Goal: Task Accomplishment & Management: Use online tool/utility

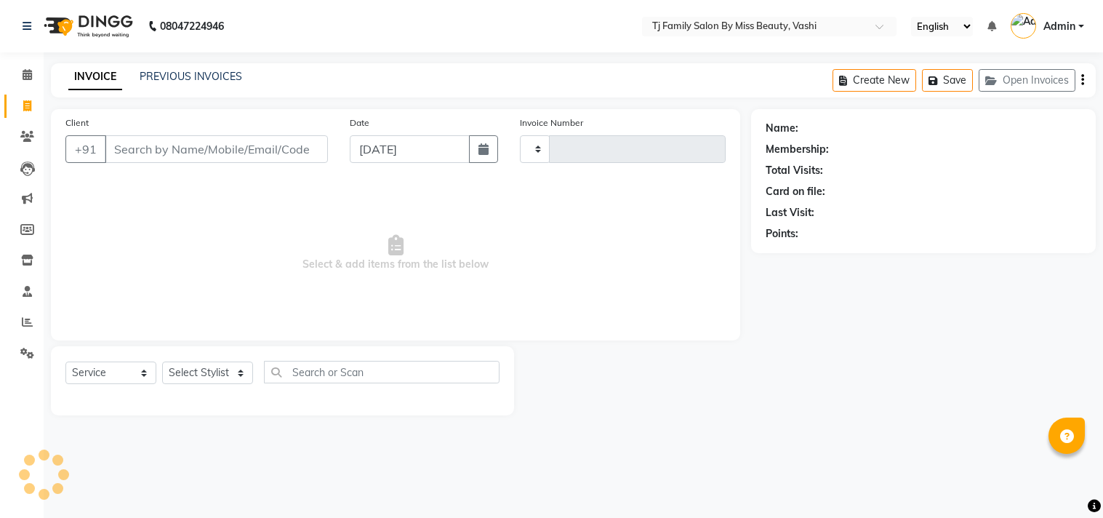
select select "service"
type input "1418"
select select "703"
click at [22, 135] on icon at bounding box center [27, 136] width 14 height 11
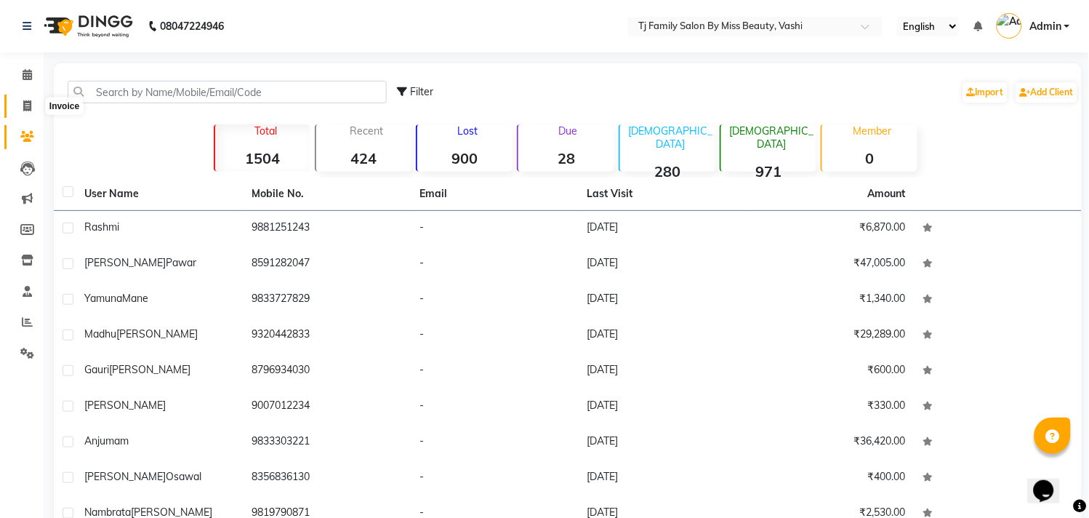
click at [35, 104] on span at bounding box center [27, 106] width 25 height 17
select select "703"
select select "service"
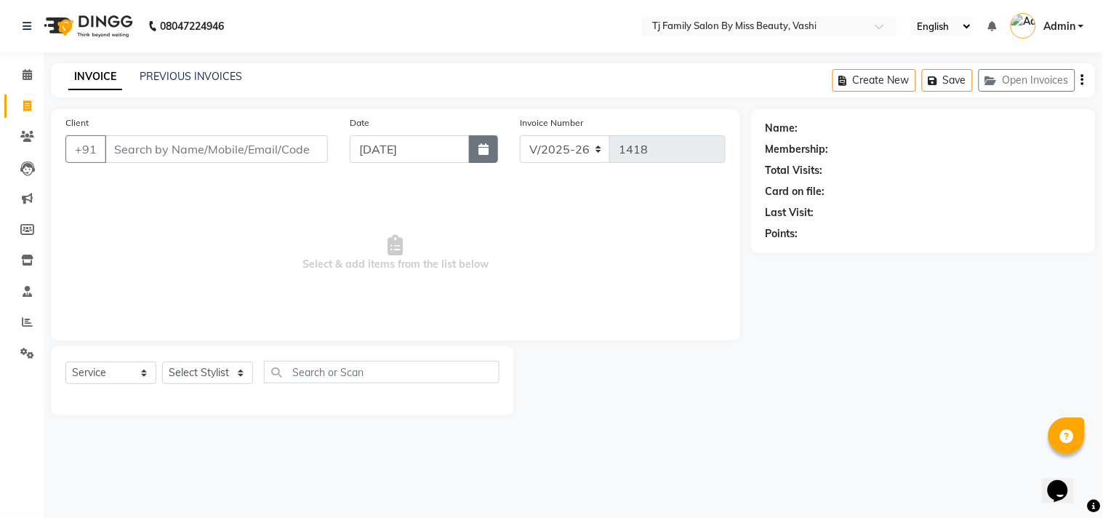
click at [485, 153] on icon "button" at bounding box center [484, 149] width 10 height 12
select select "9"
select select "2025"
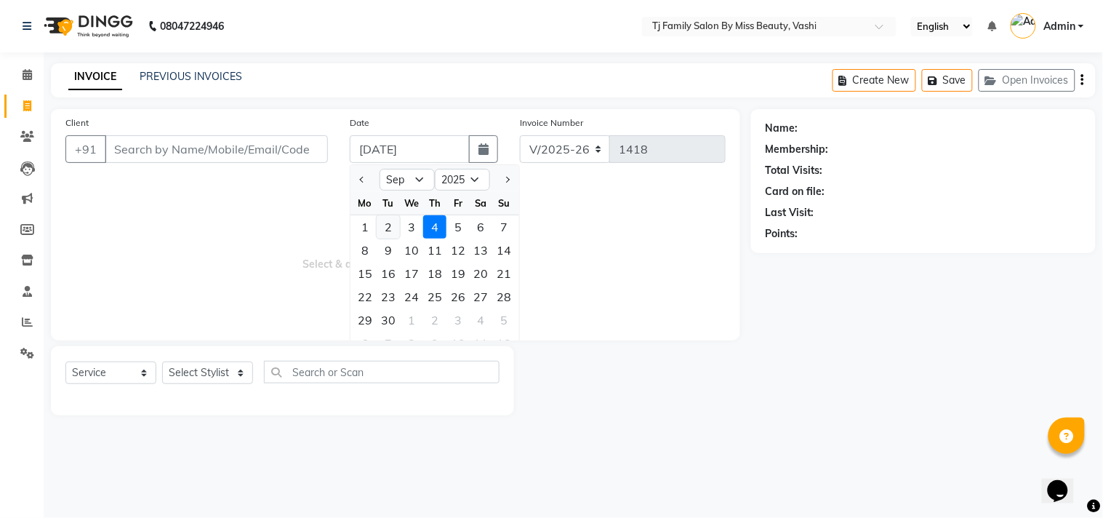
click at [388, 231] on div "2" at bounding box center [388, 226] width 23 height 23
type input "[DATE]"
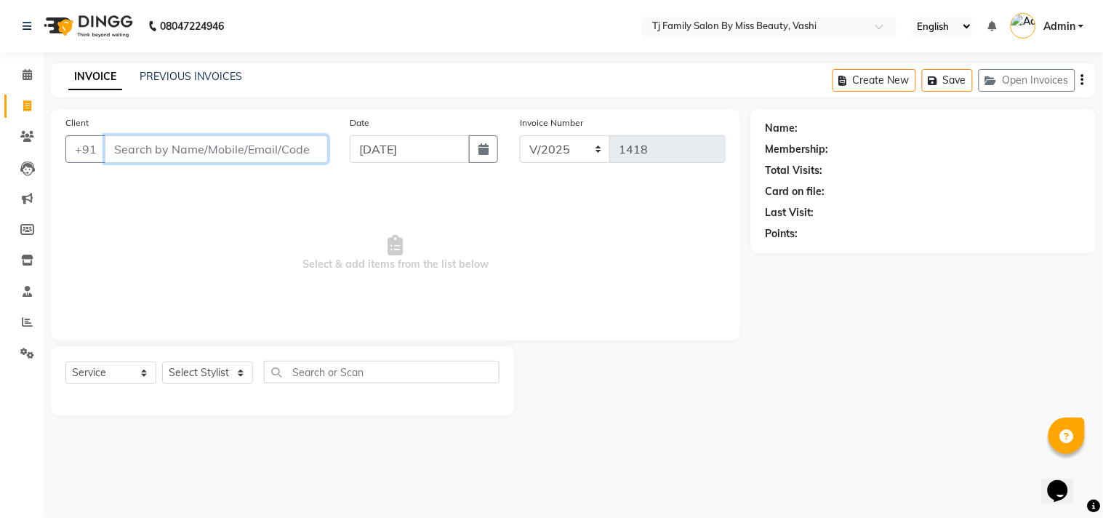
click at [289, 151] on input "Client" at bounding box center [216, 149] width 223 height 28
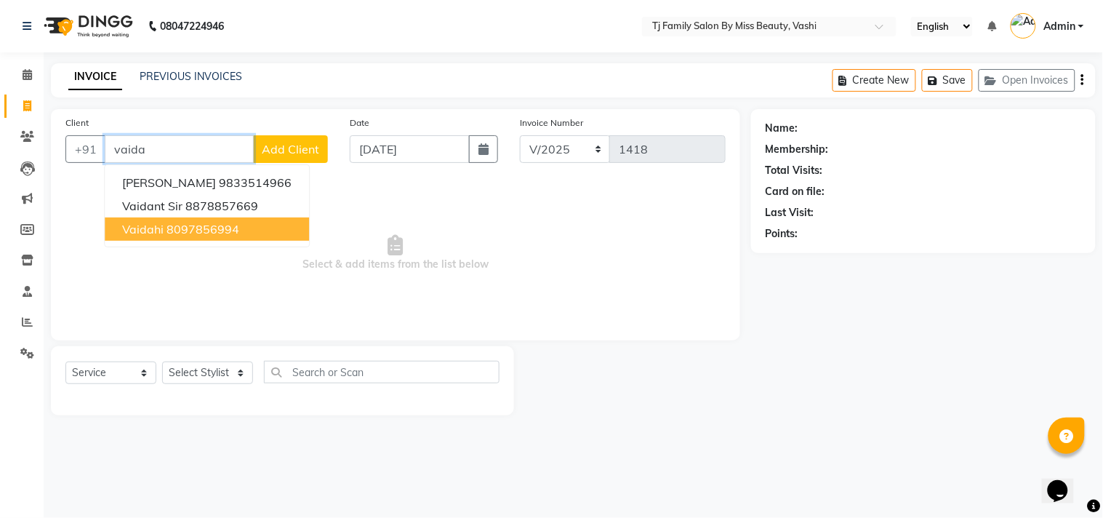
click at [223, 222] on ngb-highlight "8097856994" at bounding box center [203, 229] width 73 height 15
type input "8097856994"
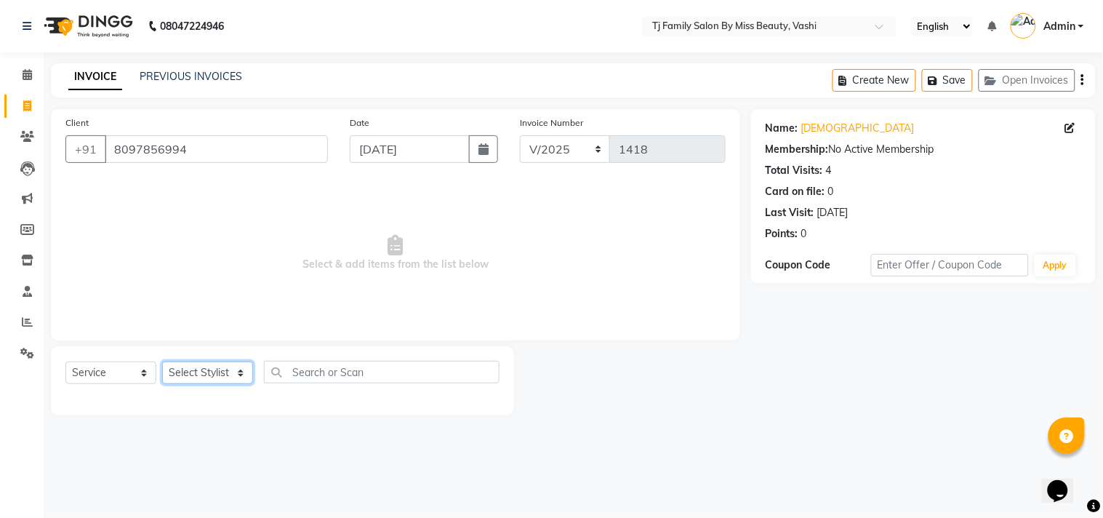
click at [199, 368] on select "Select Stylist deepak maitay [PERSON_NAME] [PERSON_NAME] Ramita [PERSON_NAME] […" at bounding box center [207, 372] width 91 height 23
select select "83441"
click at [162, 362] on select "Select Stylist deepak maitay [PERSON_NAME] [PERSON_NAME] Ramita [PERSON_NAME] […" at bounding box center [207, 372] width 91 height 23
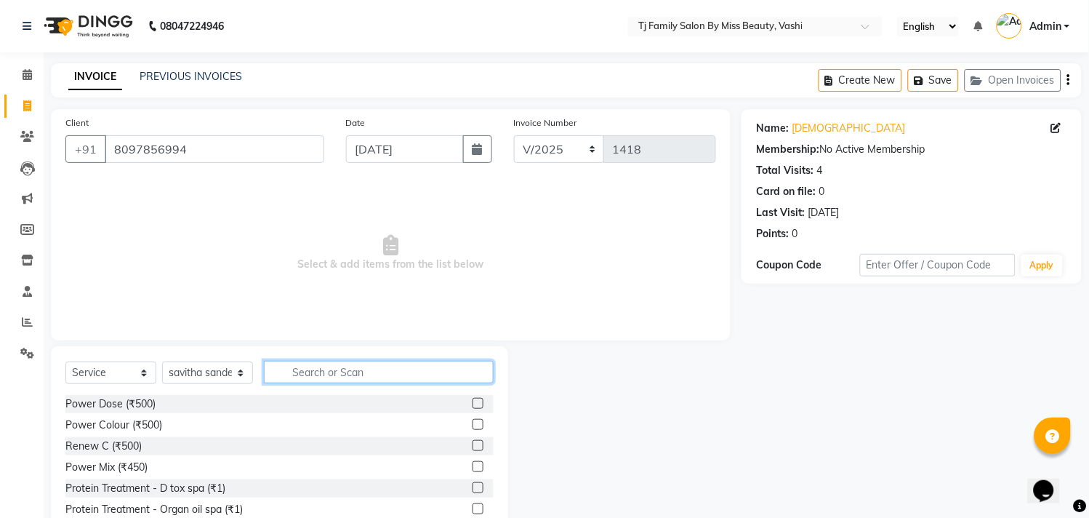
click at [388, 367] on input "text" at bounding box center [379, 372] width 230 height 23
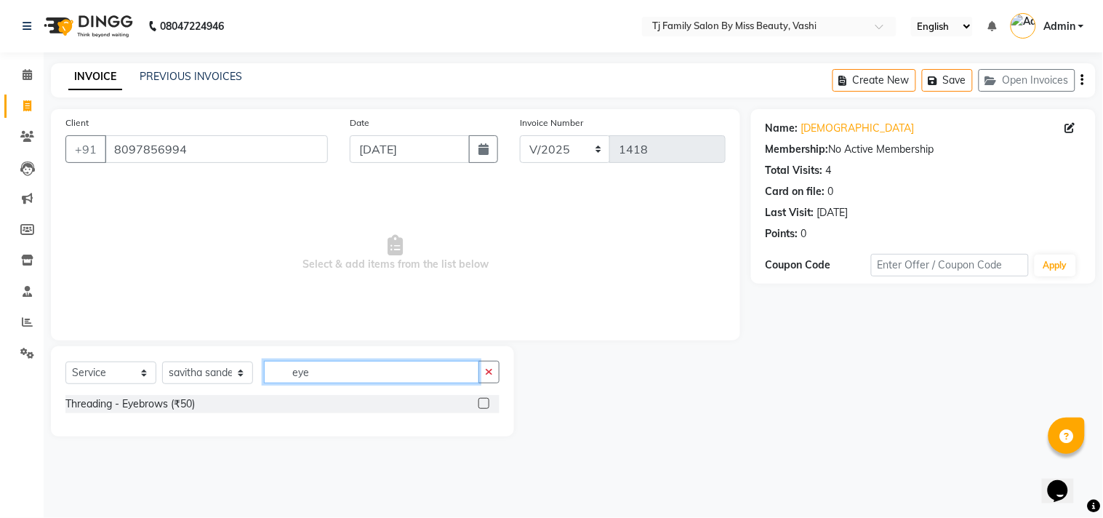
type input "eye"
click at [485, 404] on label at bounding box center [484, 403] width 11 height 11
click at [485, 404] on input "checkbox" at bounding box center [483, 403] width 9 height 9
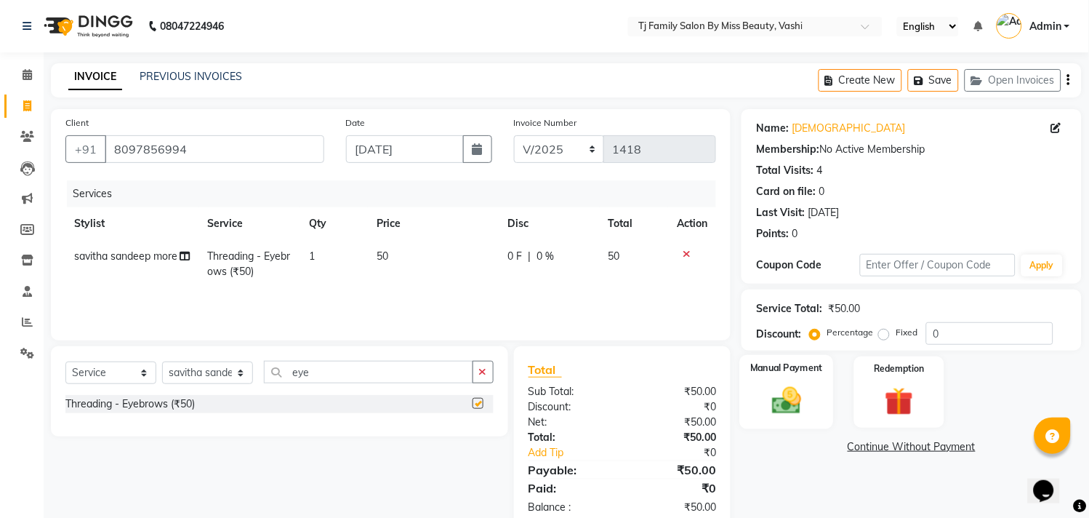
checkbox input "false"
click at [785, 394] on img at bounding box center [788, 401] width 48 height 34
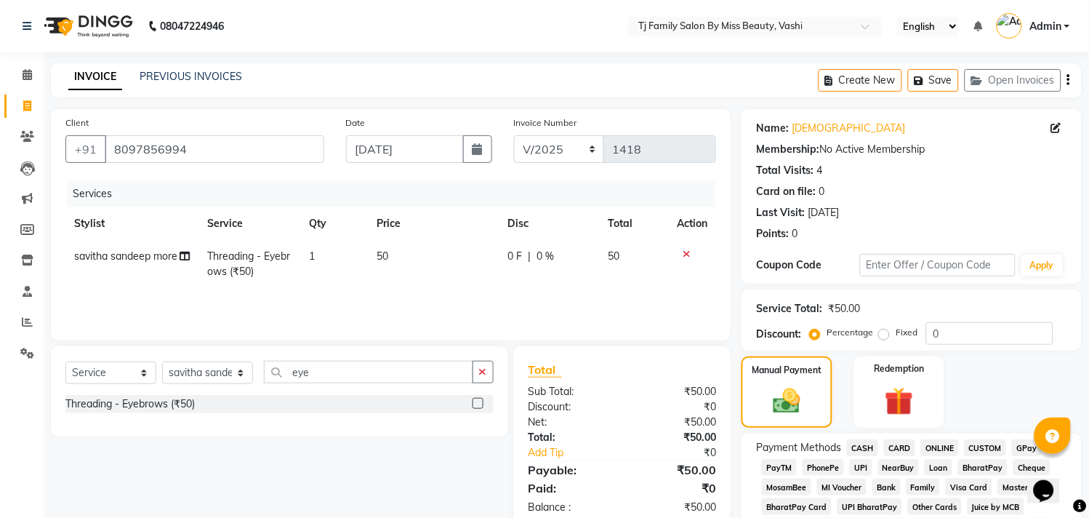
click at [939, 447] on span "ONLINE" at bounding box center [940, 447] width 38 height 17
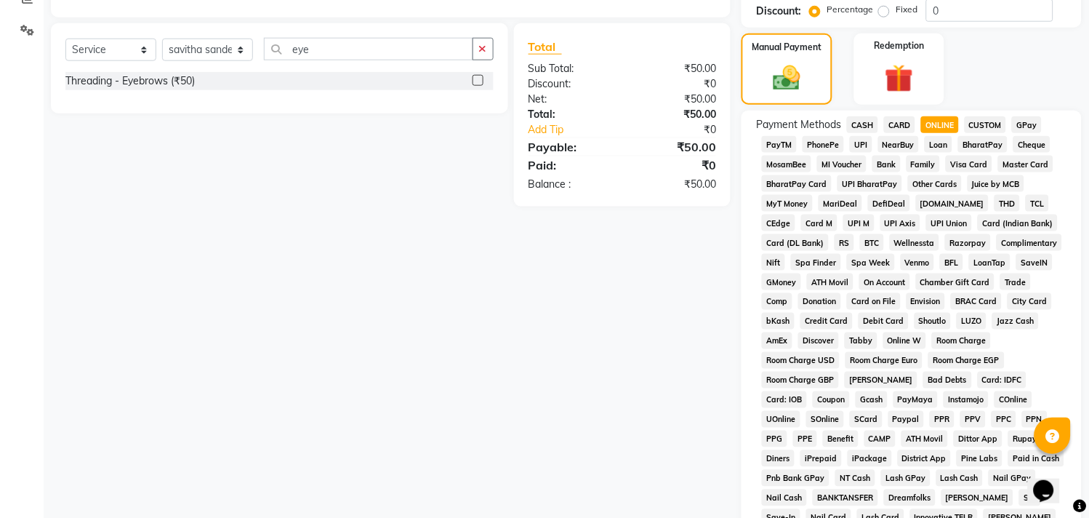
scroll to position [527, 0]
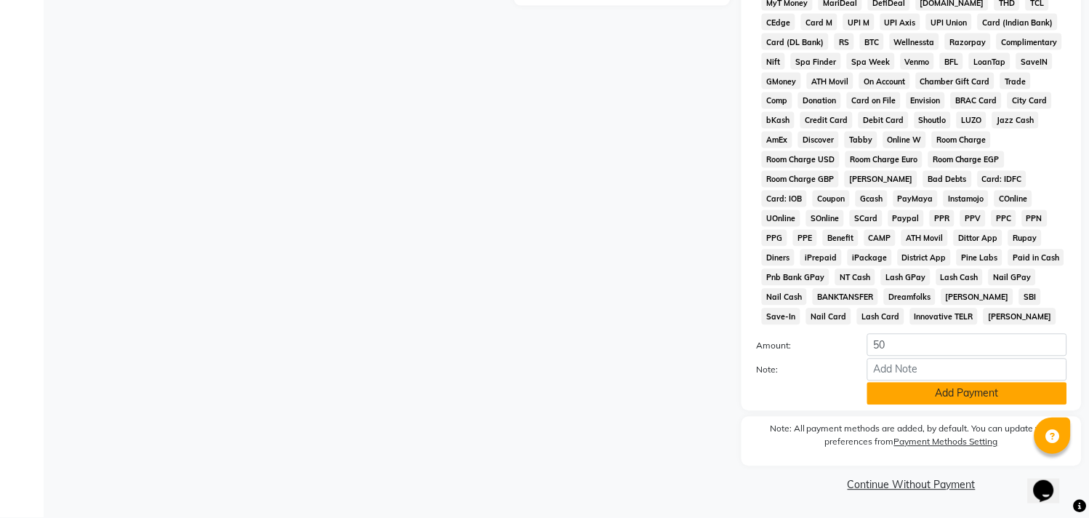
click at [987, 393] on button "Add Payment" at bounding box center [968, 394] width 200 height 23
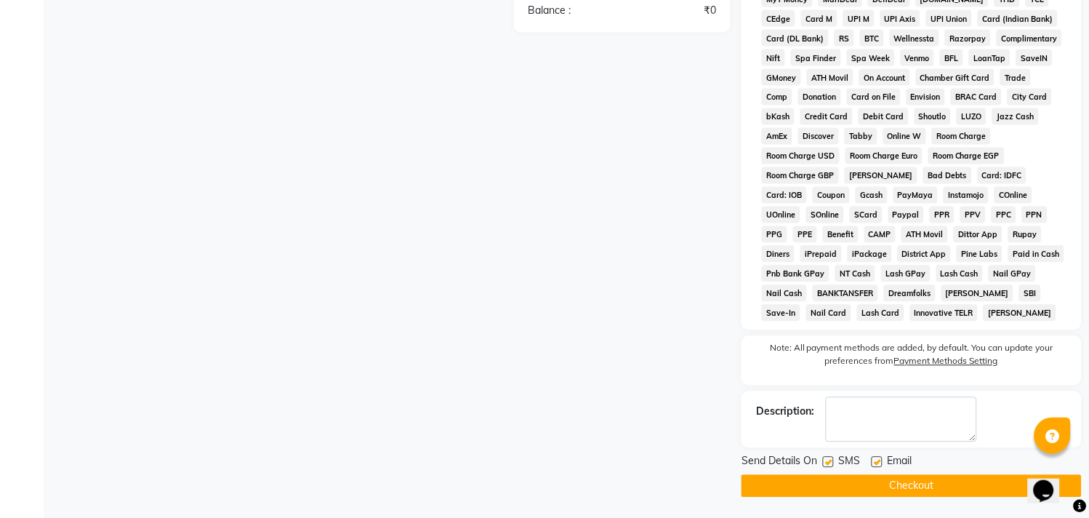
click at [950, 487] on button "Checkout" at bounding box center [912, 486] width 340 height 23
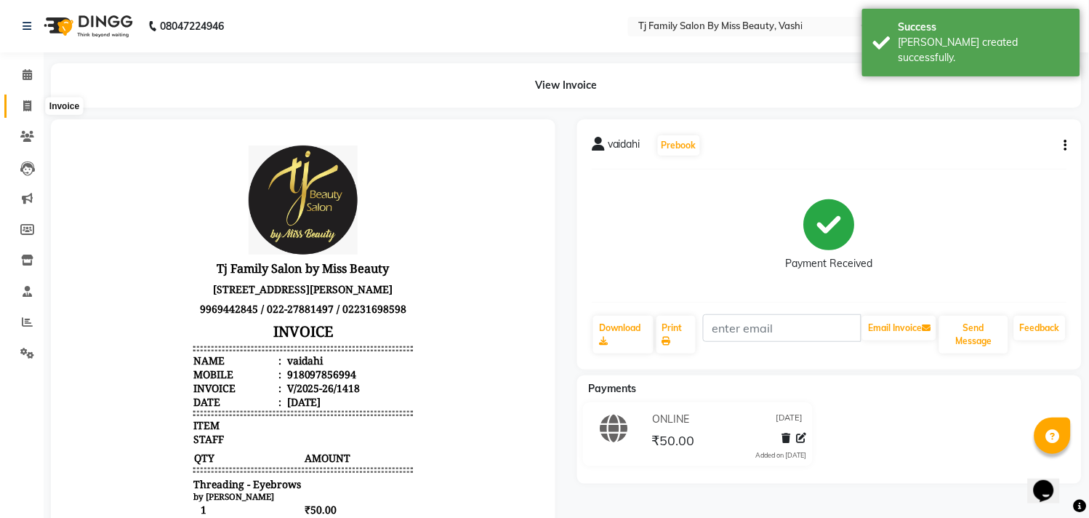
click at [33, 102] on span at bounding box center [27, 106] width 25 height 17
select select "703"
select select "service"
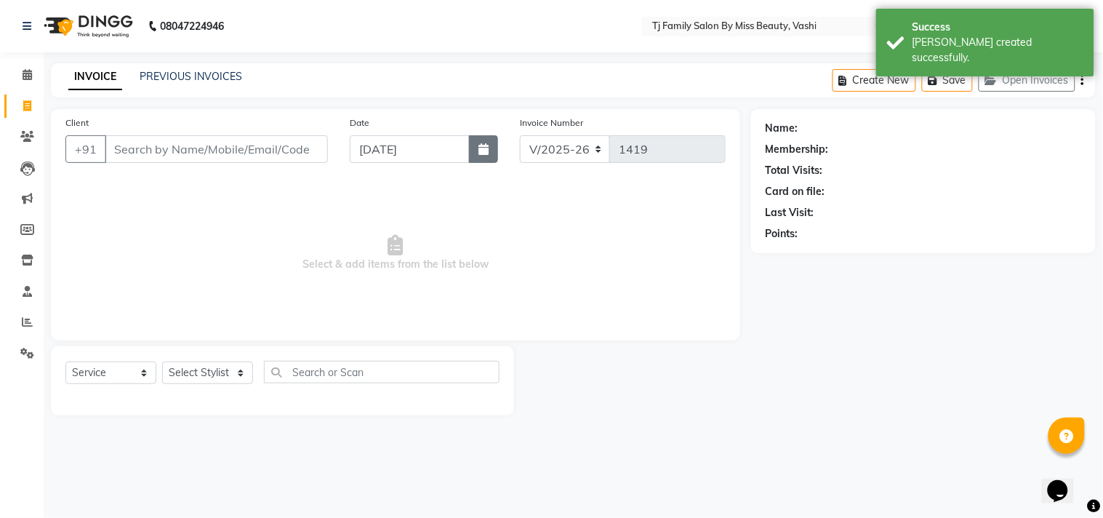
click at [484, 151] on icon "button" at bounding box center [484, 149] width 10 height 12
select select "9"
select select "2025"
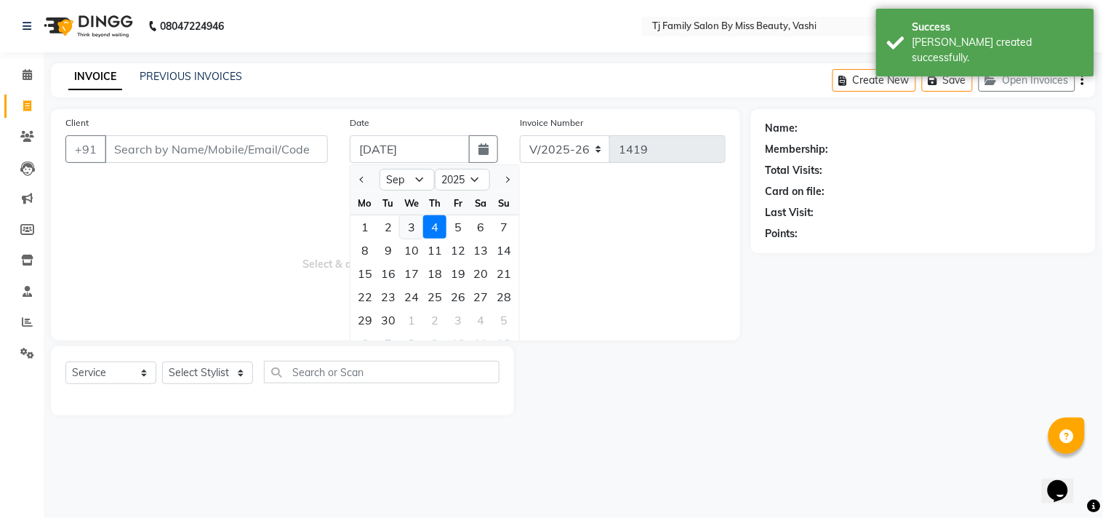
click at [406, 228] on div "3" at bounding box center [411, 226] width 23 height 23
type input "[DATE]"
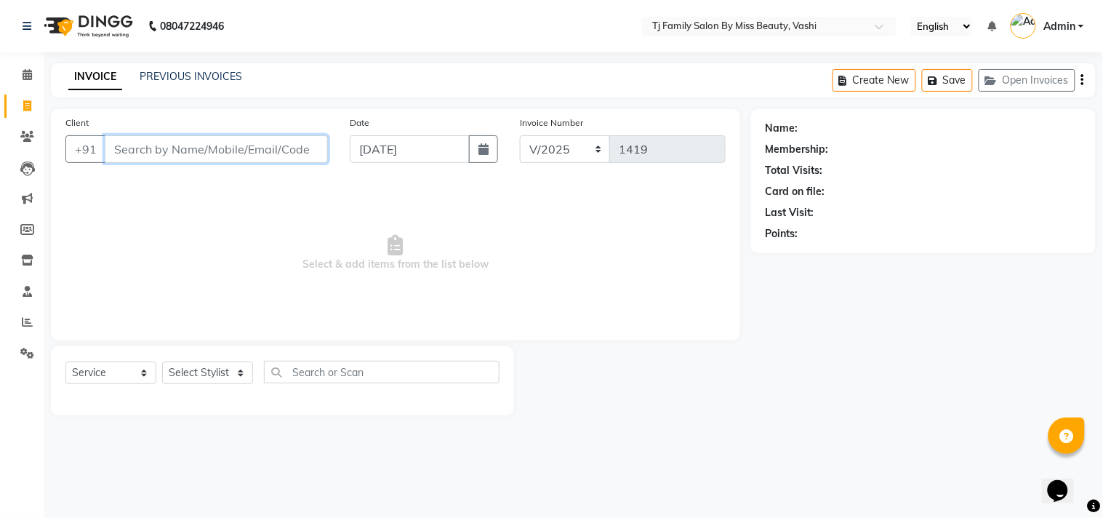
click at [200, 151] on input "Client" at bounding box center [216, 149] width 223 height 28
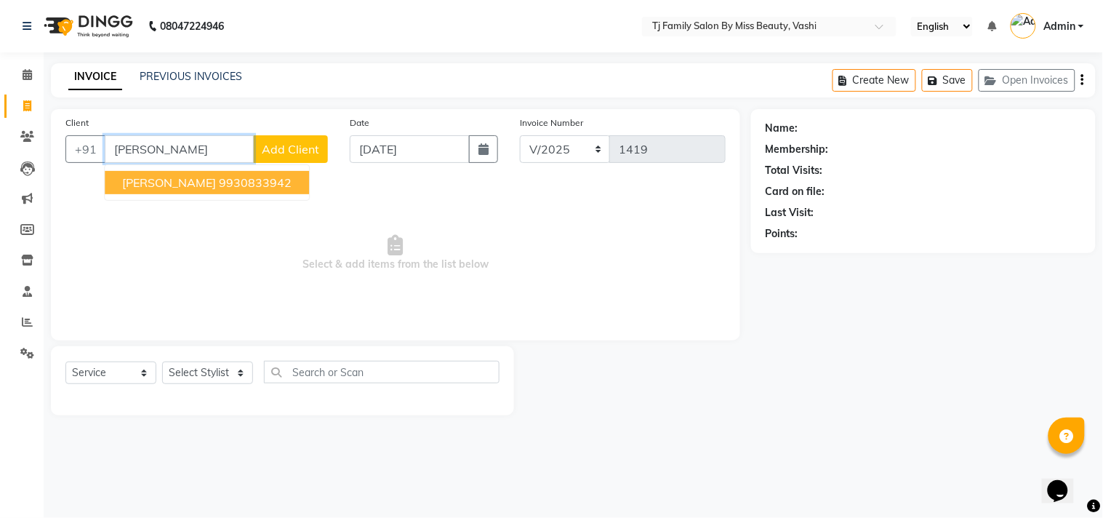
click at [219, 176] on ngb-highlight "9930833942" at bounding box center [255, 182] width 73 height 15
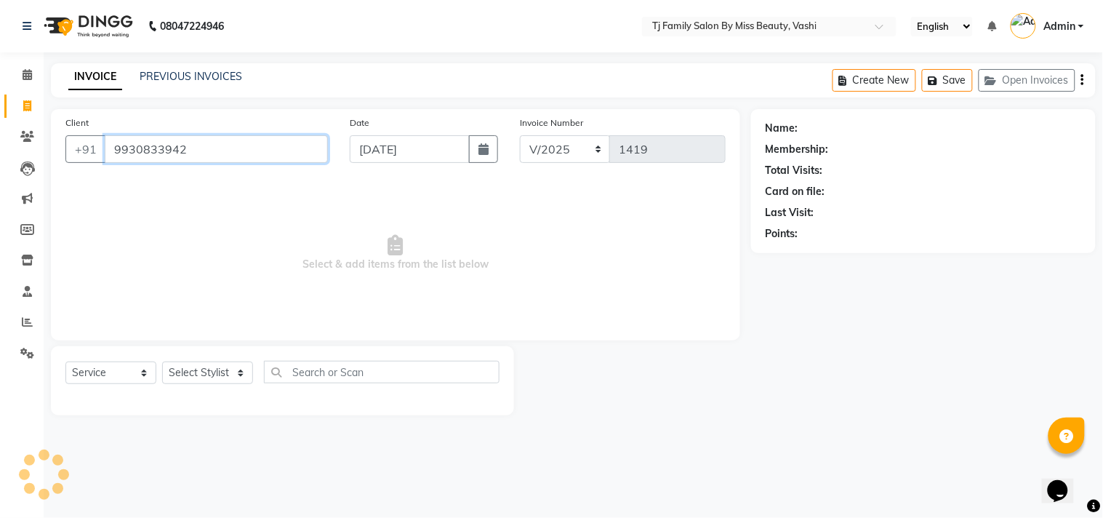
type input "9930833942"
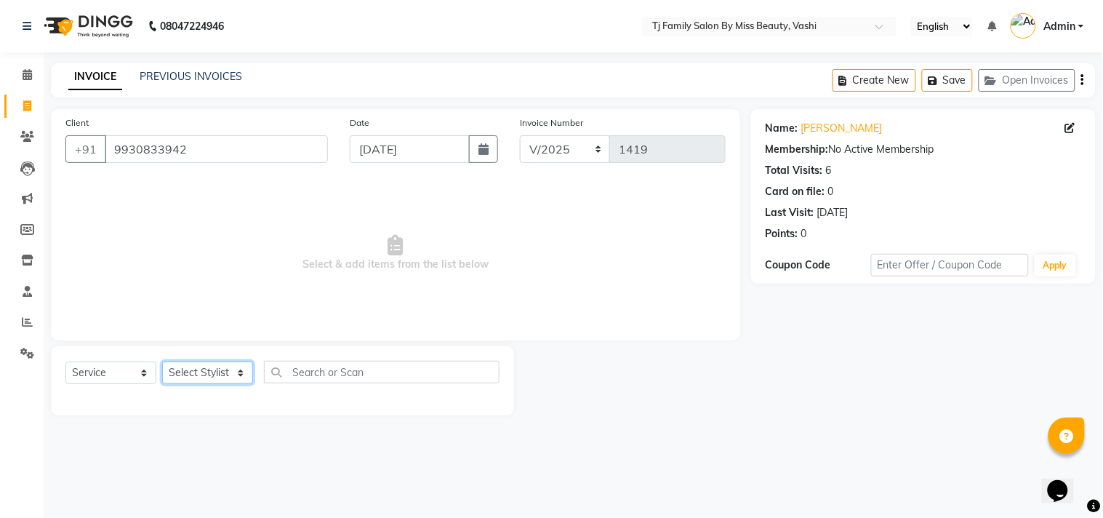
click at [220, 377] on select "Select Stylist deepak maitay [PERSON_NAME] [PERSON_NAME] Ramita [PERSON_NAME] […" at bounding box center [207, 372] width 91 height 23
select select "31842"
click at [162, 362] on select "Select Stylist deepak maitay [PERSON_NAME] [PERSON_NAME] Ramita [PERSON_NAME] […" at bounding box center [207, 372] width 91 height 23
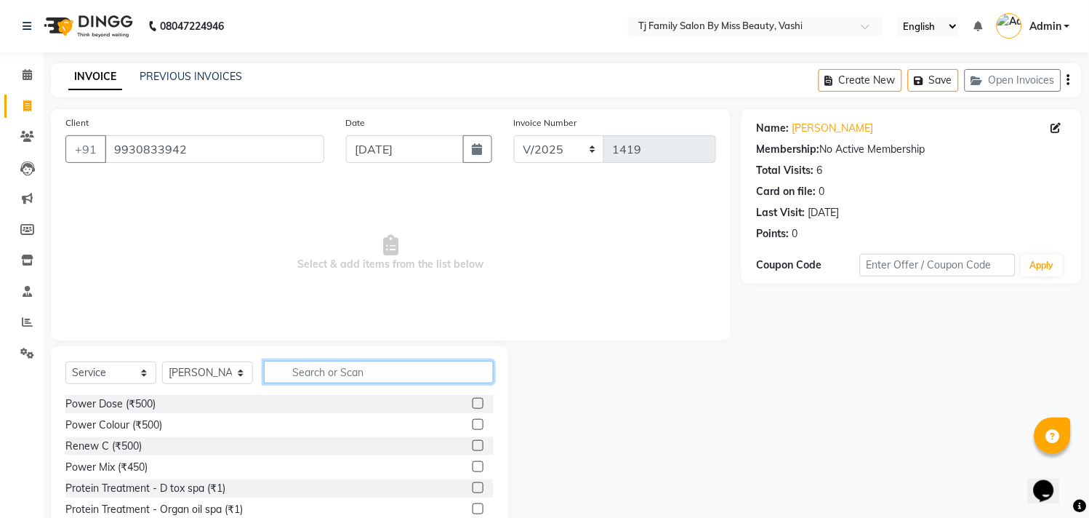
click at [402, 383] on div "Select Service Product Membership Package Voucher Prepaid Gift Card Select Styl…" at bounding box center [279, 378] width 428 height 34
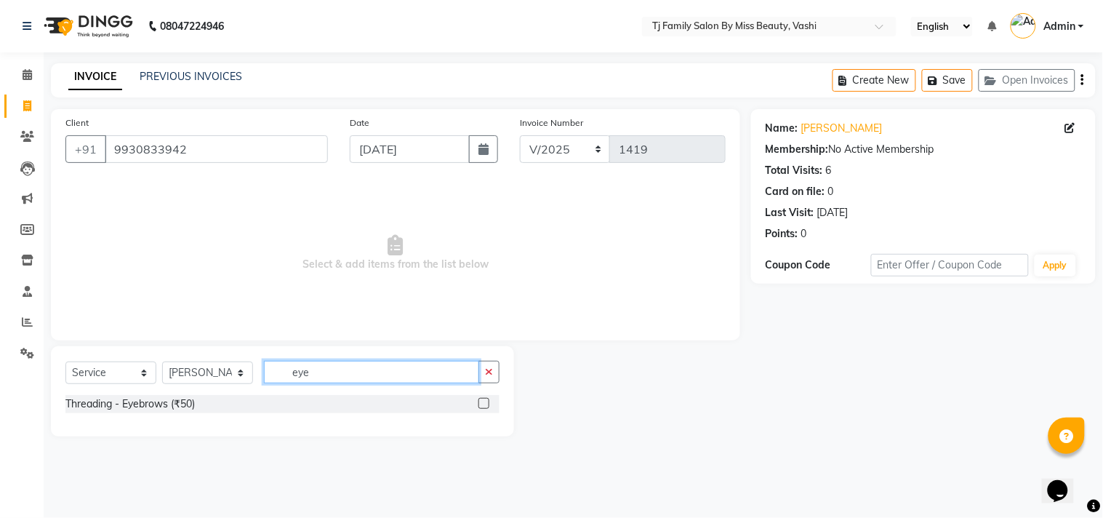
type input "eye"
click at [486, 401] on label at bounding box center [484, 403] width 11 height 11
click at [486, 401] on input "checkbox" at bounding box center [483, 403] width 9 height 9
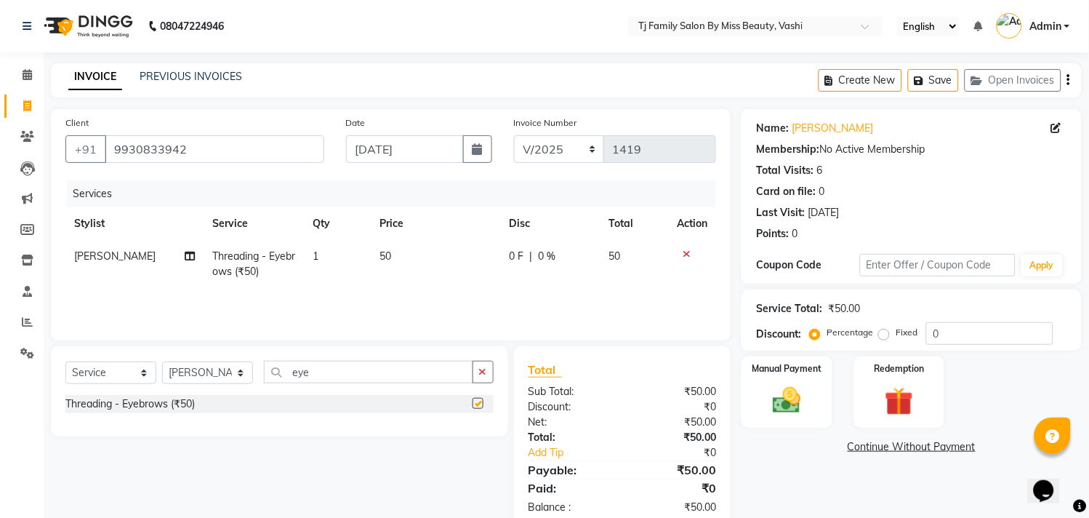
checkbox input "false"
click at [740, 407] on div "Manual Payment" at bounding box center [787, 392] width 94 height 74
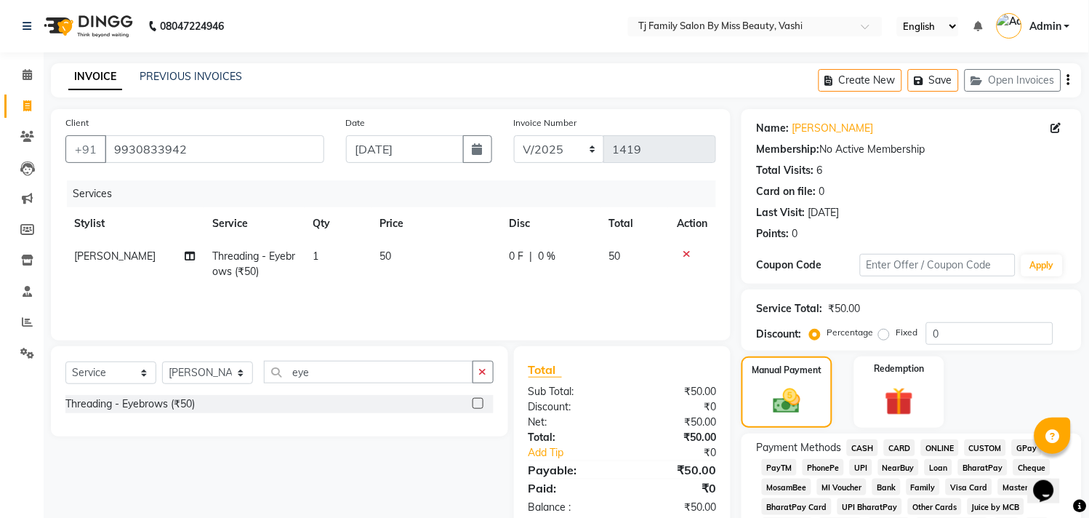
click at [868, 446] on span "CASH" at bounding box center [862, 447] width 31 height 17
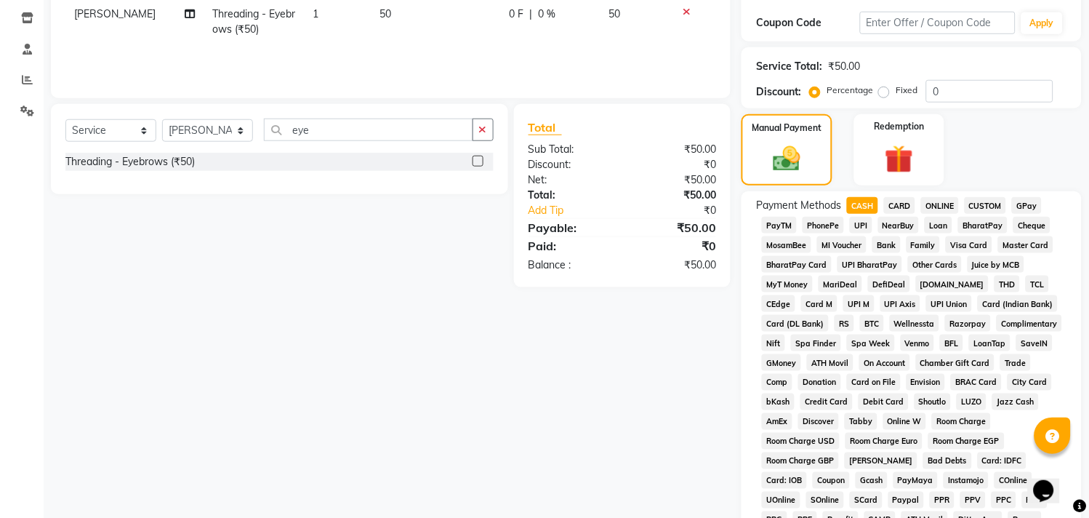
scroll to position [527, 0]
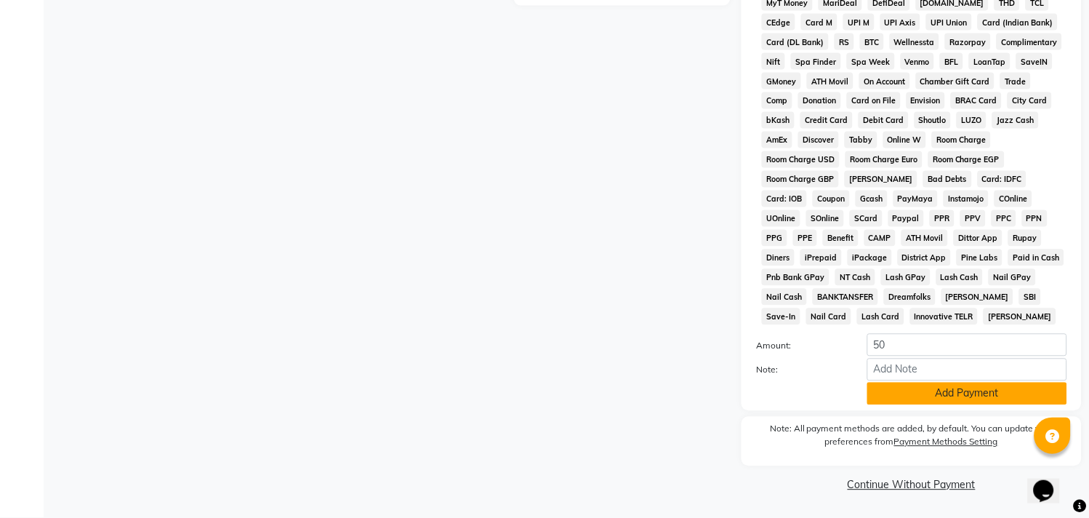
click at [965, 394] on button "Add Payment" at bounding box center [968, 394] width 200 height 23
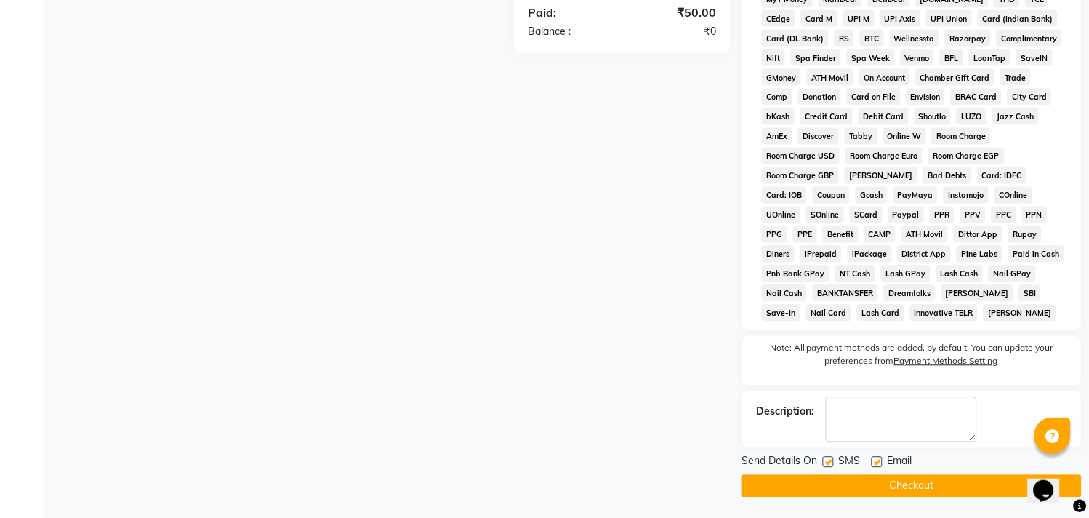
click at [953, 487] on button "Checkout" at bounding box center [912, 486] width 340 height 23
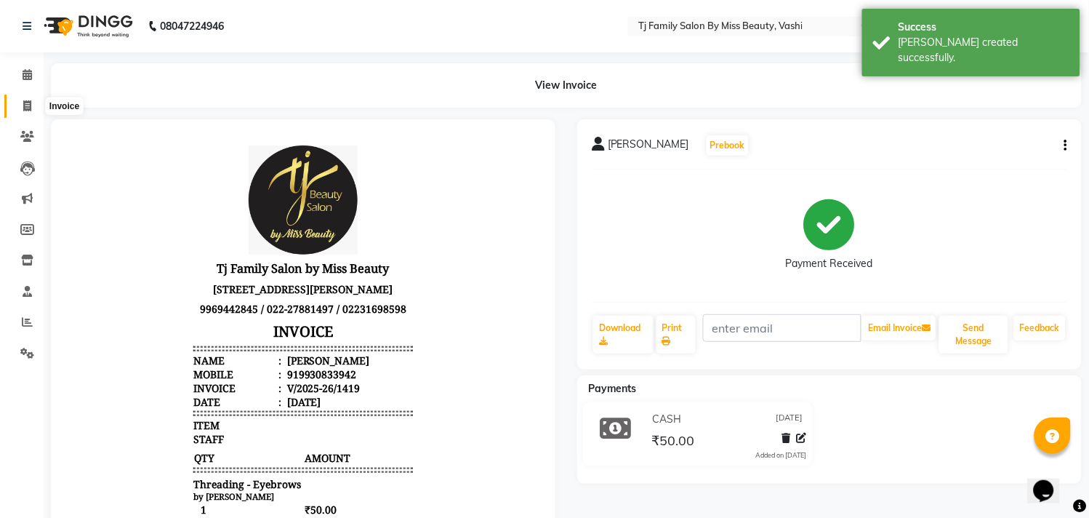
click at [27, 106] on icon at bounding box center [27, 105] width 8 height 11
select select "service"
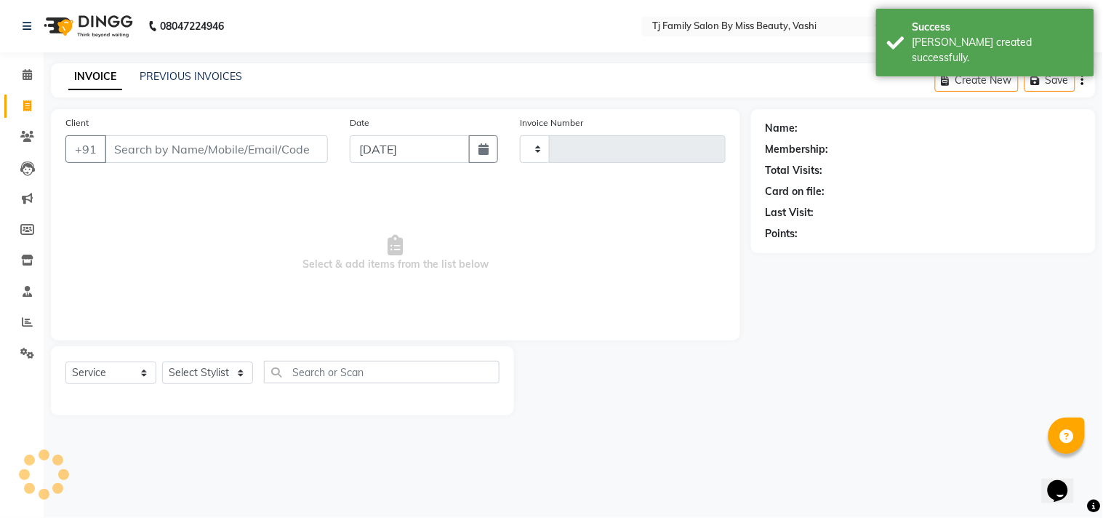
type input "1420"
select select "703"
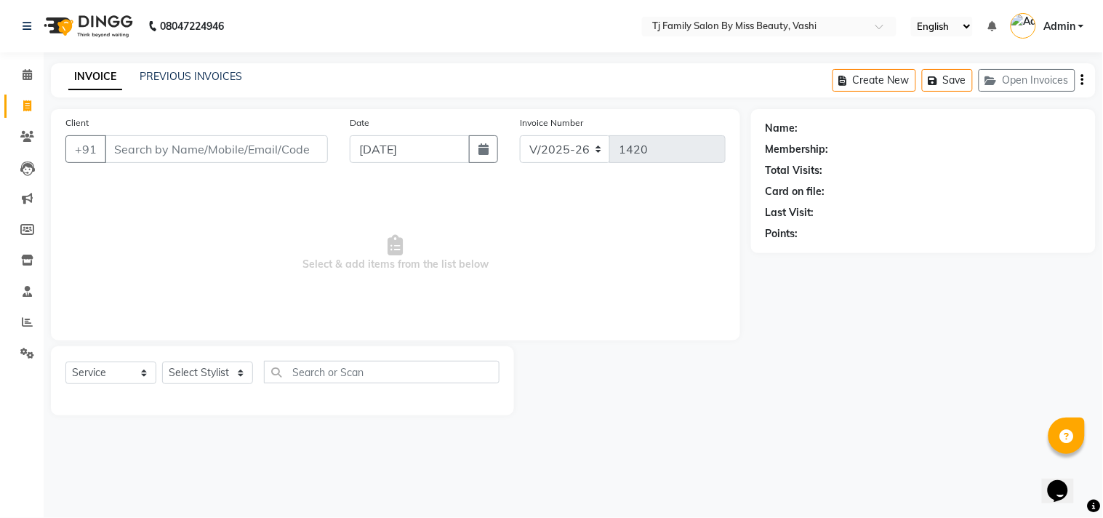
click at [184, 155] on input "Client" at bounding box center [216, 149] width 223 height 28
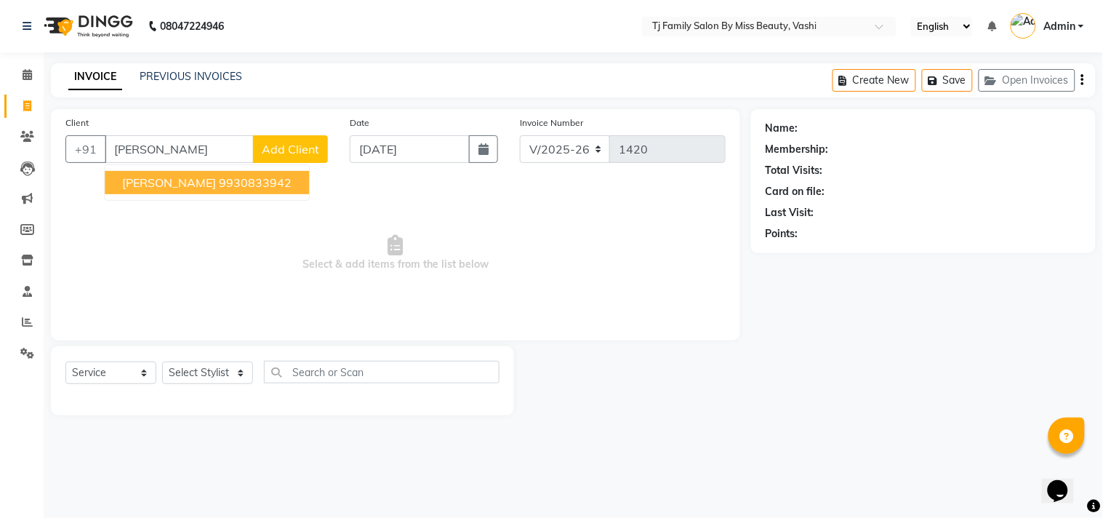
click at [219, 176] on ngb-highlight "9930833942" at bounding box center [255, 182] width 73 height 15
type input "9930833942"
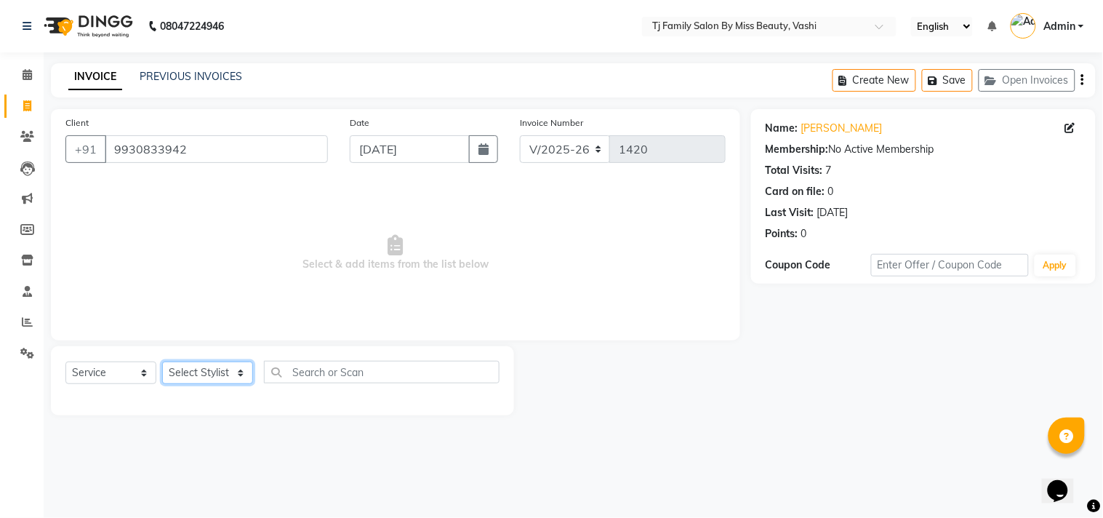
click at [186, 369] on select "Select Stylist deepak maitay [PERSON_NAME] [PERSON_NAME] Ramita [PERSON_NAME] […" at bounding box center [207, 372] width 91 height 23
click at [487, 153] on icon "button" at bounding box center [484, 149] width 10 height 12
select select "9"
select select "2025"
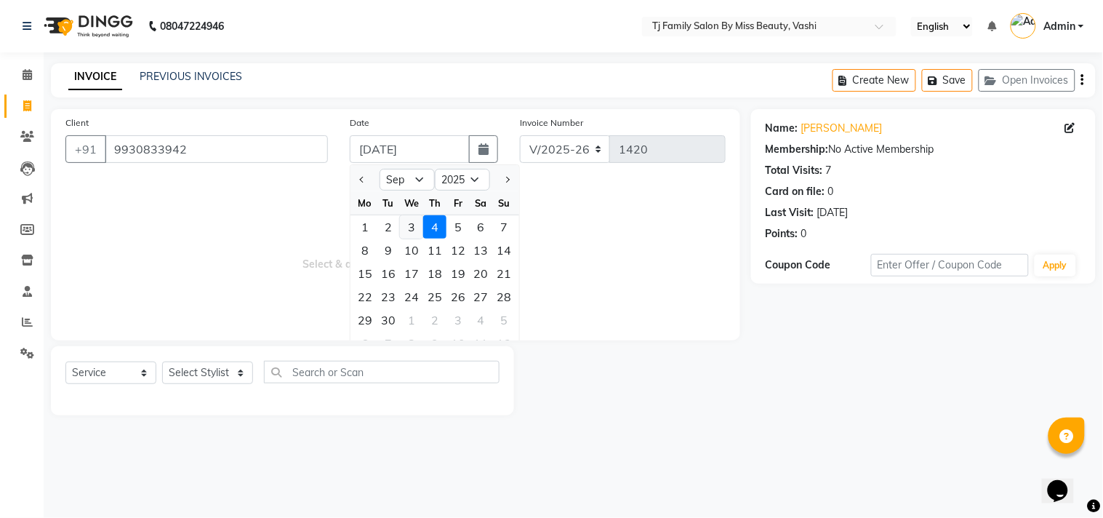
click at [404, 227] on div "3" at bounding box center [411, 226] width 23 height 23
type input "[DATE]"
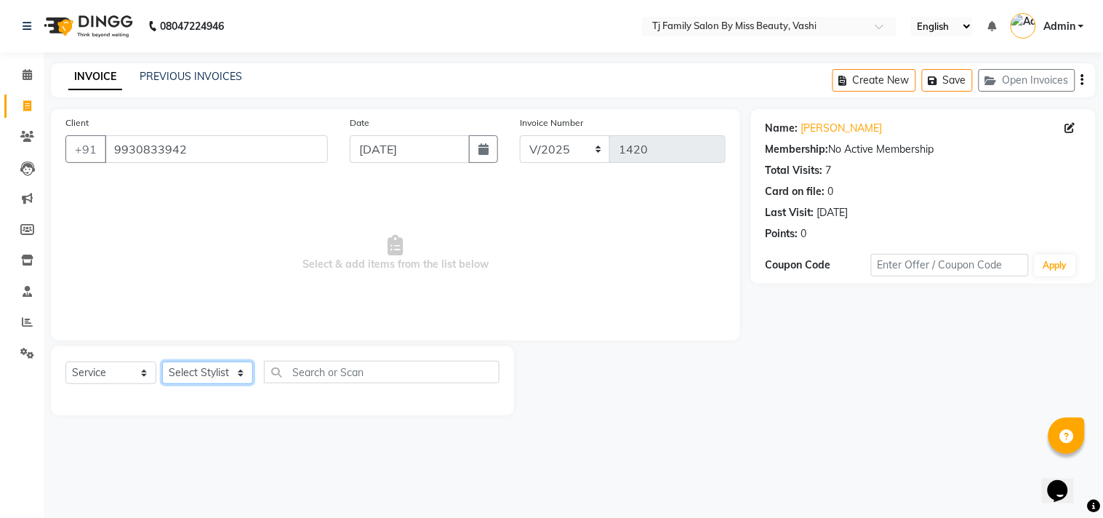
click at [201, 375] on select "Select Stylist deepak maitay [PERSON_NAME] [PERSON_NAME] Ramita [PERSON_NAME] […" at bounding box center [207, 372] width 91 height 23
select select "31842"
click at [162, 362] on select "Select Stylist deepak maitay [PERSON_NAME] [PERSON_NAME] Ramita [PERSON_NAME] […" at bounding box center [207, 372] width 91 height 23
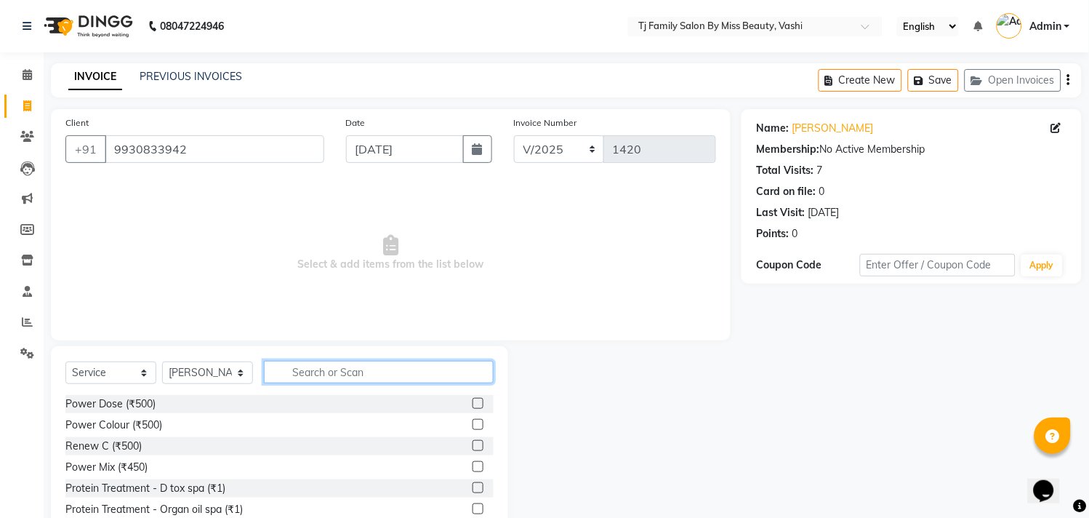
click at [420, 371] on input "text" at bounding box center [379, 372] width 230 height 23
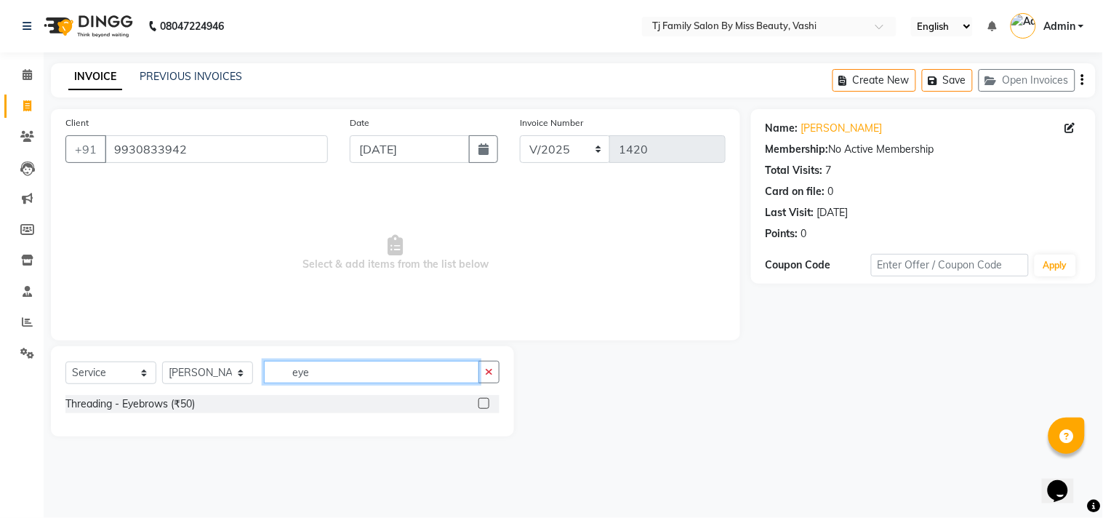
type input "eye"
click at [483, 407] on label at bounding box center [484, 403] width 11 height 11
click at [483, 407] on input "checkbox" at bounding box center [483, 403] width 9 height 9
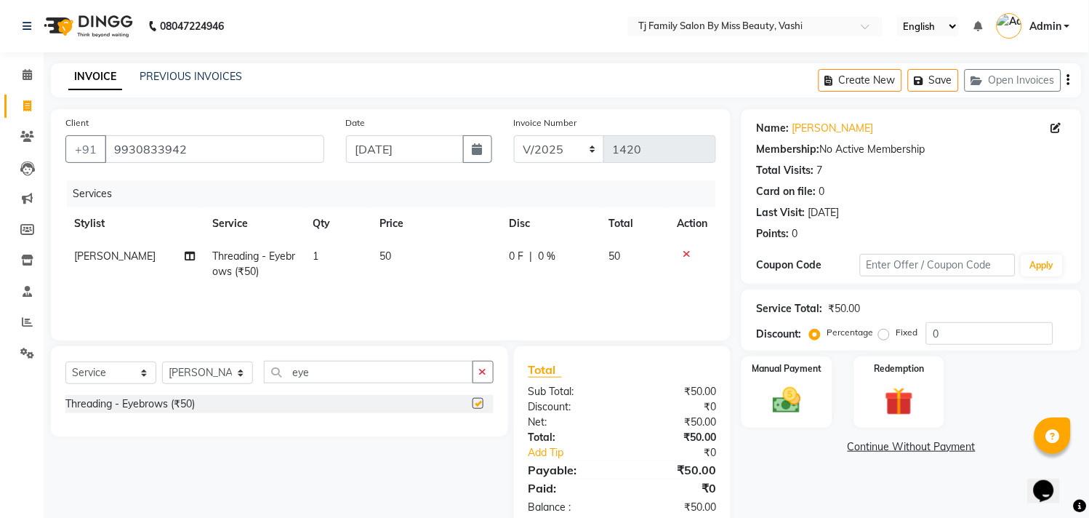
checkbox input "false"
click at [783, 391] on img at bounding box center [788, 401] width 48 height 34
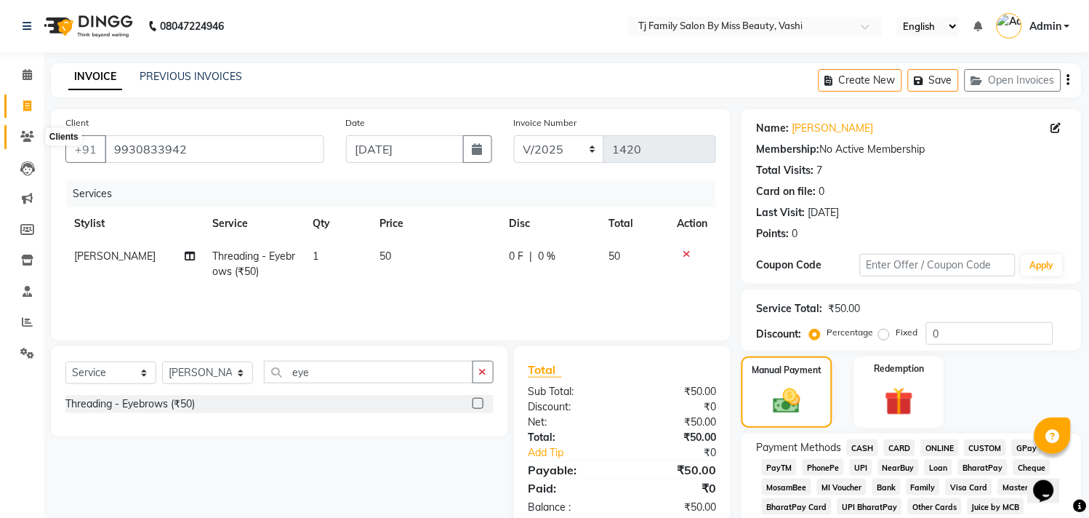
click at [26, 140] on icon at bounding box center [27, 136] width 14 height 11
click at [25, 103] on icon at bounding box center [27, 105] width 8 height 11
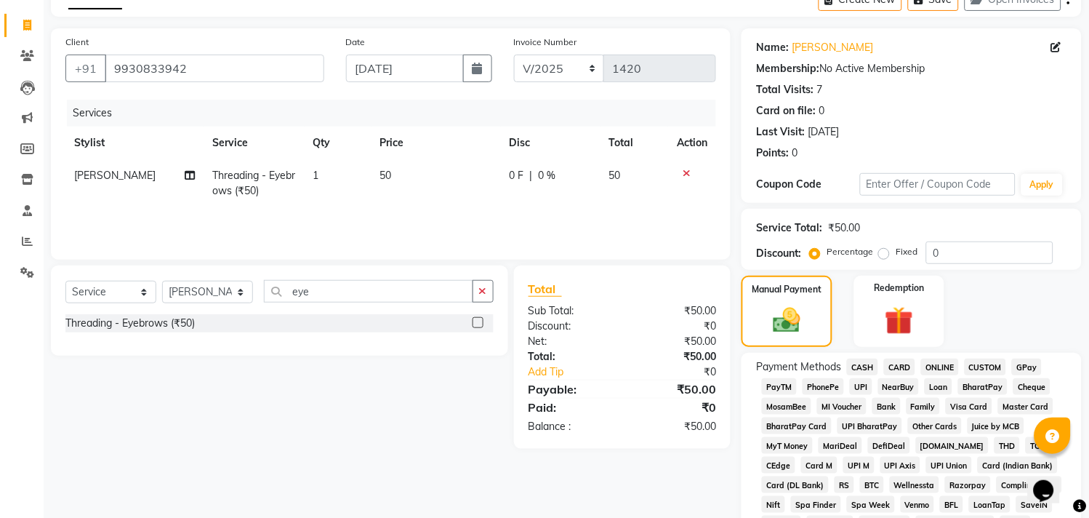
scroll to position [323, 0]
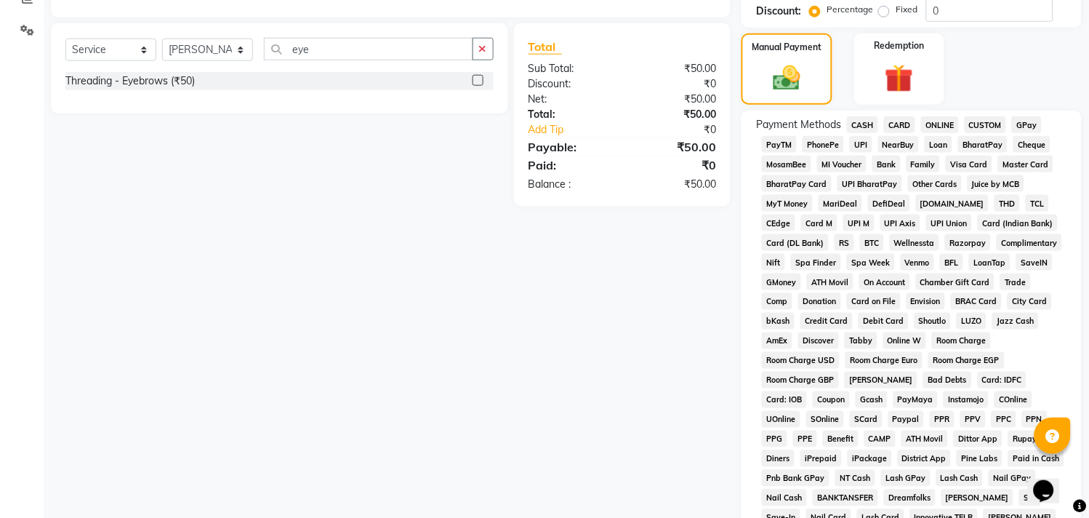
click at [868, 126] on span "CASH" at bounding box center [862, 124] width 31 height 17
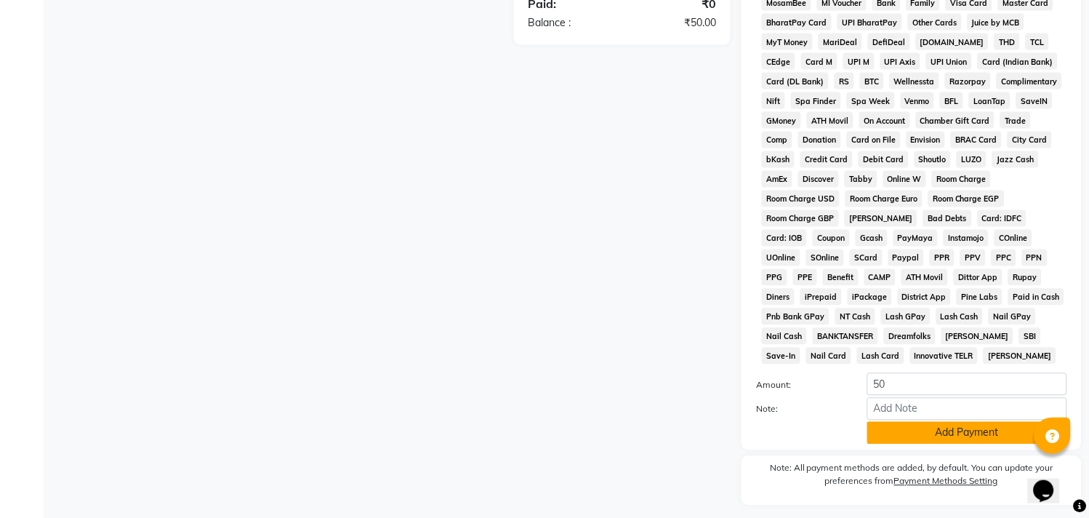
click at [878, 430] on button "Add Payment" at bounding box center [968, 433] width 200 height 23
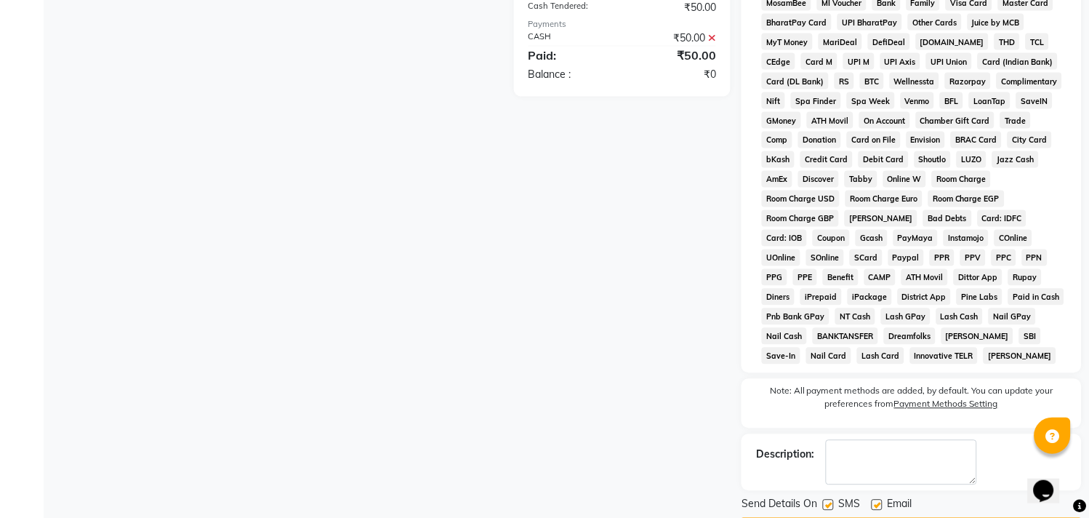
scroll to position [532, 0]
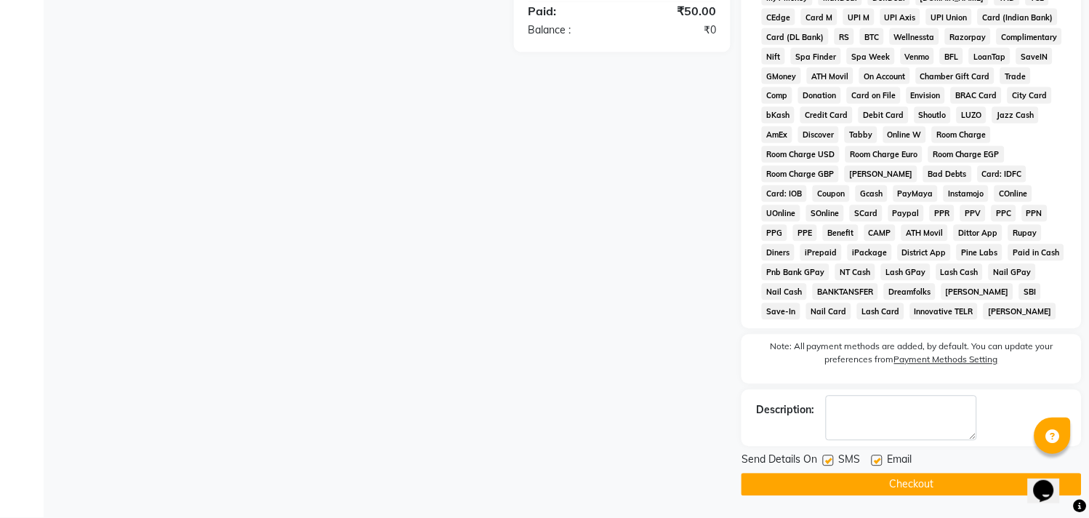
click at [860, 481] on button "Checkout" at bounding box center [912, 484] width 340 height 23
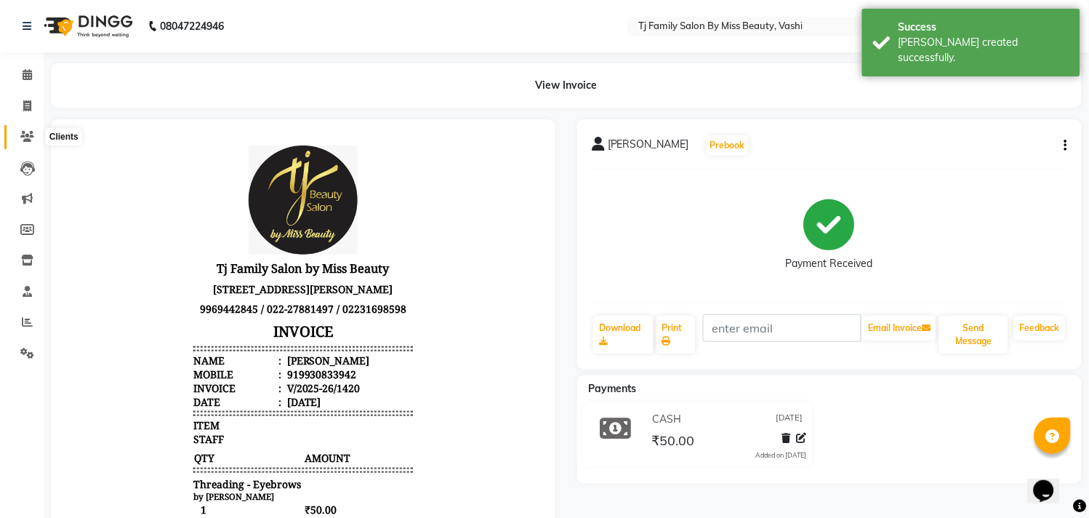
click at [33, 135] on span at bounding box center [27, 137] width 25 height 17
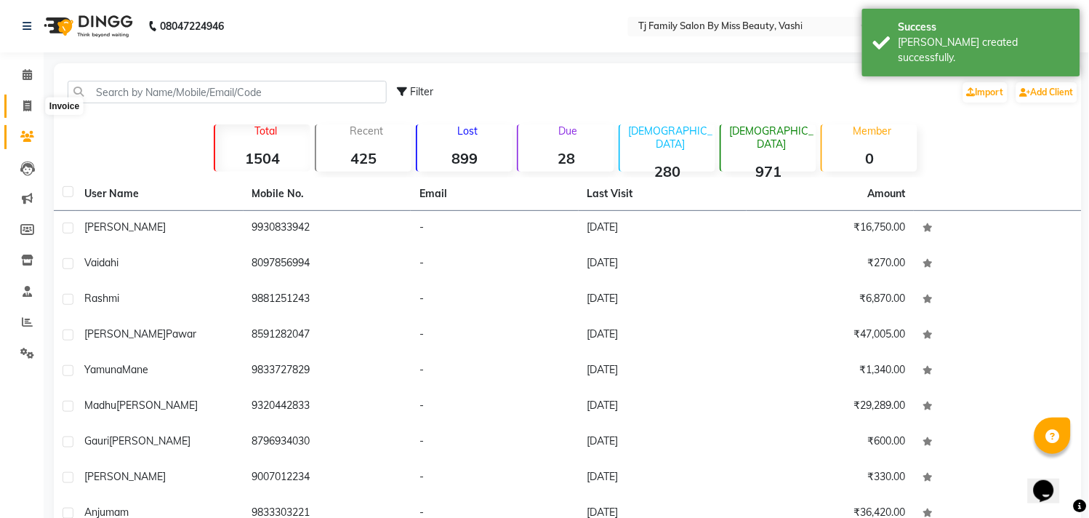
click at [30, 111] on icon at bounding box center [27, 105] width 8 height 11
select select "703"
select select "service"
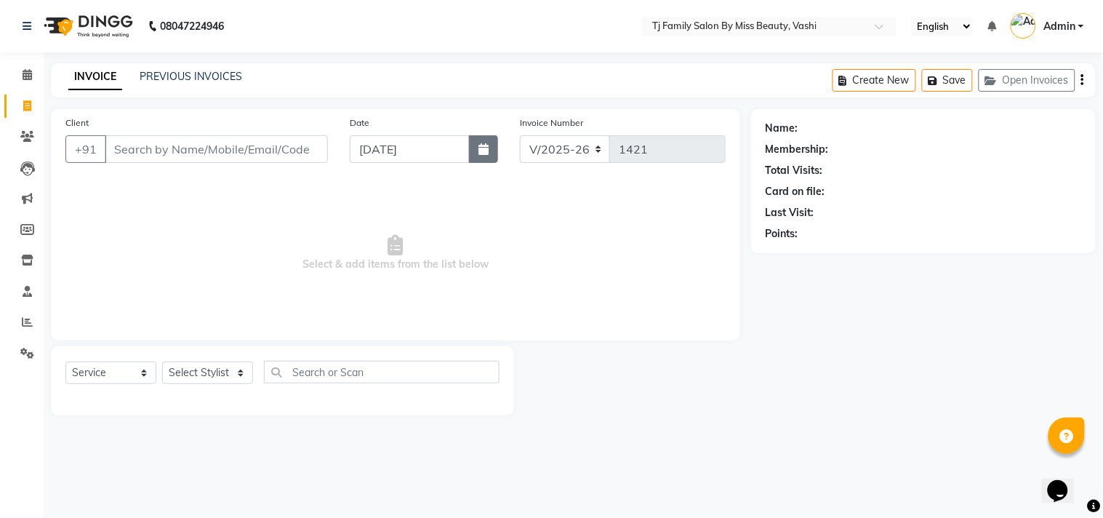
click at [486, 156] on button "button" at bounding box center [483, 149] width 29 height 28
select select "9"
select select "2025"
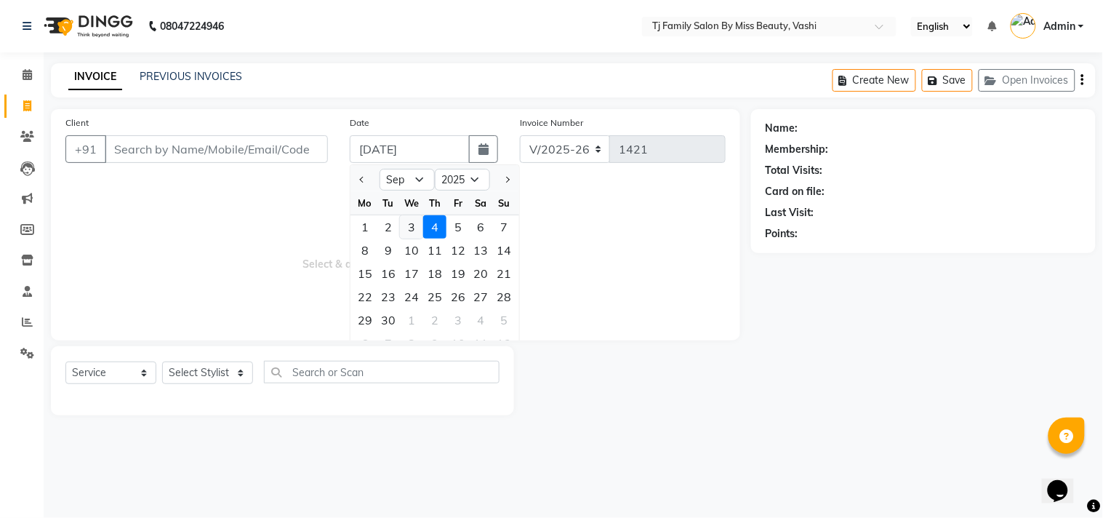
click at [411, 228] on div "3" at bounding box center [411, 226] width 23 height 23
type input "[DATE]"
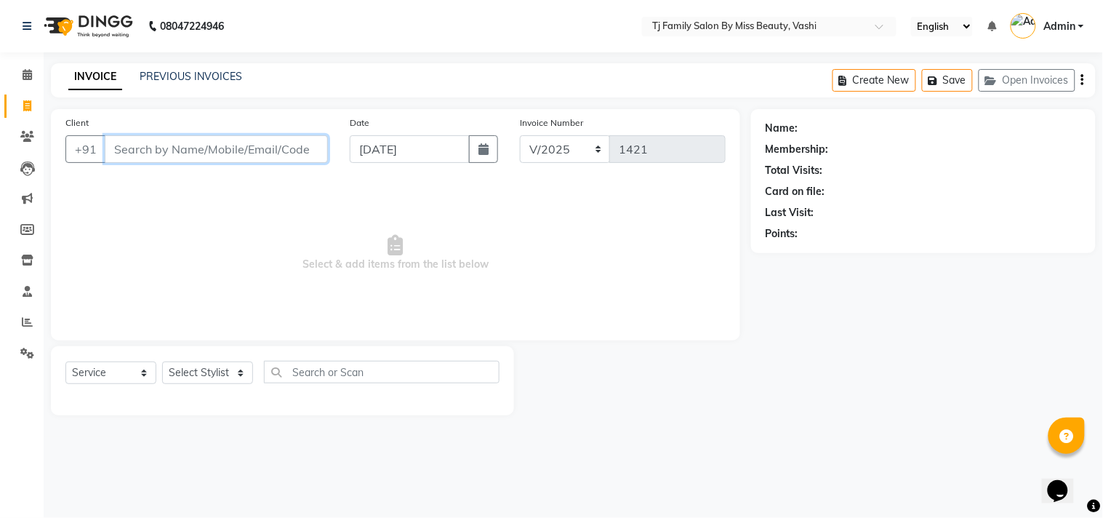
click at [323, 148] on input "Client" at bounding box center [216, 149] width 223 height 28
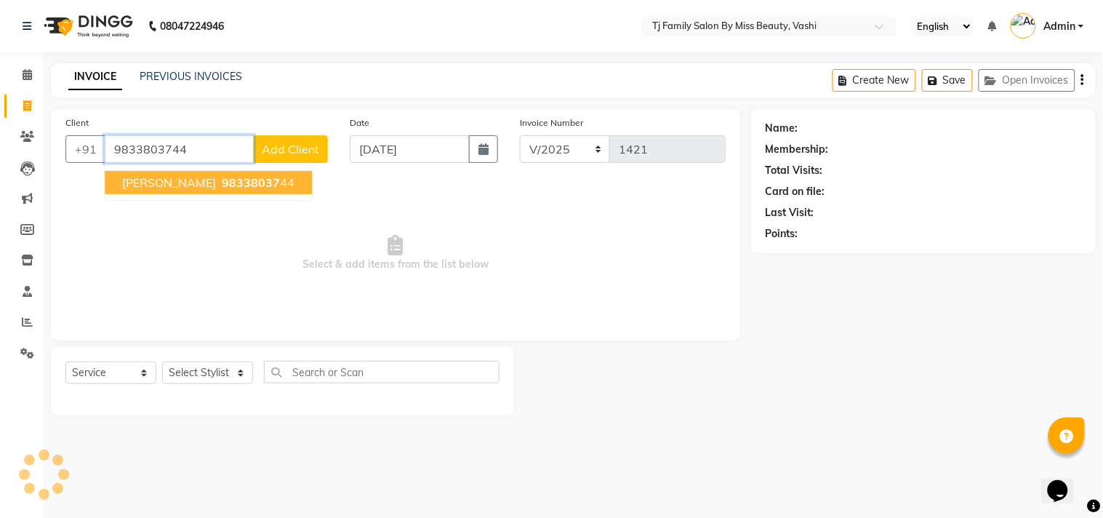
type input "9833803744"
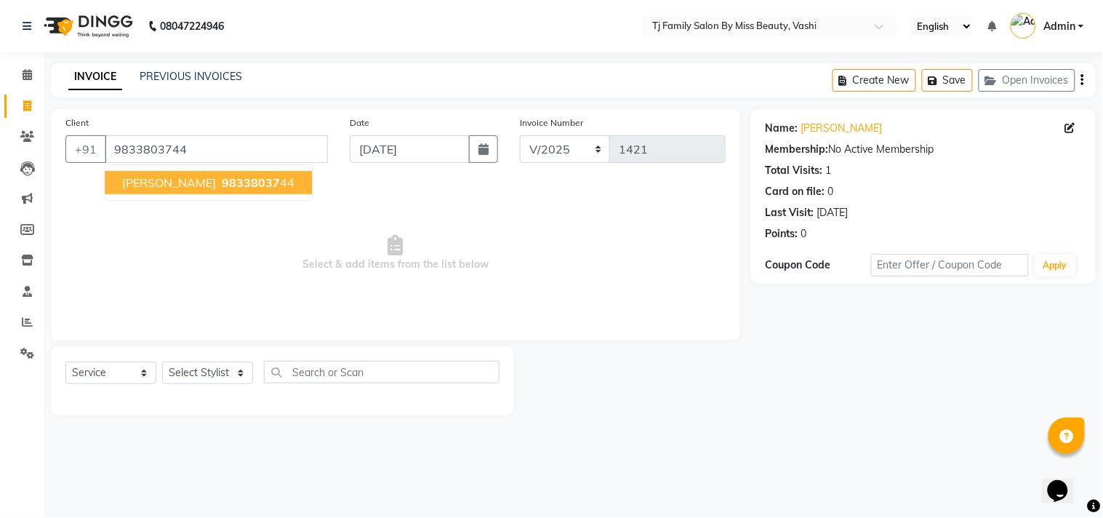
click at [222, 188] on span "98338037" at bounding box center [251, 182] width 58 height 15
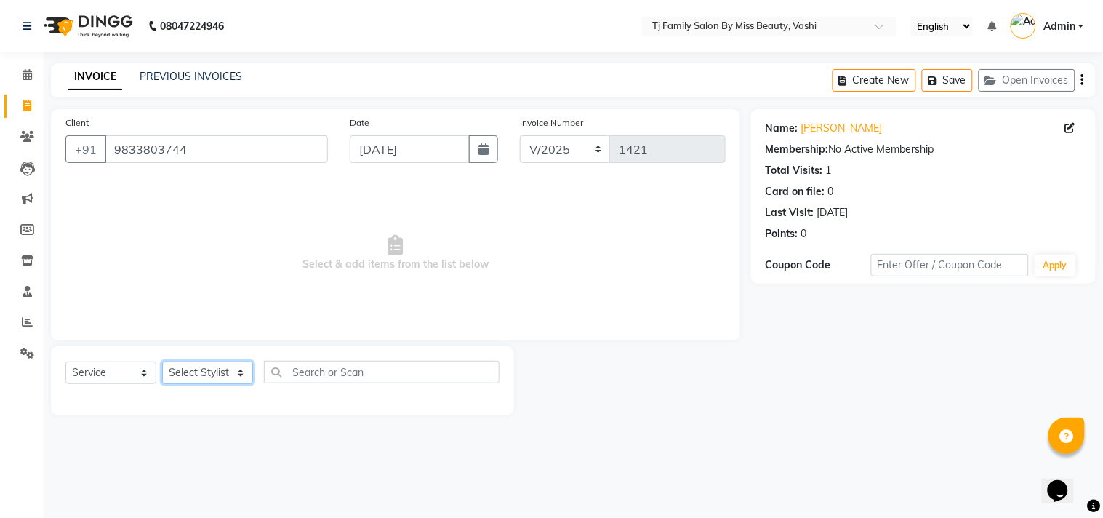
click at [223, 375] on select "Select Stylist deepak maitay [PERSON_NAME] [PERSON_NAME] Ramita [PERSON_NAME] […" at bounding box center [207, 372] width 91 height 23
select select "31842"
click at [162, 362] on select "Select Stylist deepak maitay [PERSON_NAME] [PERSON_NAME] Ramita [PERSON_NAME] […" at bounding box center [207, 372] width 91 height 23
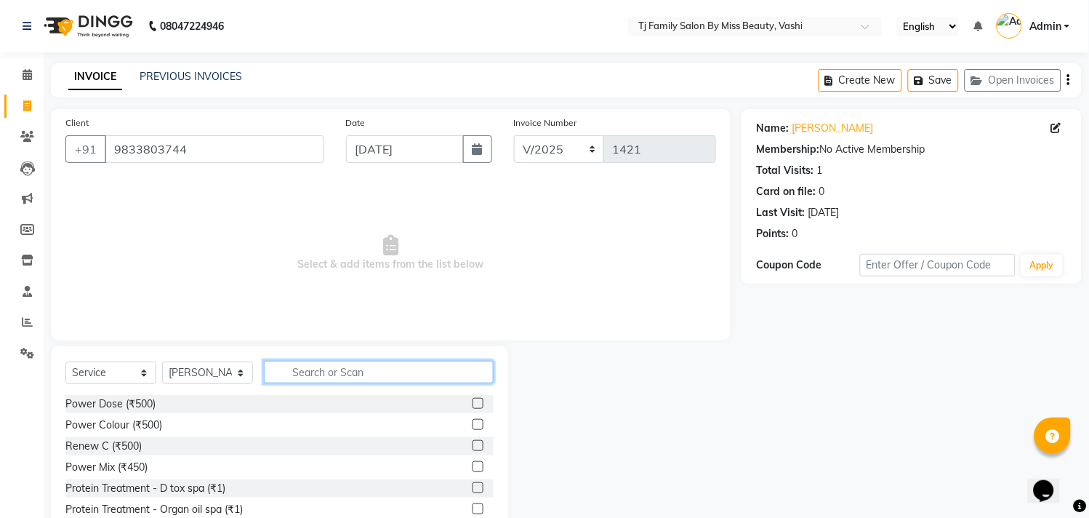
click at [453, 372] on input "text" at bounding box center [379, 372] width 230 height 23
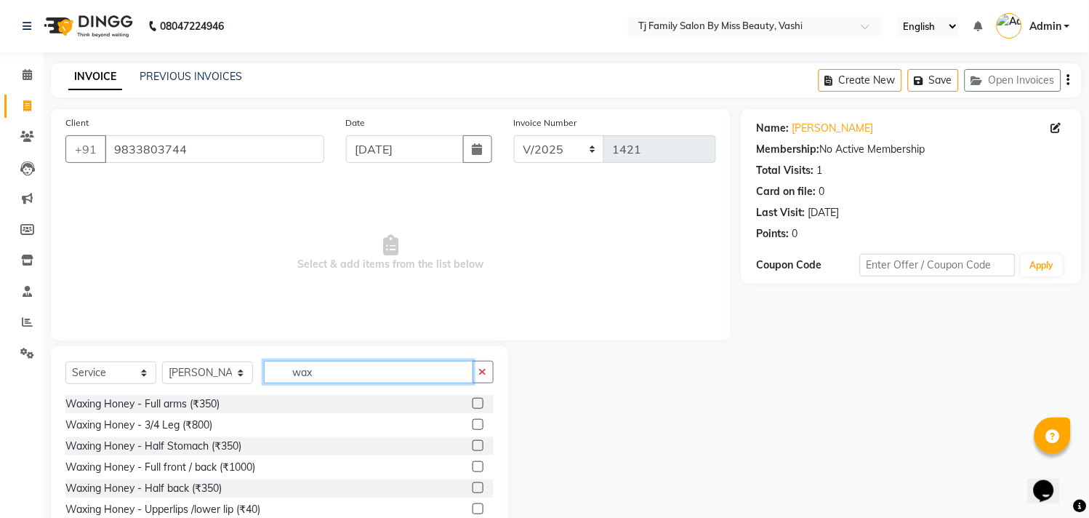
type input "wax"
click at [473, 403] on label at bounding box center [478, 403] width 11 height 11
click at [473, 403] on input "checkbox" at bounding box center [477, 403] width 9 height 9
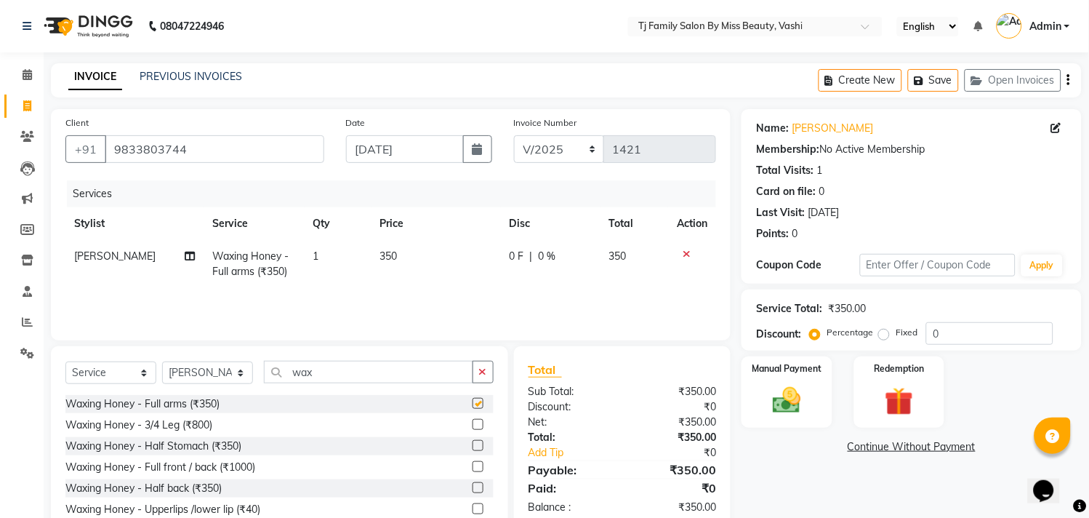
checkbox input "false"
click at [473, 424] on label at bounding box center [478, 424] width 11 height 11
click at [473, 424] on input "checkbox" at bounding box center [477, 424] width 9 height 9
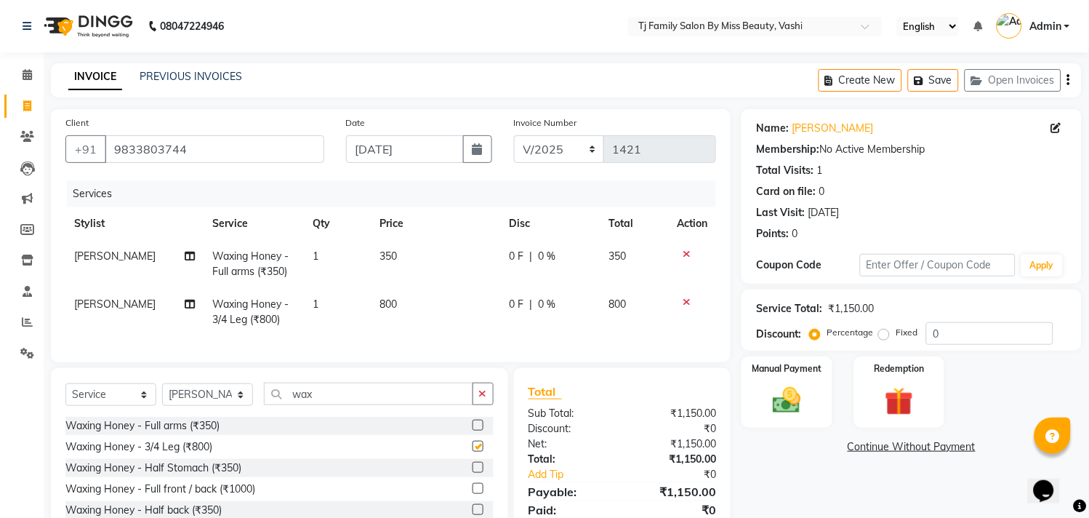
checkbox input "false"
click at [404, 255] on td "350" at bounding box center [436, 264] width 129 height 48
select select "31842"
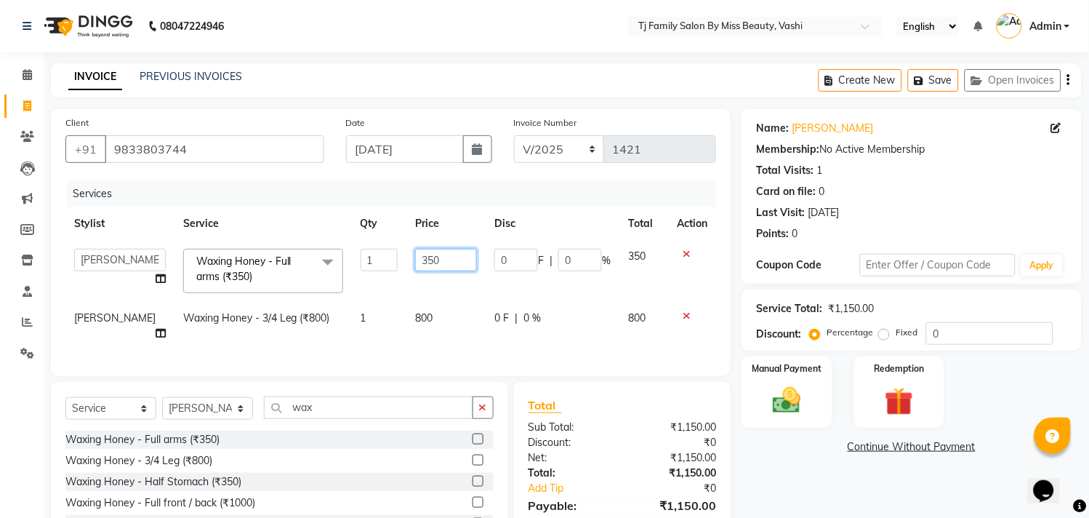
click at [456, 251] on input "350" at bounding box center [446, 260] width 62 height 23
type input "300"
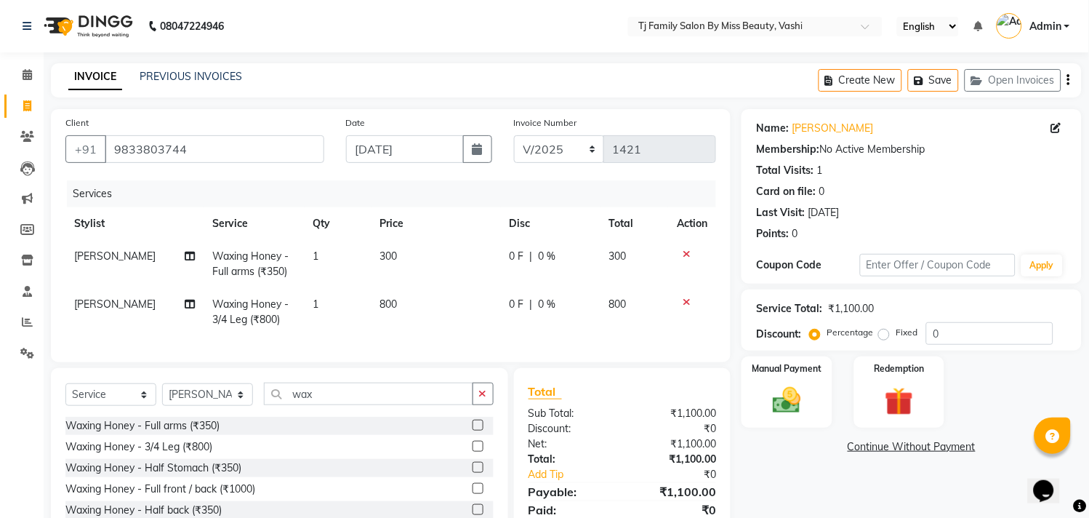
click at [633, 257] on td "300" at bounding box center [635, 264] width 68 height 48
select select "31842"
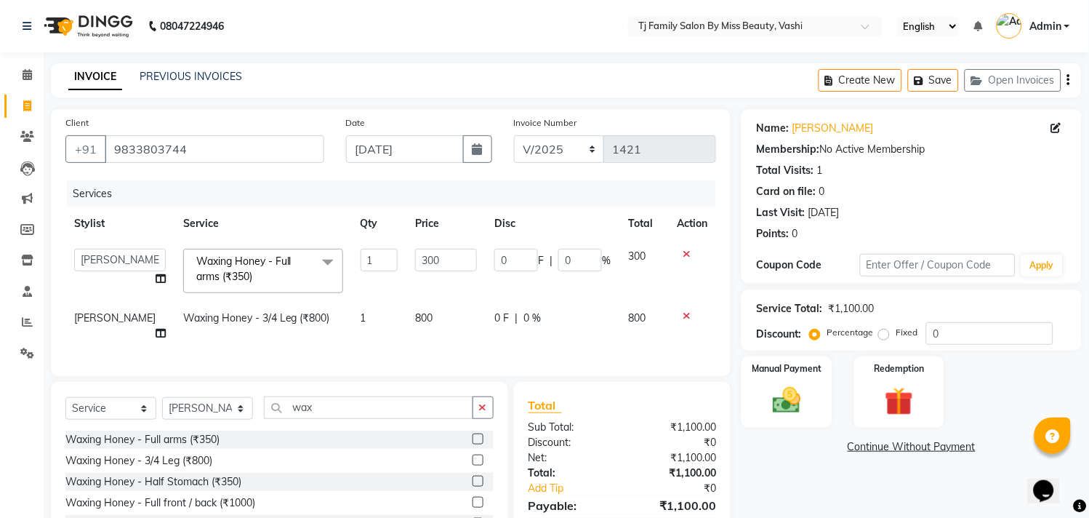
click at [435, 310] on td "800" at bounding box center [446, 326] width 79 height 48
select select "31842"
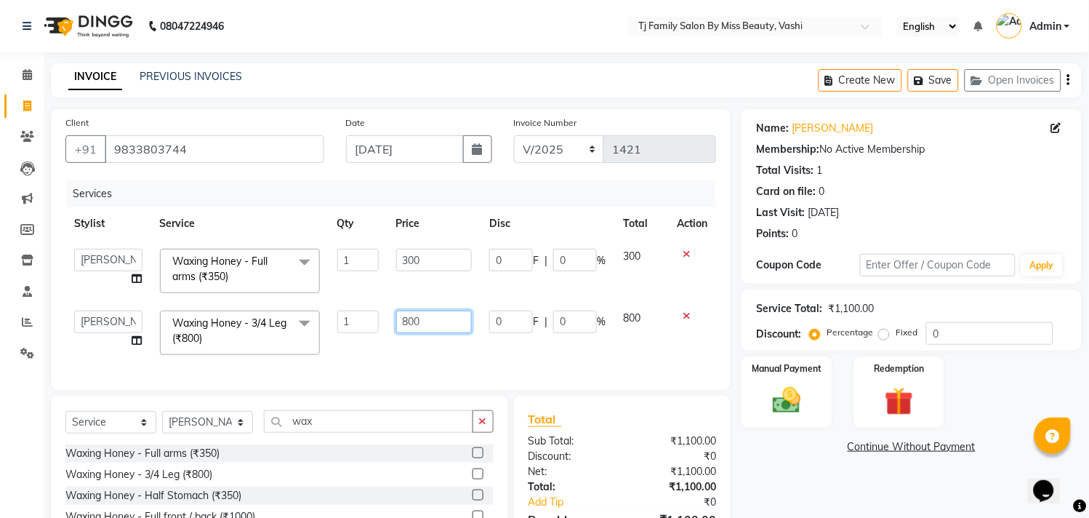
click at [447, 323] on input "800" at bounding box center [434, 322] width 76 height 23
type input "8"
type input "250"
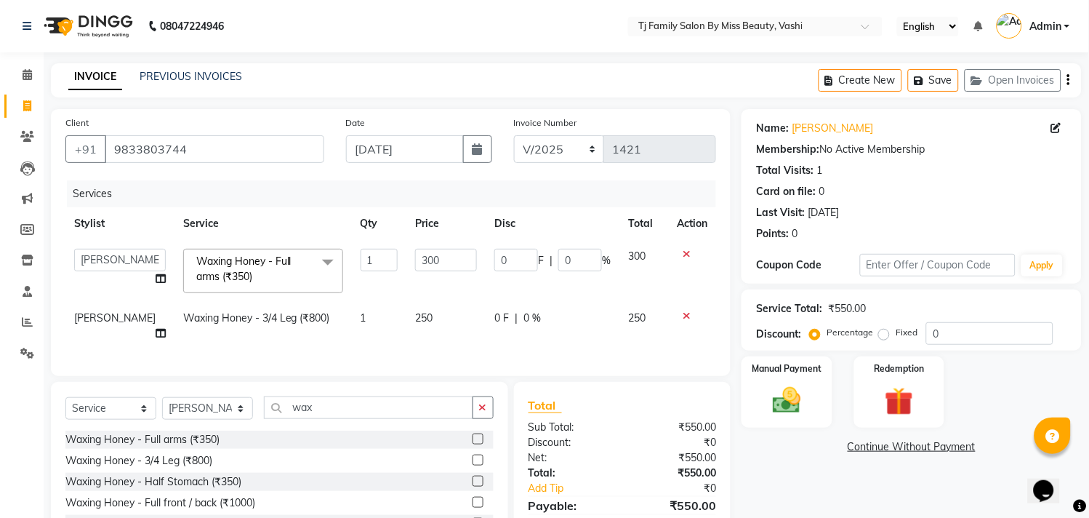
click at [644, 332] on td "250" at bounding box center [644, 326] width 49 height 48
select select "31842"
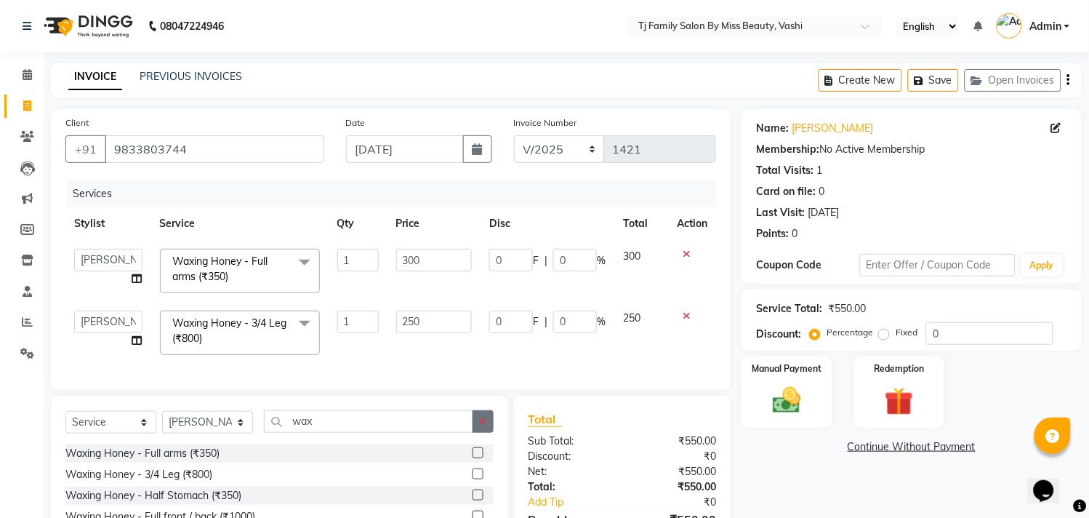
click at [485, 426] on icon "button" at bounding box center [483, 421] width 8 height 10
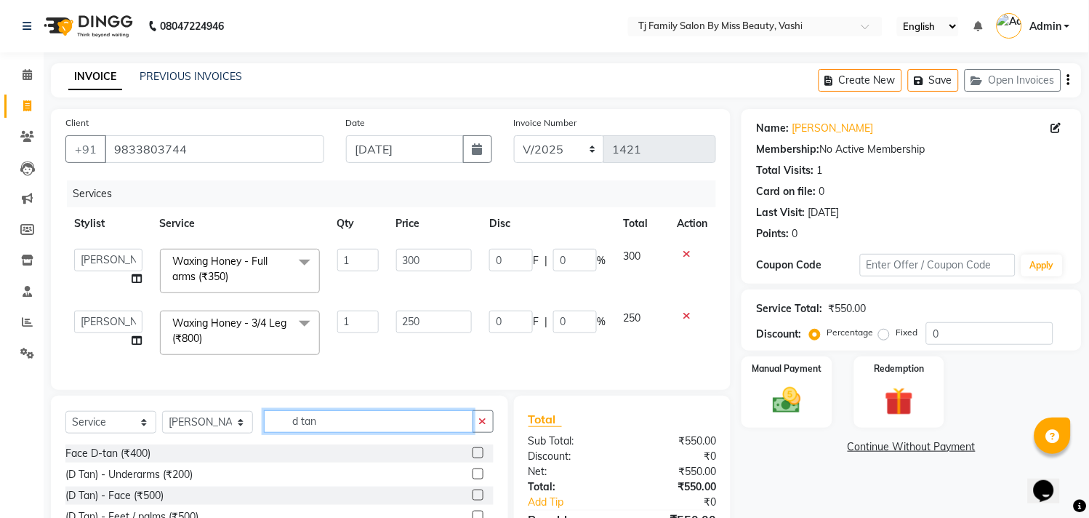
type input "d tan"
click at [473, 458] on label at bounding box center [478, 452] width 11 height 11
click at [473, 458] on input "checkbox" at bounding box center [477, 453] width 9 height 9
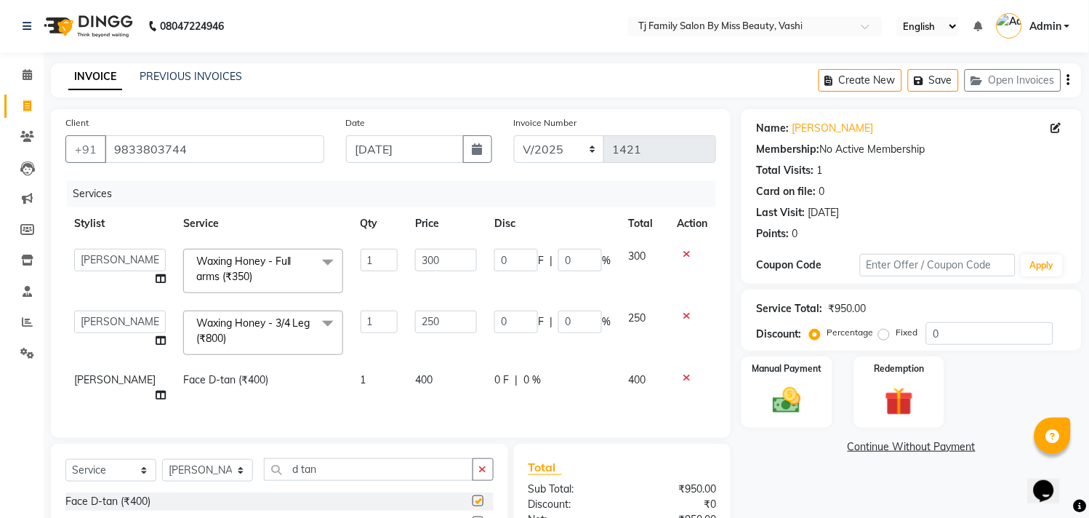
checkbox input "false"
click at [440, 379] on td "400" at bounding box center [446, 388] width 79 height 48
select select "31842"
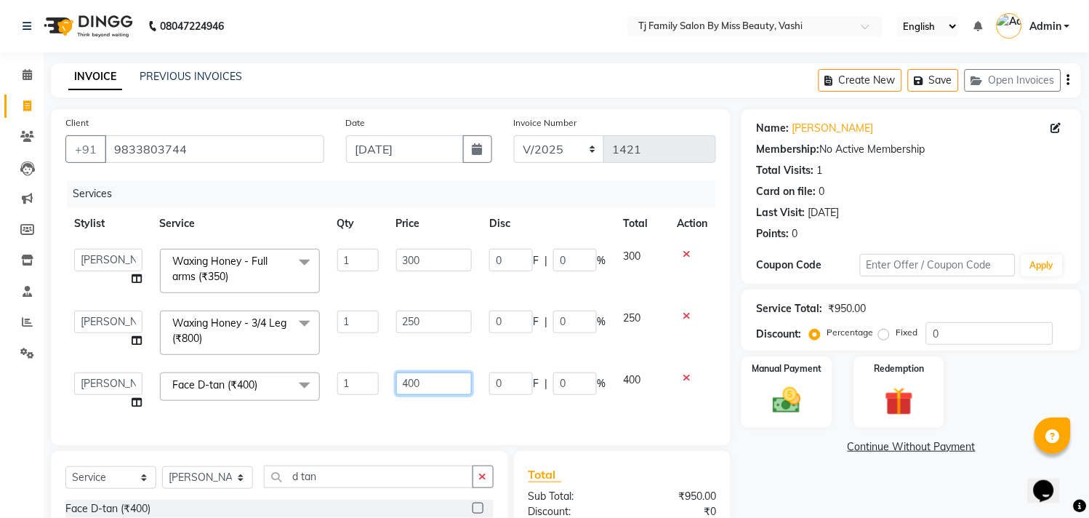
click at [449, 378] on input "400" at bounding box center [434, 383] width 76 height 23
type input "4"
type input "500"
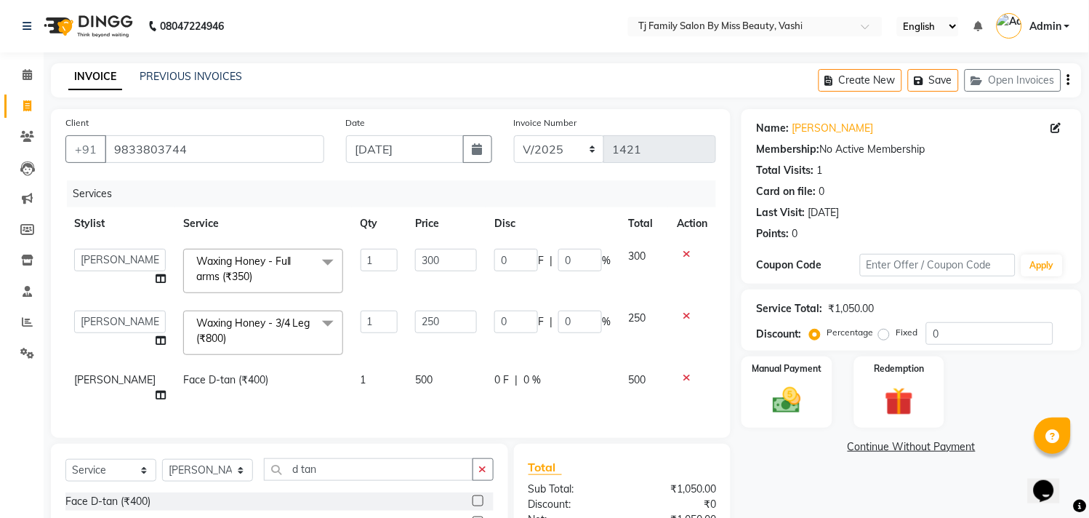
click at [638, 388] on td "500" at bounding box center [644, 388] width 49 height 48
select select "31842"
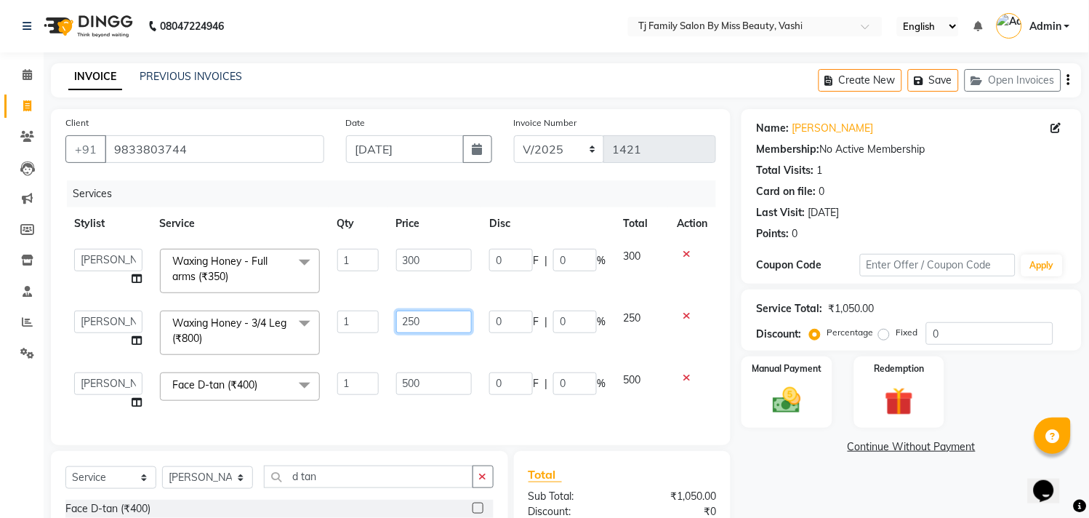
click at [458, 316] on input "250" at bounding box center [434, 322] width 76 height 23
type input "2"
type input "320"
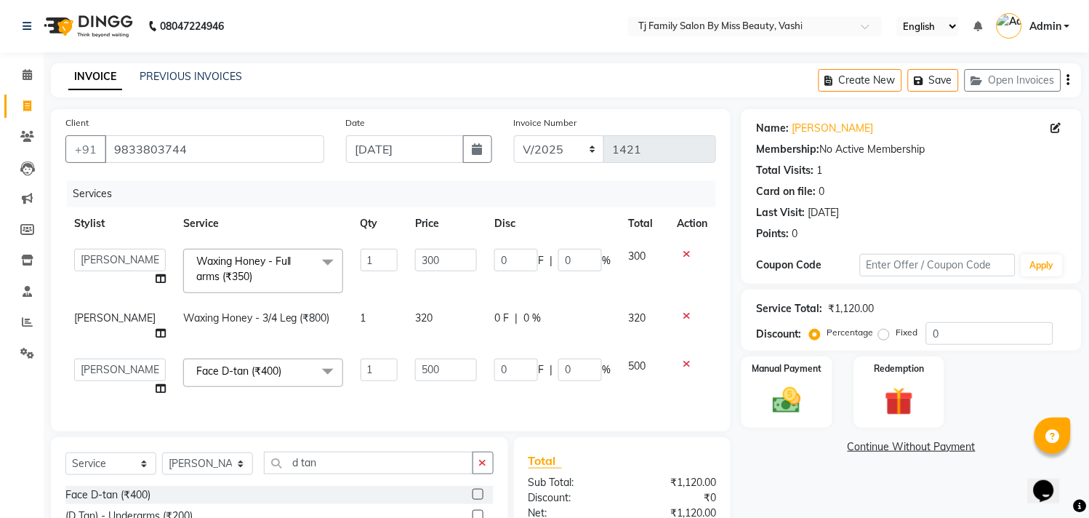
click at [650, 318] on td "320" at bounding box center [644, 326] width 49 height 48
select select "31842"
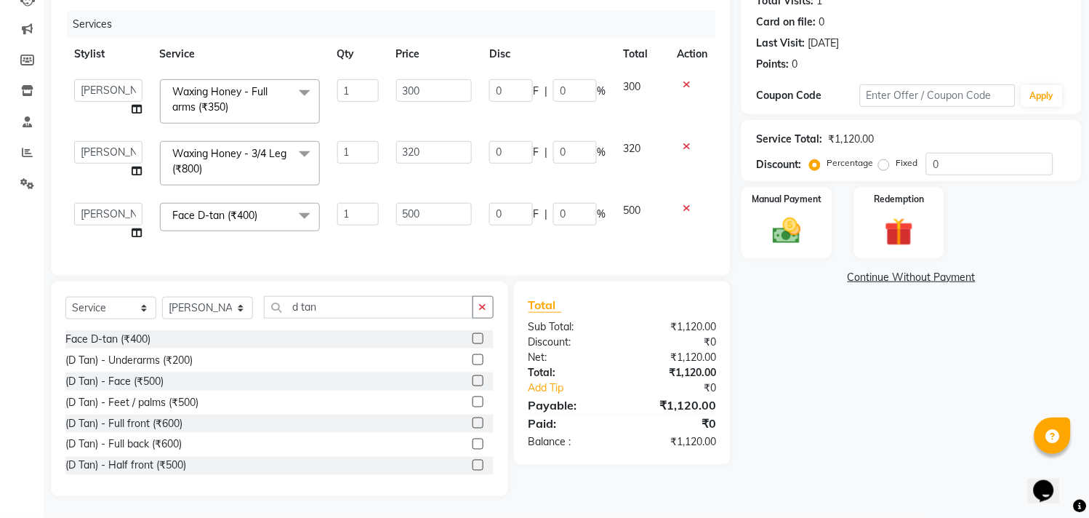
scroll to position [22, 0]
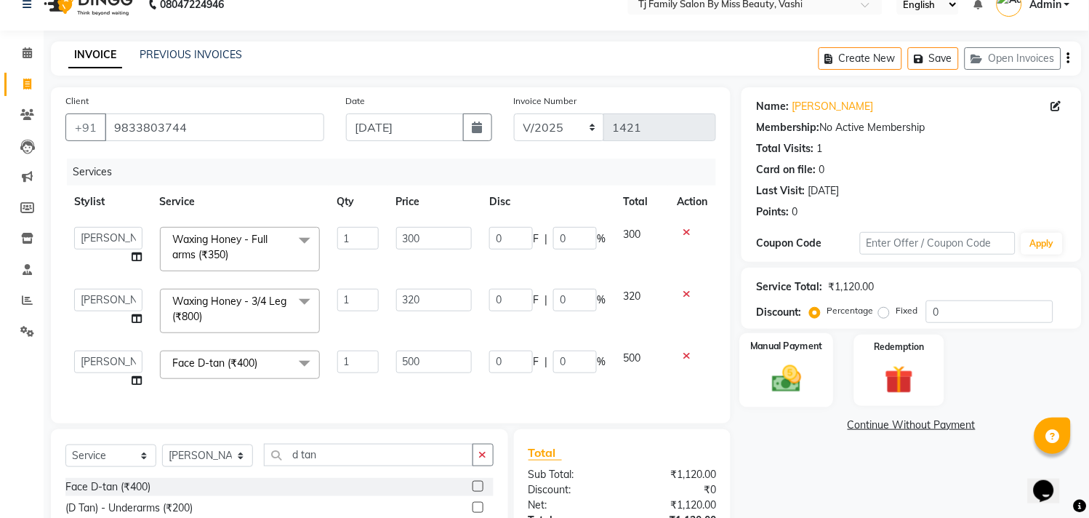
click at [788, 374] on img at bounding box center [788, 379] width 48 height 34
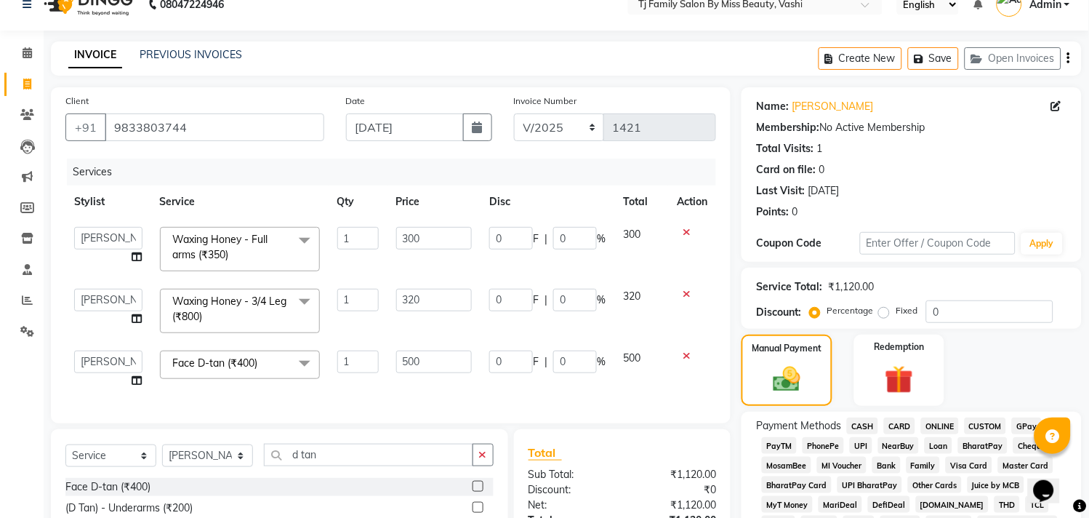
click at [937, 423] on span "ONLINE" at bounding box center [940, 425] width 38 height 17
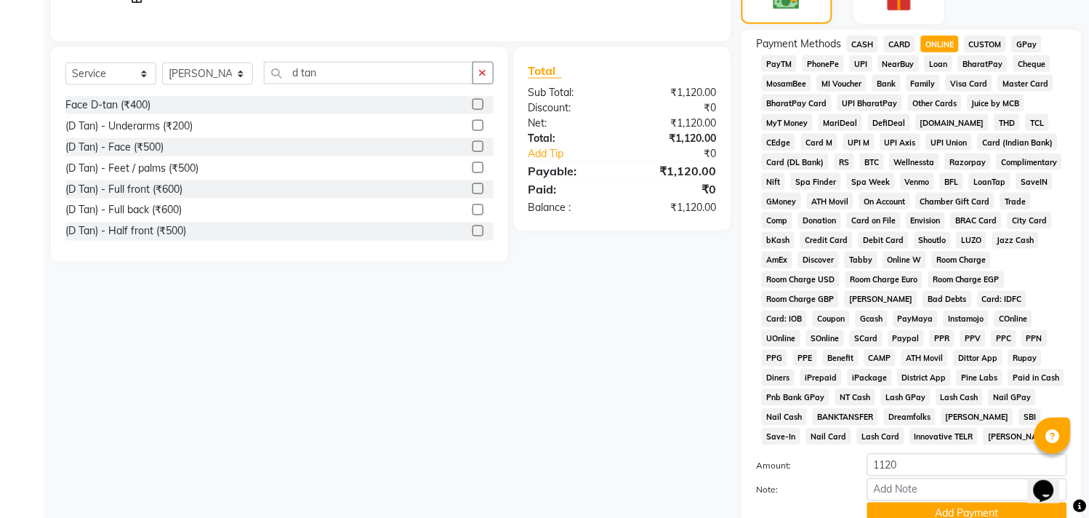
scroll to position [527, 0]
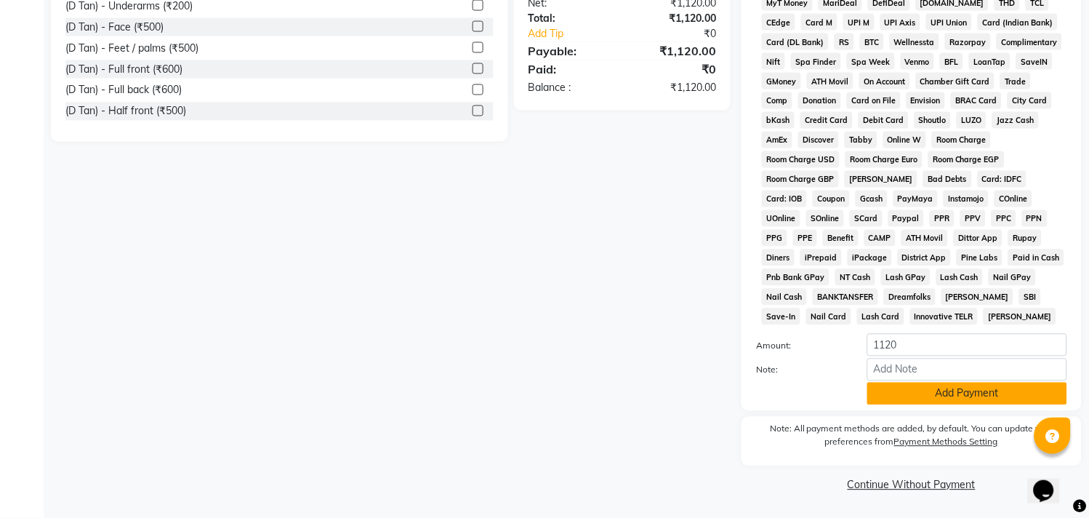
click at [963, 393] on button "Add Payment" at bounding box center [968, 394] width 200 height 23
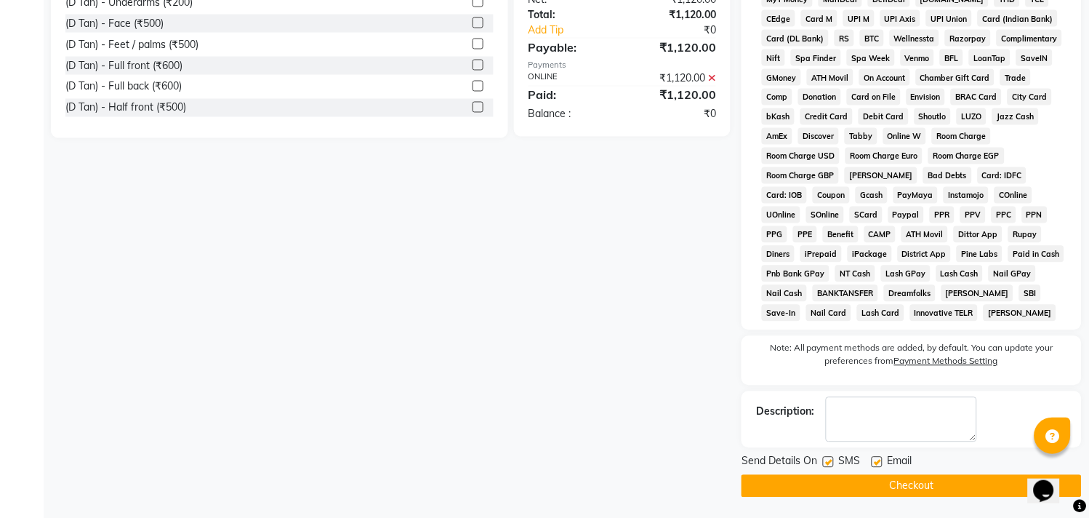
click at [947, 485] on button "Checkout" at bounding box center [912, 486] width 340 height 23
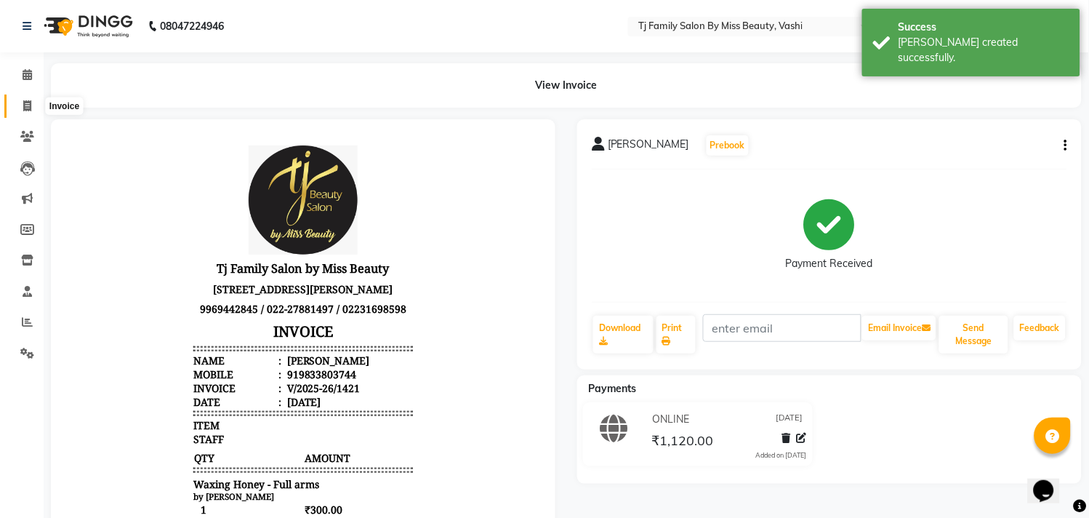
click at [24, 107] on icon at bounding box center [27, 105] width 8 height 11
select select "service"
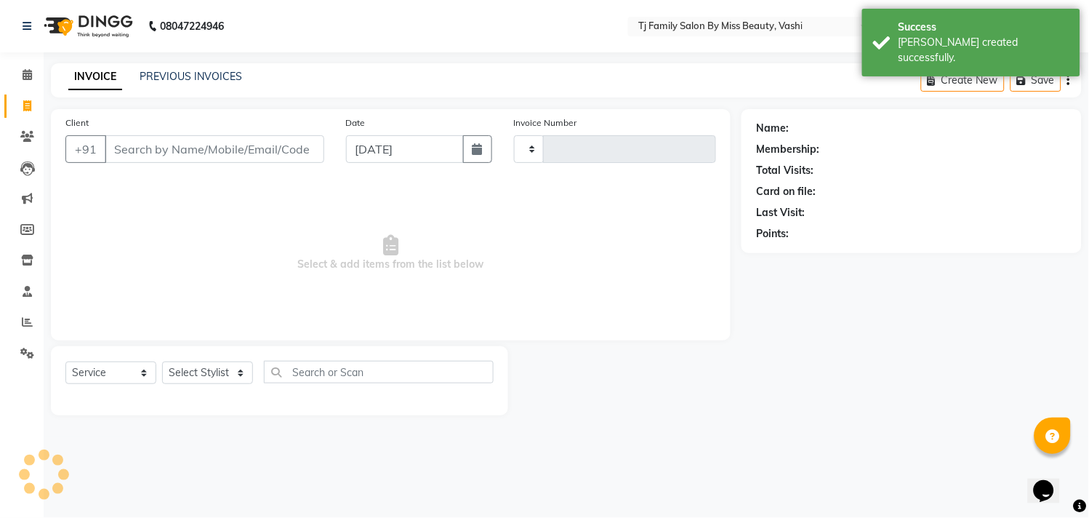
type input "1422"
select select "703"
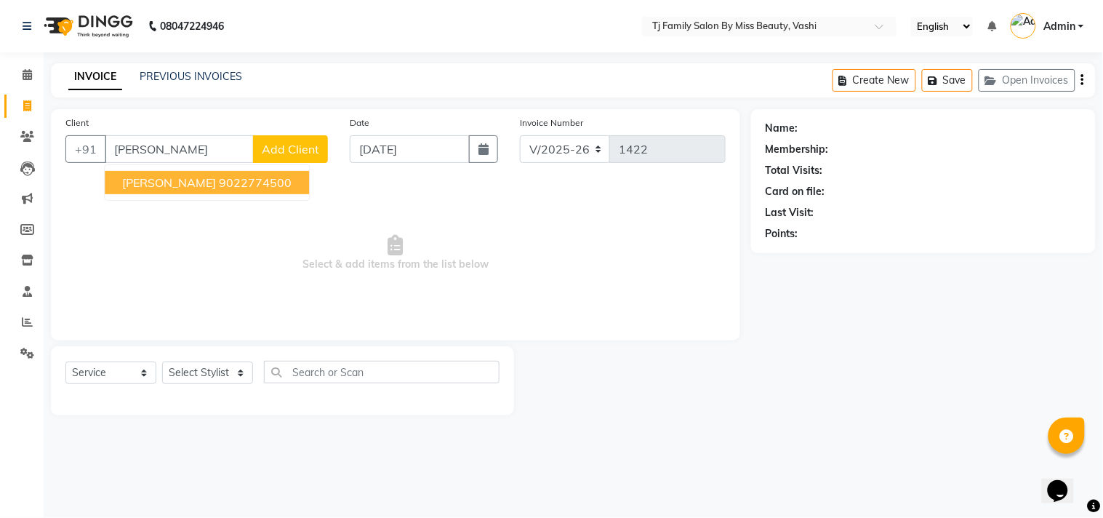
click at [237, 185] on ngb-highlight "9022774500" at bounding box center [255, 182] width 73 height 15
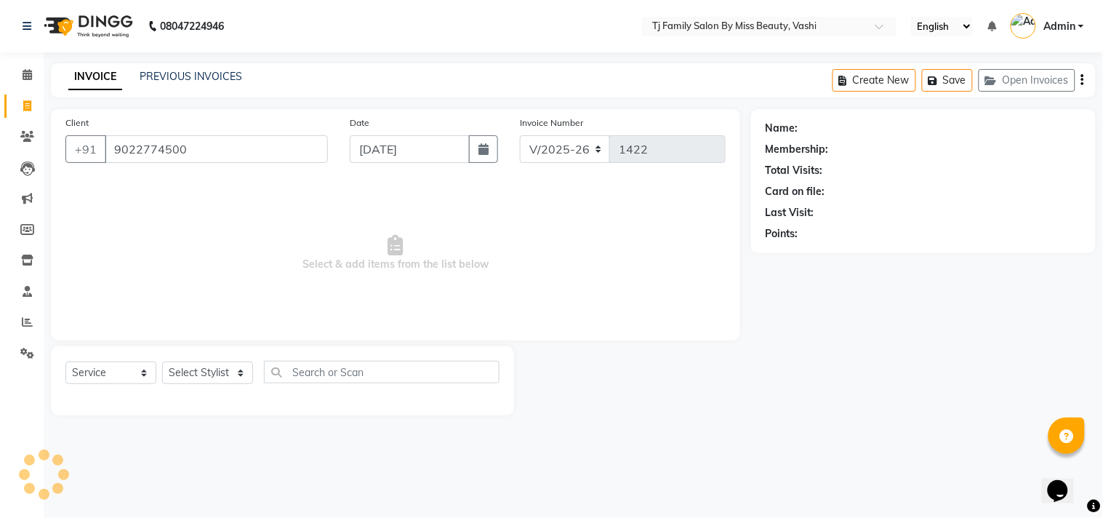
type input "9022774500"
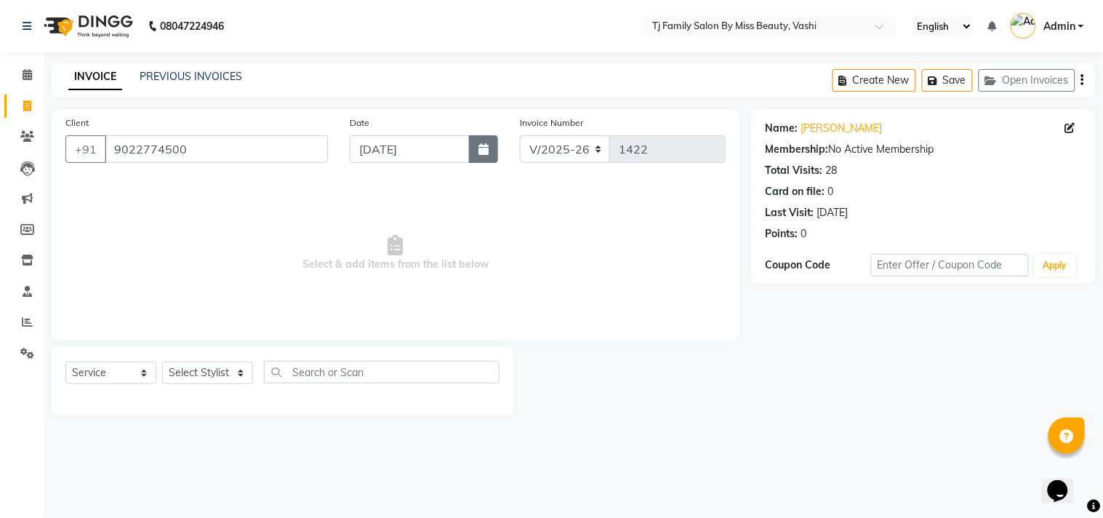
click at [482, 149] on icon "button" at bounding box center [484, 149] width 10 height 12
select select "9"
select select "2025"
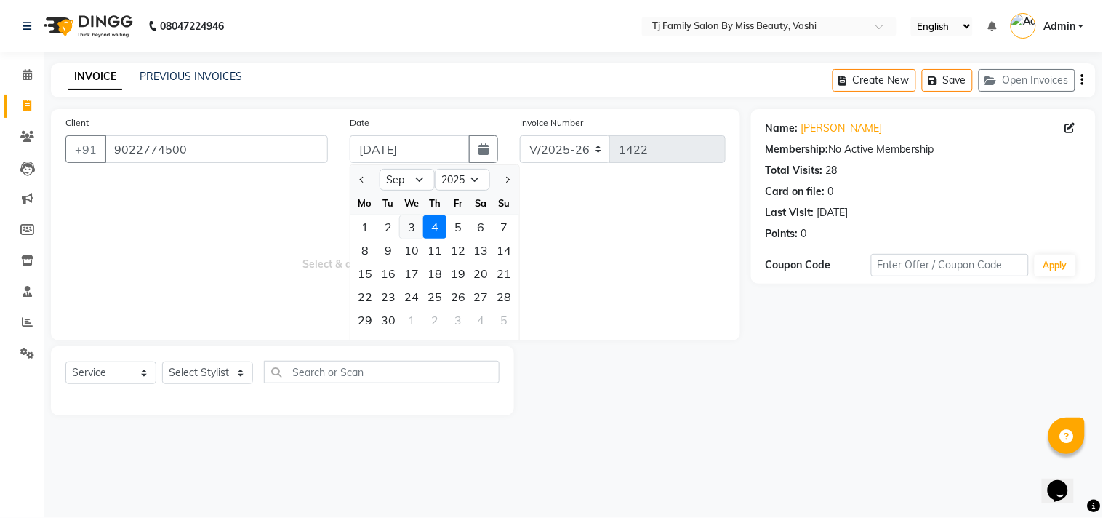
click at [417, 231] on div "3" at bounding box center [411, 226] width 23 height 23
type input "[DATE]"
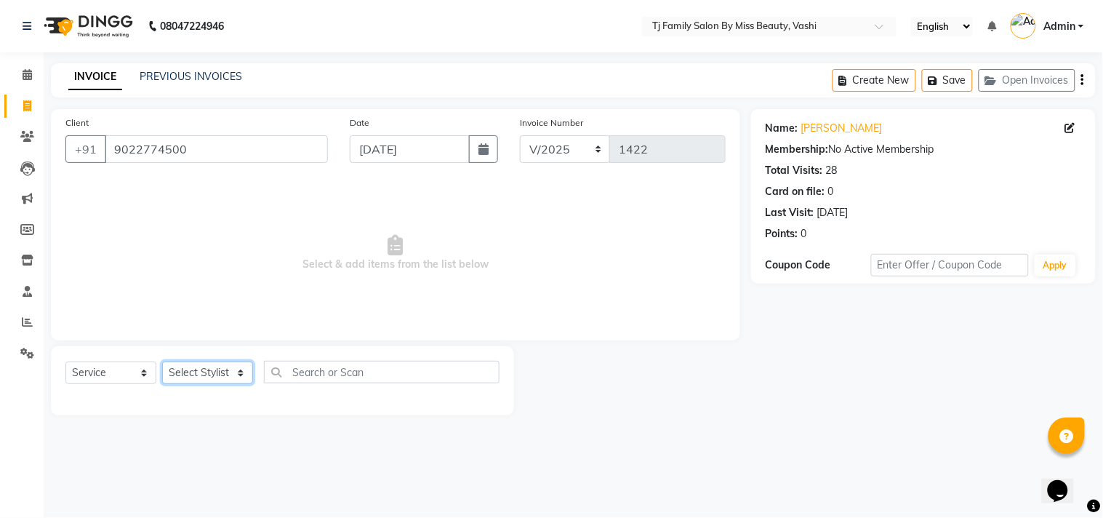
click at [201, 369] on select "Select Stylist deepak maitay [PERSON_NAME] [PERSON_NAME] Ramita [PERSON_NAME] […" at bounding box center [207, 372] width 91 height 23
select select "31842"
click at [162, 362] on select "Select Stylist deepak maitay [PERSON_NAME] [PERSON_NAME] Ramita [PERSON_NAME] […" at bounding box center [207, 372] width 91 height 23
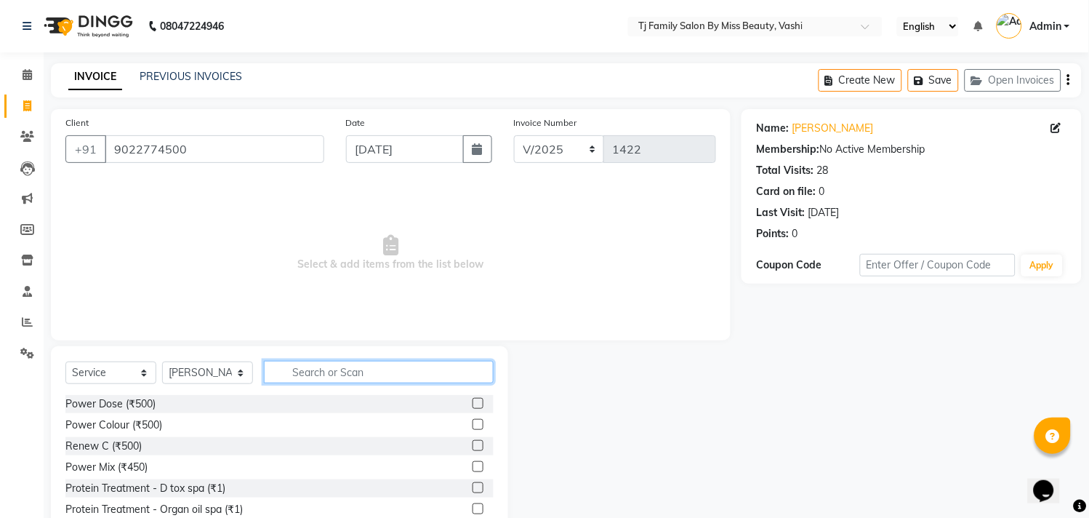
click at [439, 375] on input "text" at bounding box center [379, 372] width 230 height 23
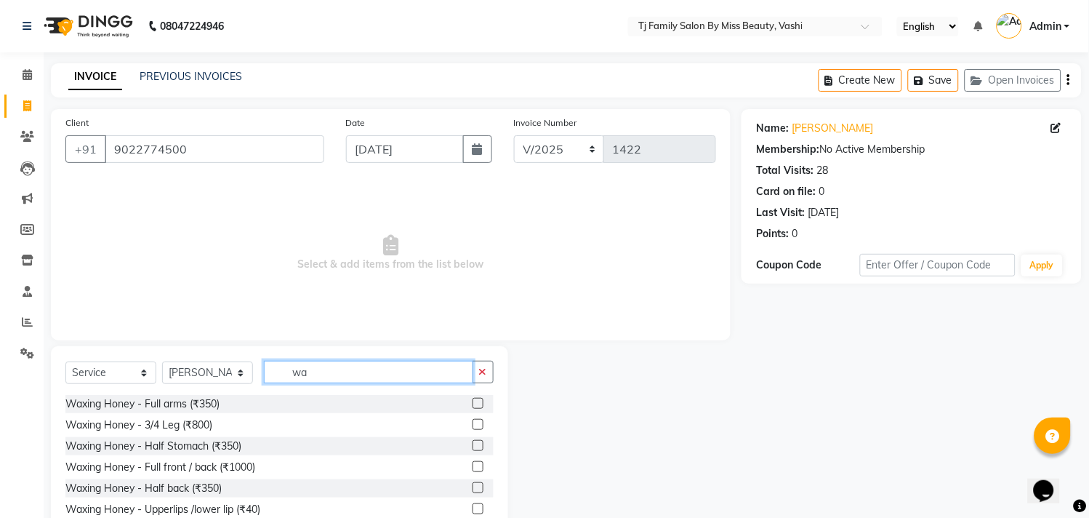
type input "w"
type input "rica"
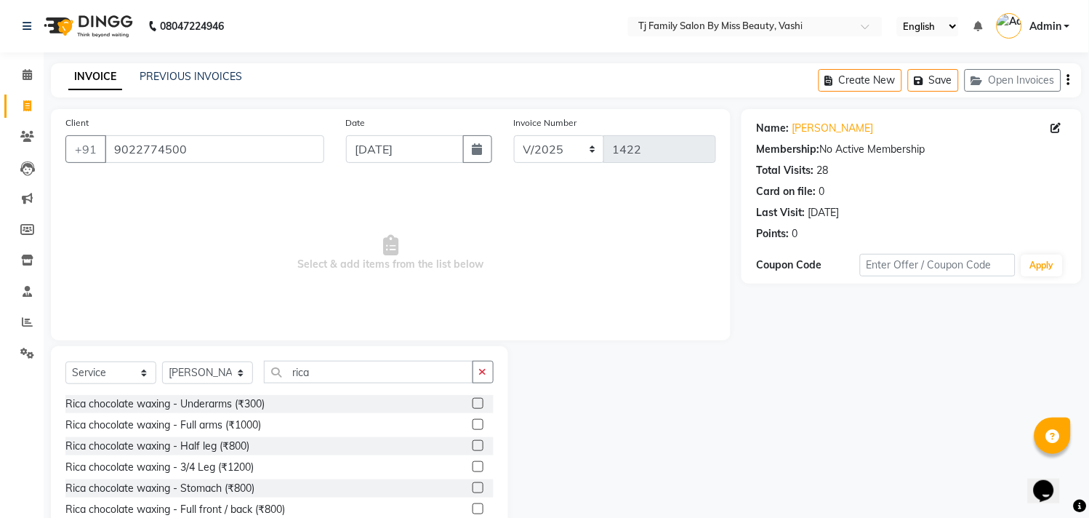
click at [473, 419] on label at bounding box center [478, 424] width 11 height 11
click at [473, 420] on input "checkbox" at bounding box center [477, 424] width 9 height 9
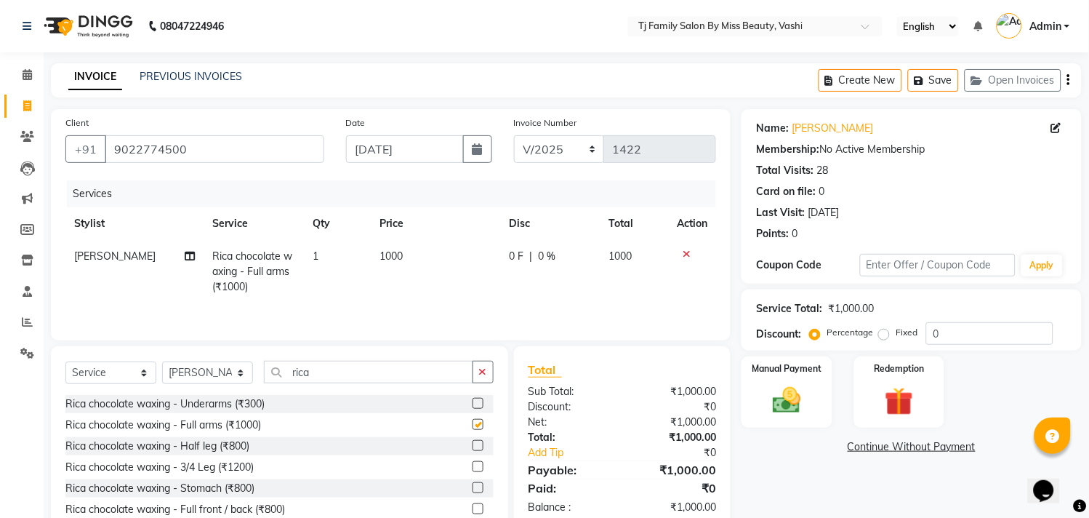
checkbox input "false"
click at [215, 369] on select "Select Stylist deepak maitay [PERSON_NAME] [PERSON_NAME] Ramita [PERSON_NAME] […" at bounding box center [207, 372] width 91 height 23
select select "10804"
click at [162, 365] on select "Select Stylist deepak maitay [PERSON_NAME] [PERSON_NAME] Ramita [PERSON_NAME] […" at bounding box center [207, 372] width 91 height 23
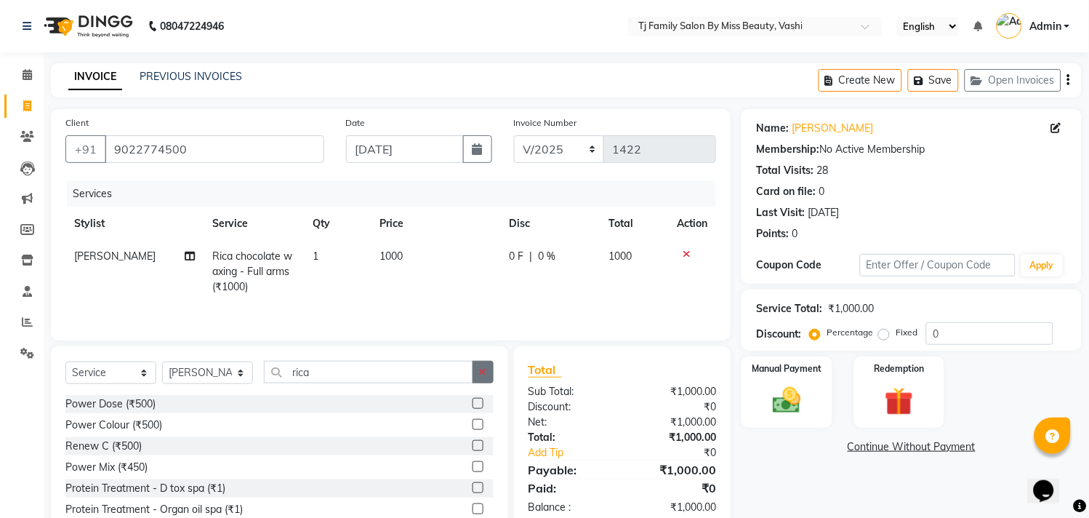
click at [487, 371] on button "button" at bounding box center [483, 372] width 21 height 23
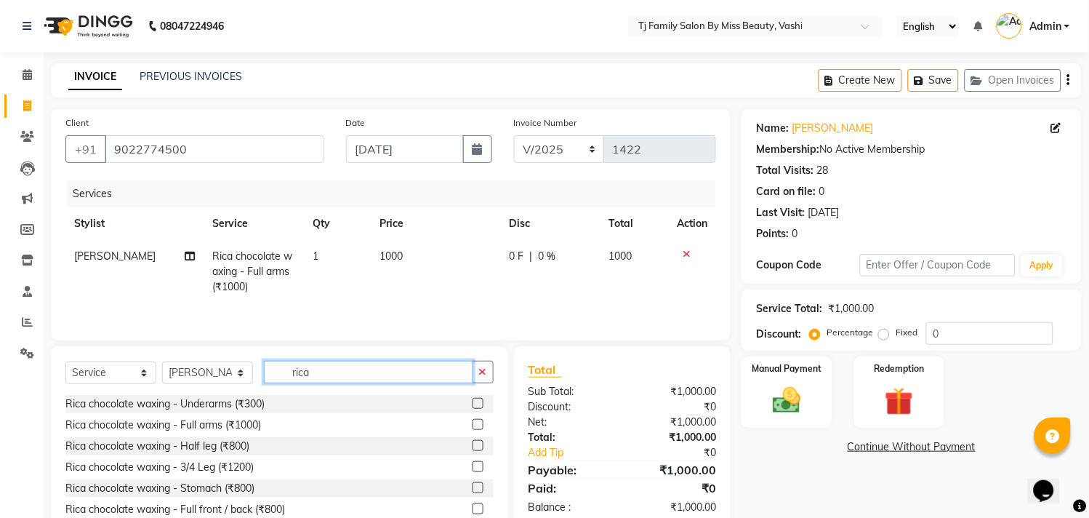
type input "rica"
click at [473, 472] on label at bounding box center [478, 466] width 11 height 11
click at [473, 472] on input "checkbox" at bounding box center [477, 467] width 9 height 9
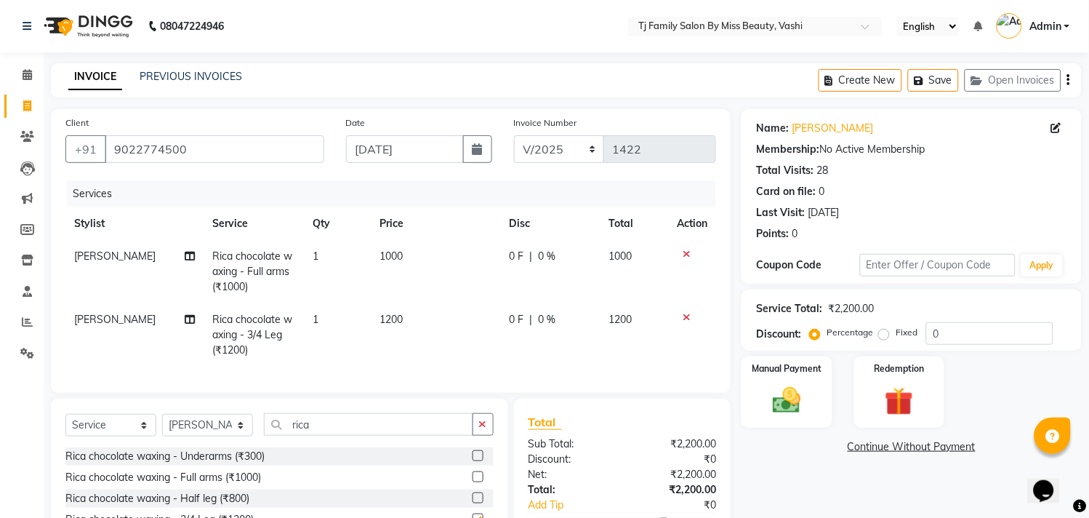
checkbox input "false"
click at [420, 256] on td "1000" at bounding box center [436, 271] width 129 height 63
select select "31842"
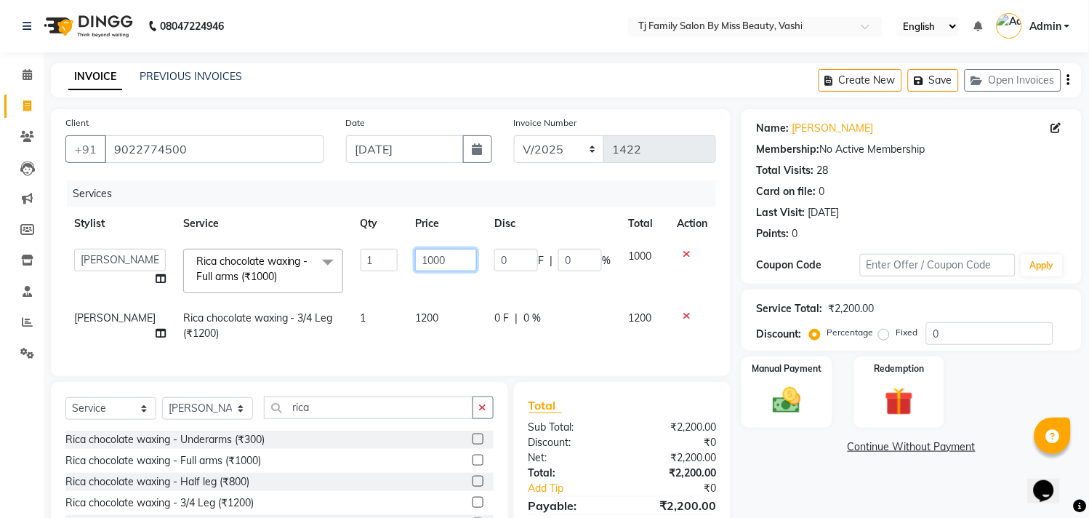
click at [459, 266] on input "1000" at bounding box center [446, 260] width 62 height 23
type input "1"
type input "800"
click at [652, 273] on td "1000" at bounding box center [644, 271] width 49 height 62
select select "31842"
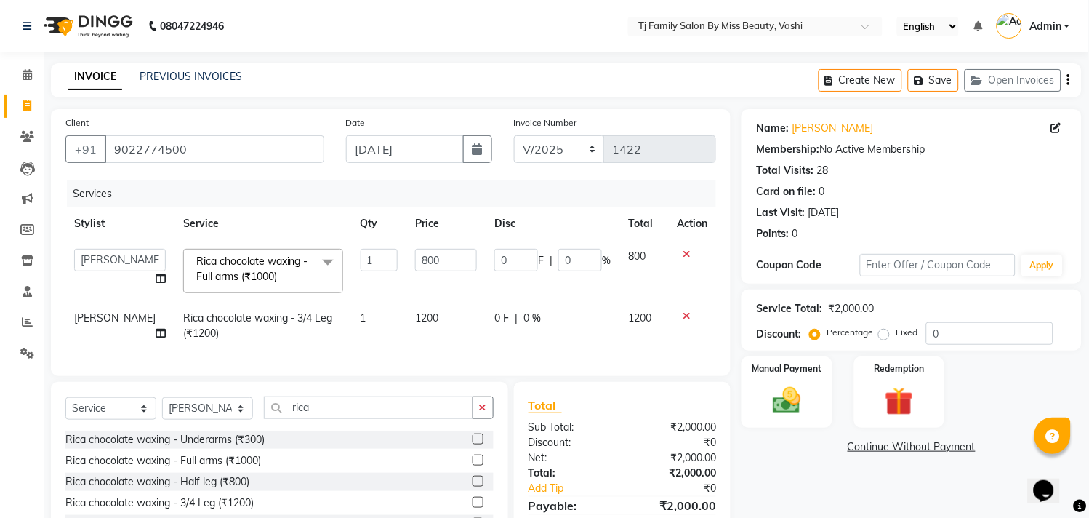
click at [436, 313] on td "1200" at bounding box center [446, 326] width 79 height 48
select select "10804"
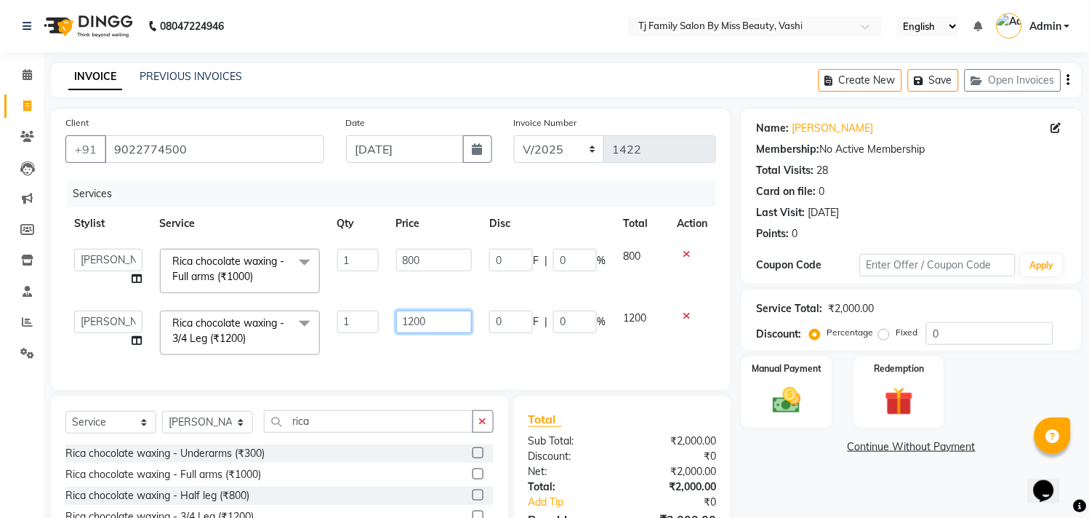
click at [449, 315] on input "1200" at bounding box center [434, 322] width 76 height 23
type input "1"
type input "800"
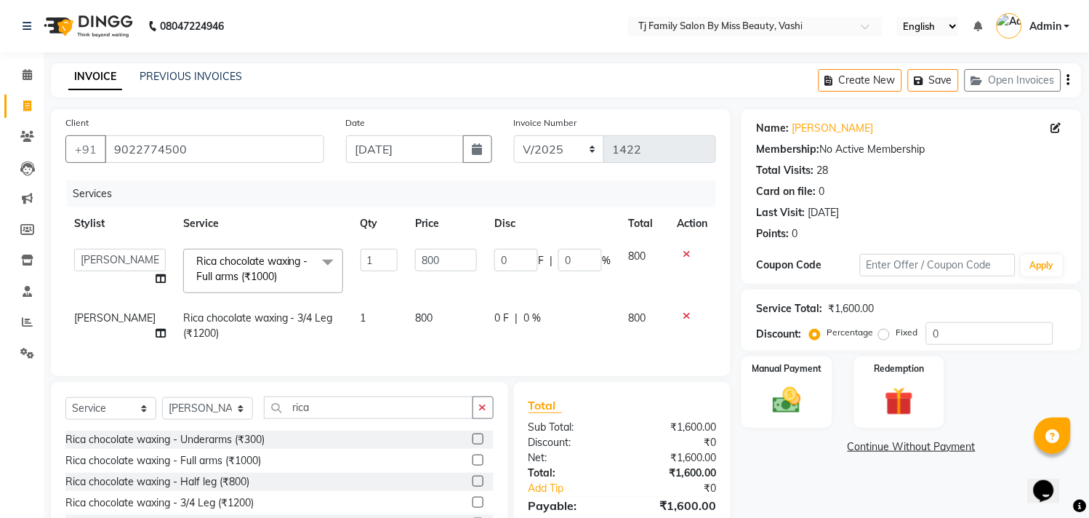
click at [625, 326] on td "800" at bounding box center [644, 326] width 49 height 48
select select "10804"
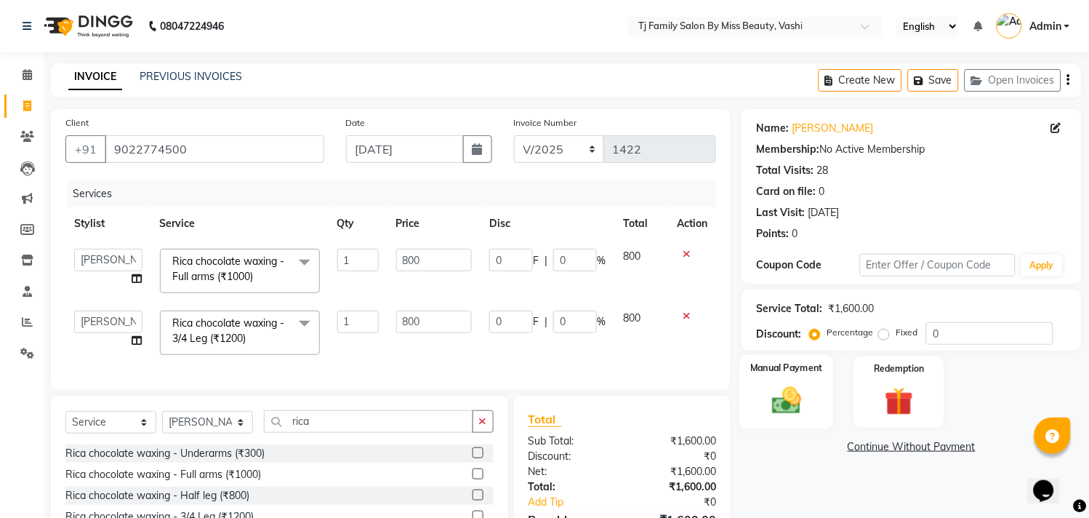
click at [778, 404] on img at bounding box center [788, 401] width 48 height 34
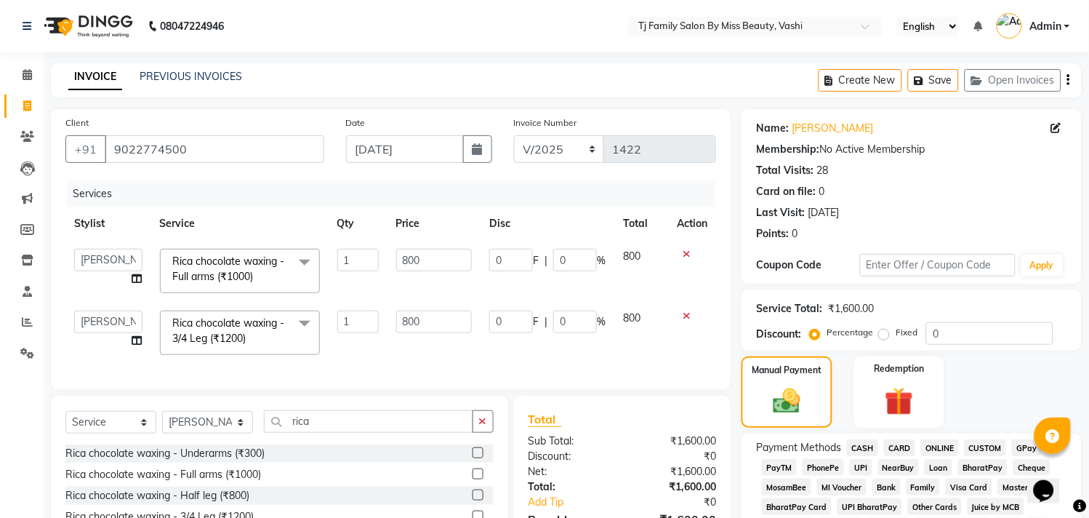
click at [870, 451] on span "CASH" at bounding box center [862, 447] width 31 height 17
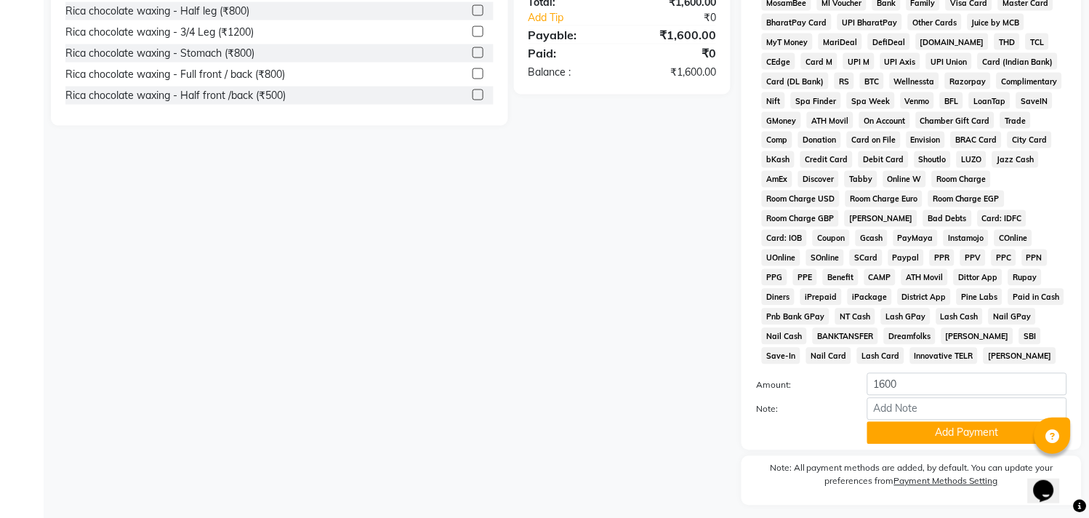
scroll to position [527, 0]
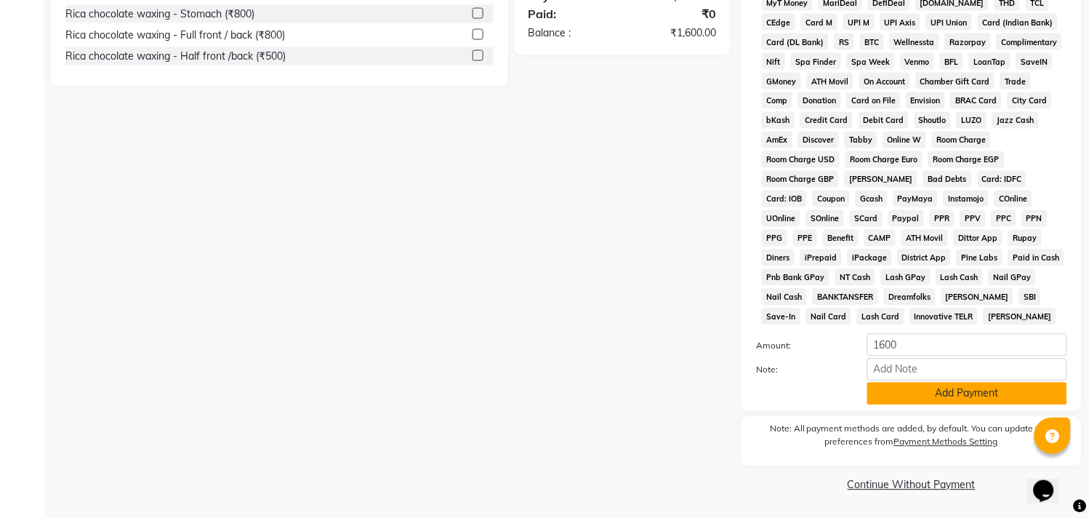
click at [939, 391] on button "Add Payment" at bounding box center [968, 394] width 200 height 23
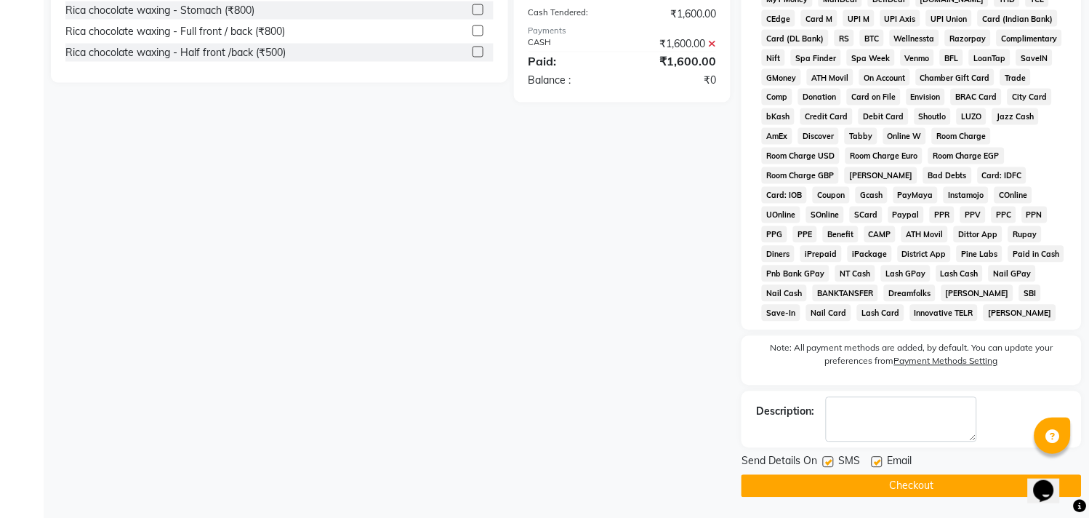
click at [934, 484] on button "Checkout" at bounding box center [912, 486] width 340 height 23
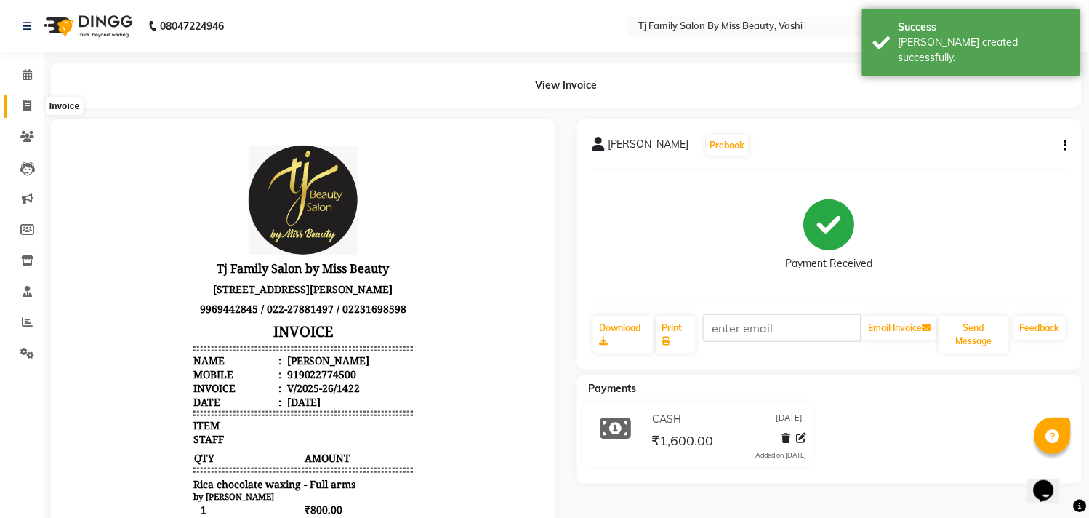
click at [30, 105] on icon at bounding box center [27, 105] width 8 height 11
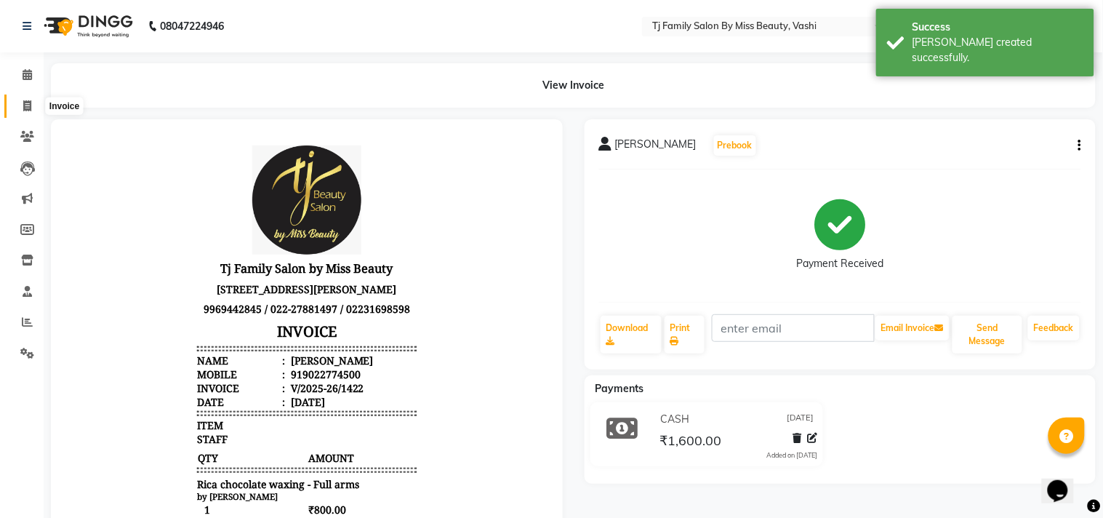
select select "703"
select select "service"
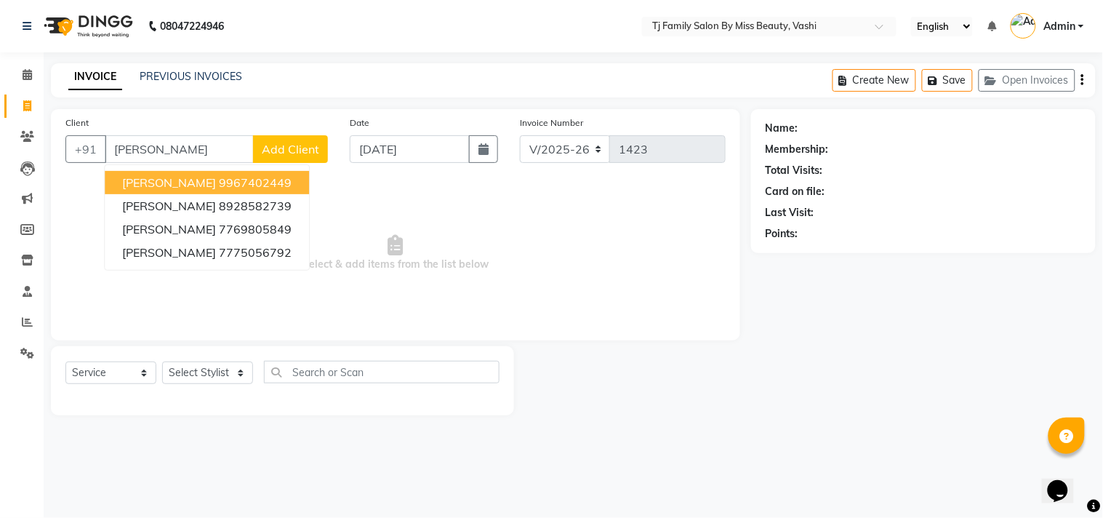
click at [243, 187] on ngb-highlight "9967402449" at bounding box center [255, 182] width 73 height 15
type input "9967402449"
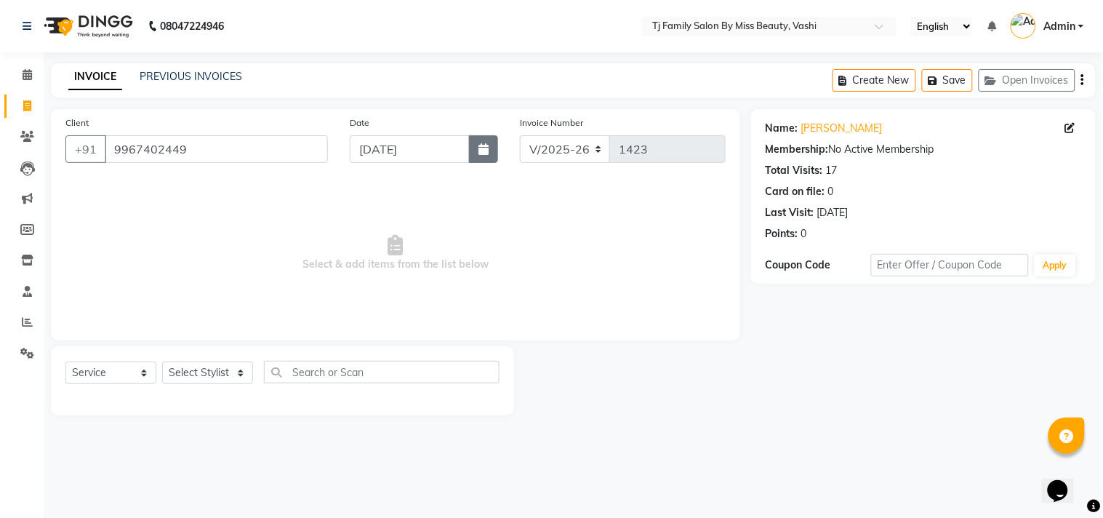
click at [481, 150] on icon "button" at bounding box center [484, 149] width 10 height 12
select select "9"
select select "2025"
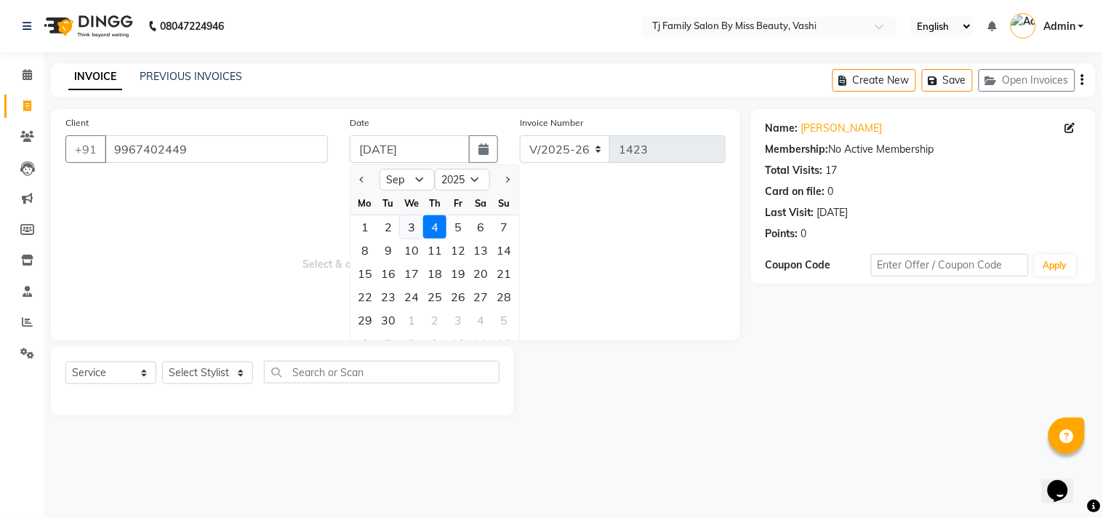
click at [409, 226] on div "3" at bounding box center [411, 226] width 23 height 23
type input "[DATE]"
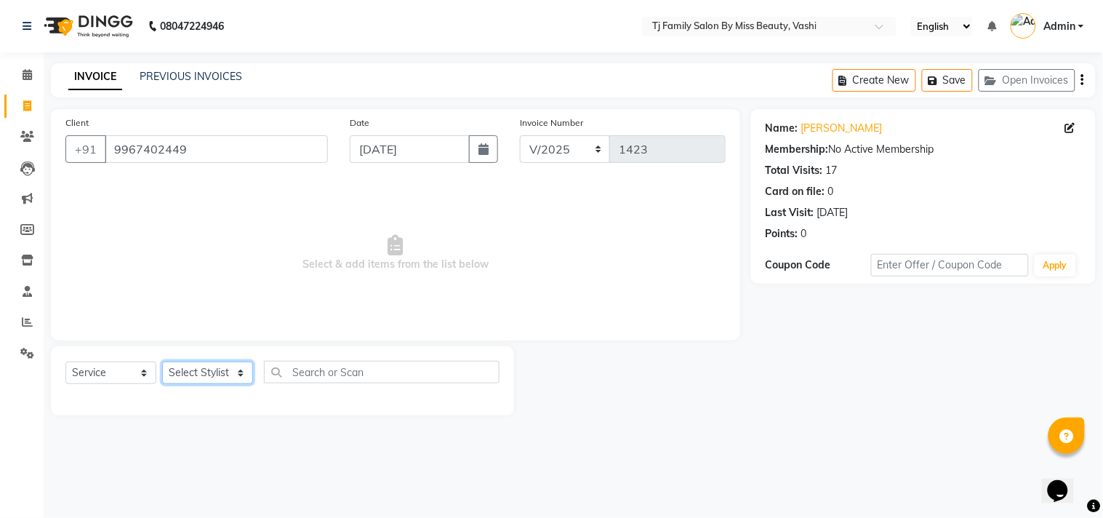
click at [190, 369] on select "Select Stylist deepak maitay [PERSON_NAME] [PERSON_NAME] Ramita [PERSON_NAME] […" at bounding box center [207, 372] width 91 height 23
select select "31842"
click at [162, 362] on select "Select Stylist deepak maitay [PERSON_NAME] [PERSON_NAME] Ramita [PERSON_NAME] […" at bounding box center [207, 372] width 91 height 23
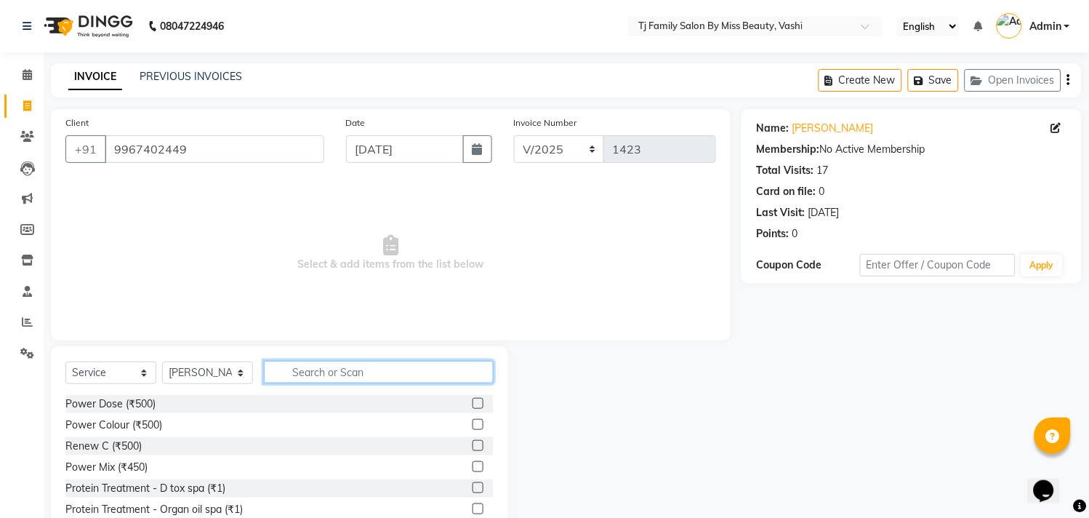
click at [401, 371] on input "text" at bounding box center [379, 372] width 230 height 23
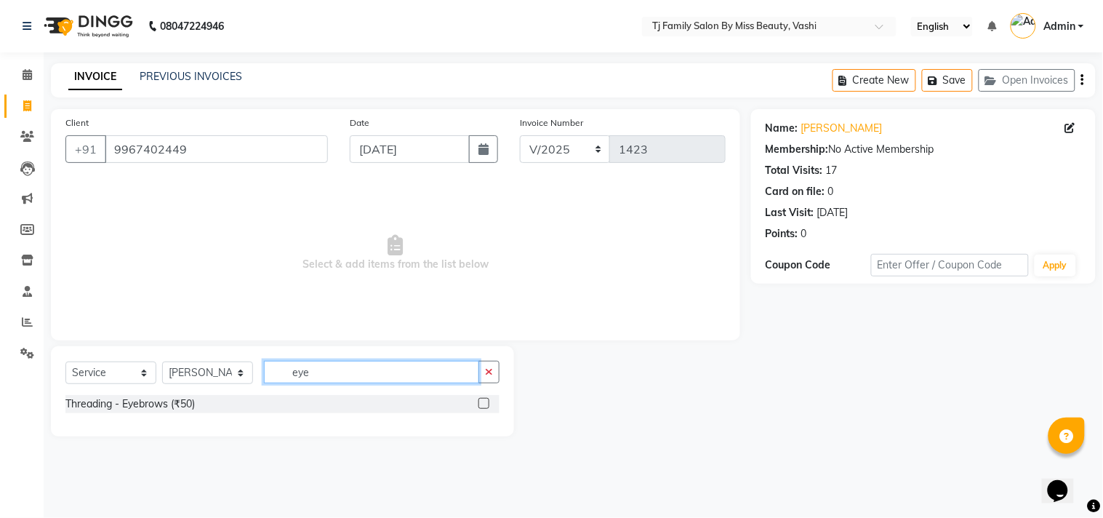
type input "eye"
click at [485, 404] on label at bounding box center [484, 403] width 11 height 11
click at [485, 404] on input "checkbox" at bounding box center [483, 403] width 9 height 9
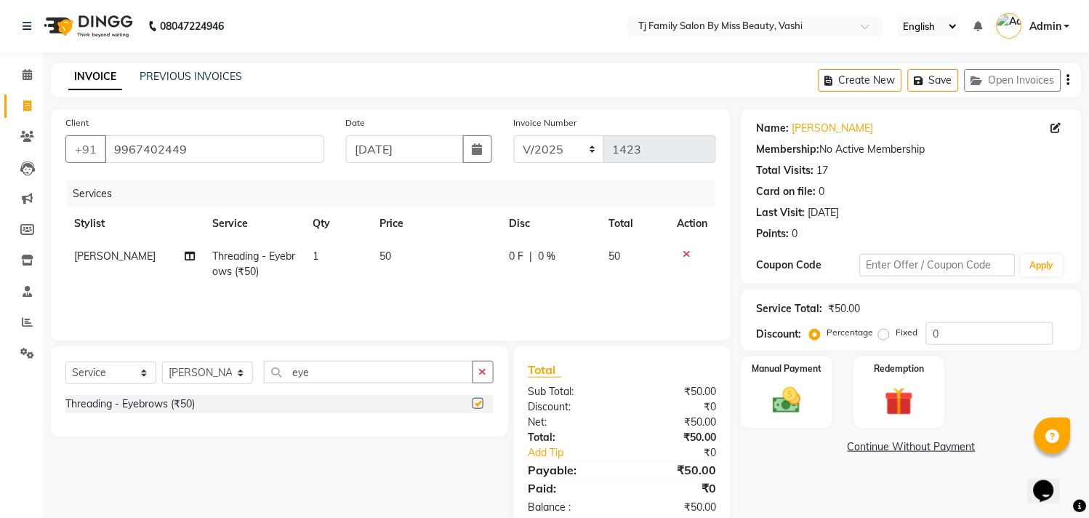
checkbox input "false"
click at [413, 241] on td "50" at bounding box center [436, 264] width 129 height 48
select select "31842"
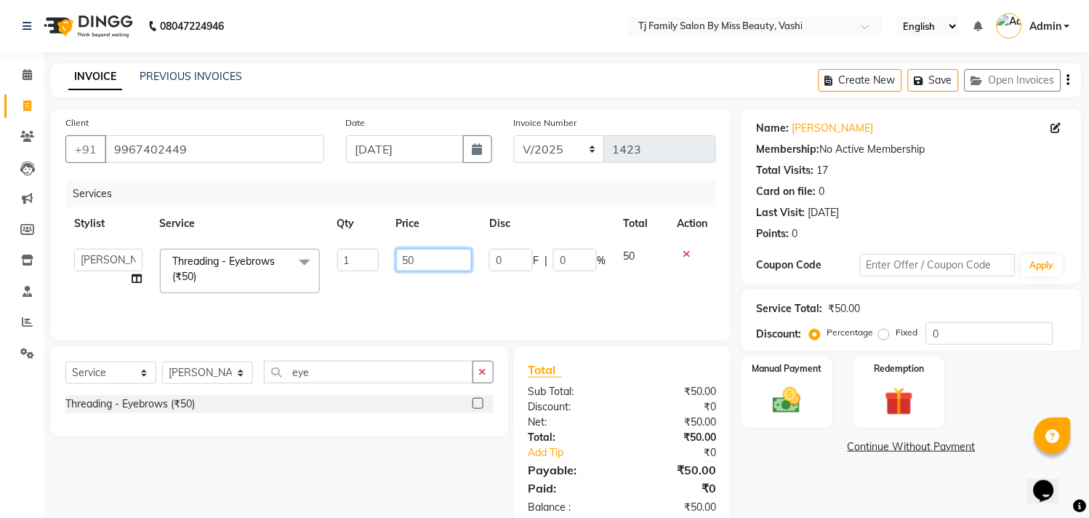
click at [455, 257] on input "50" at bounding box center [434, 260] width 76 height 23
type input "5"
type input "90"
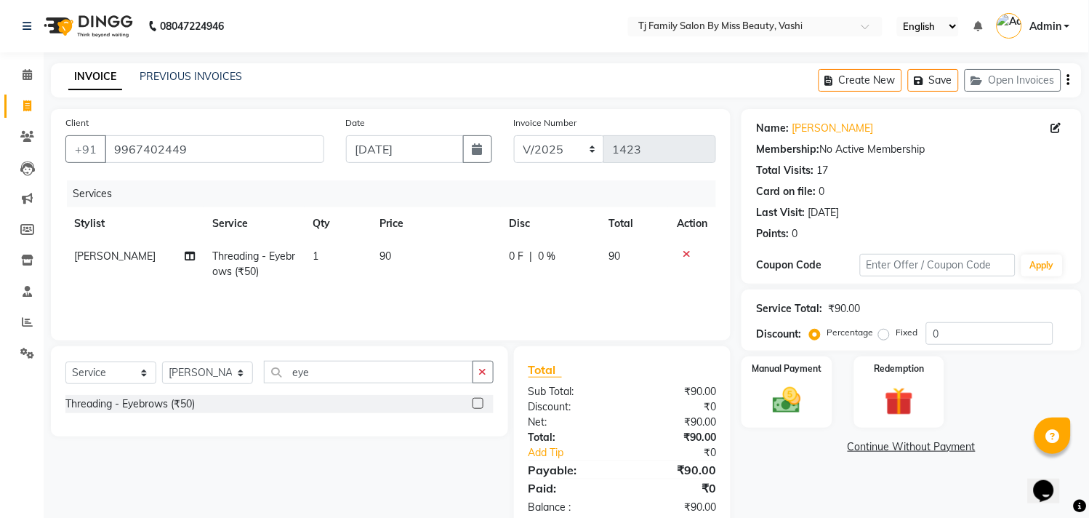
click at [657, 274] on td "90" at bounding box center [635, 264] width 68 height 48
select select "31842"
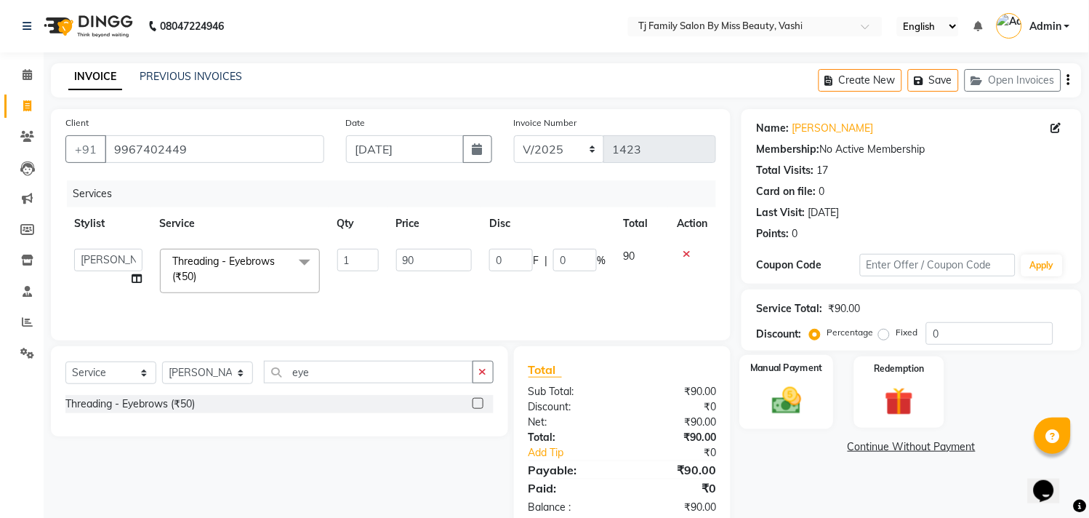
click at [780, 397] on img at bounding box center [788, 401] width 48 height 34
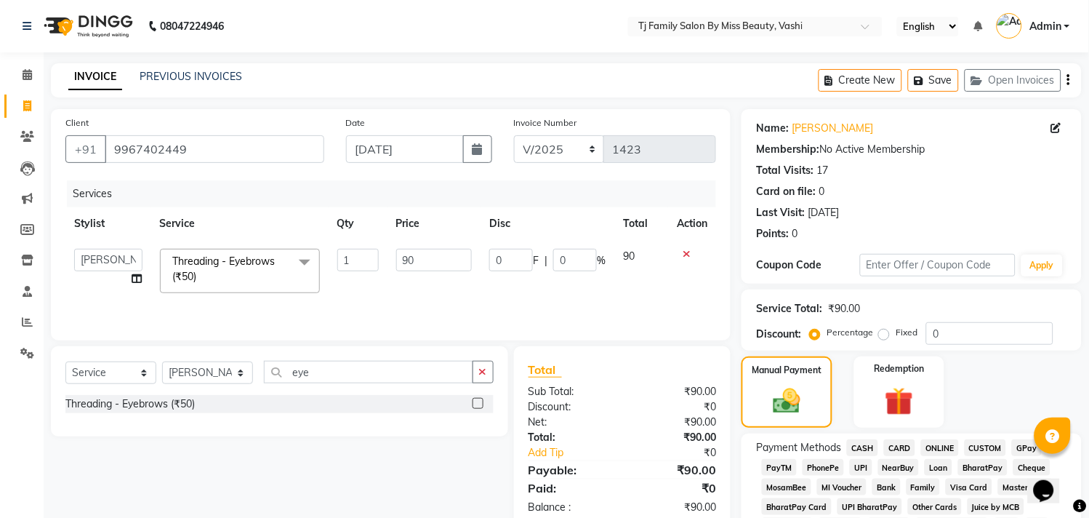
click at [940, 447] on span "ONLINE" at bounding box center [940, 447] width 38 height 17
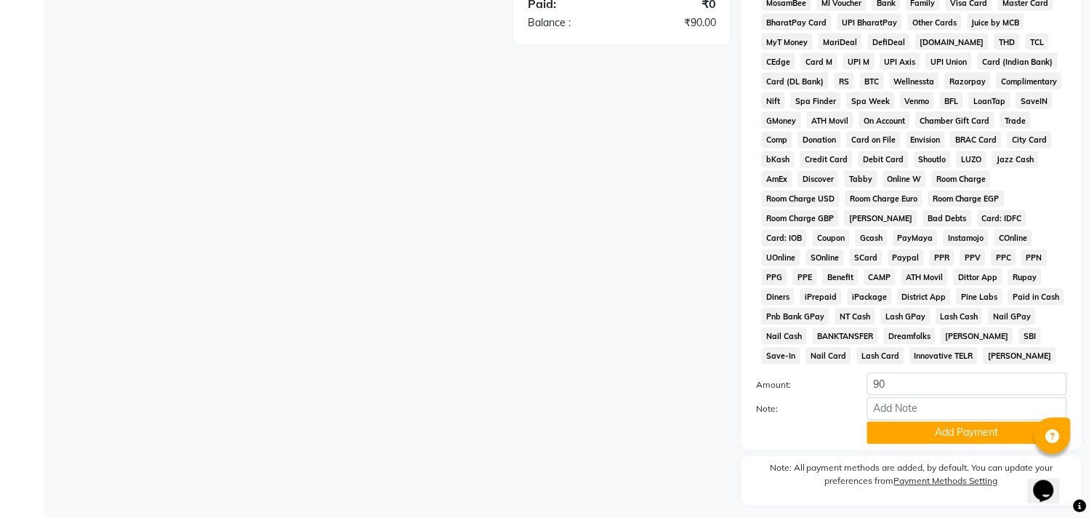
scroll to position [527, 0]
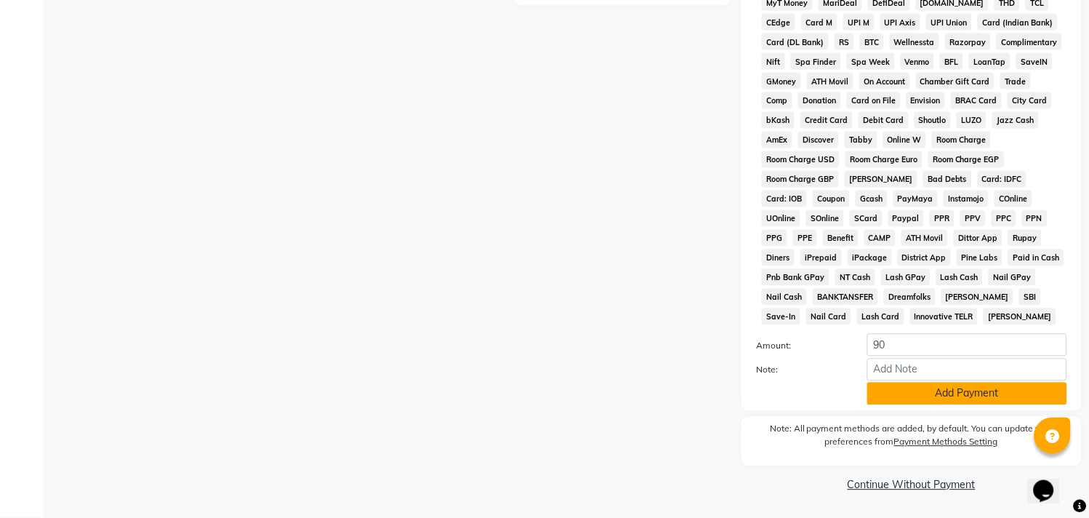
click at [953, 400] on button "Add Payment" at bounding box center [968, 394] width 200 height 23
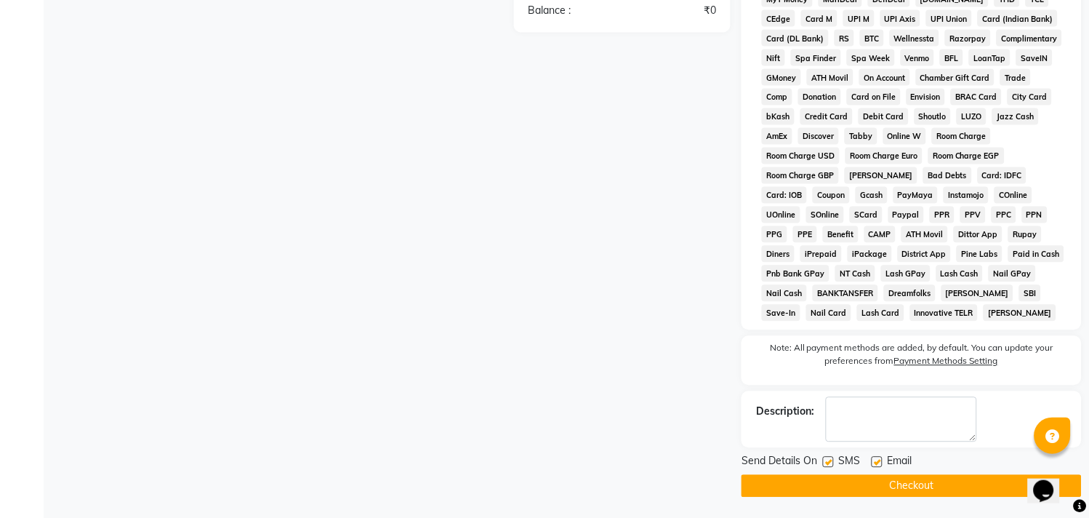
click at [931, 484] on button "Checkout" at bounding box center [912, 486] width 340 height 23
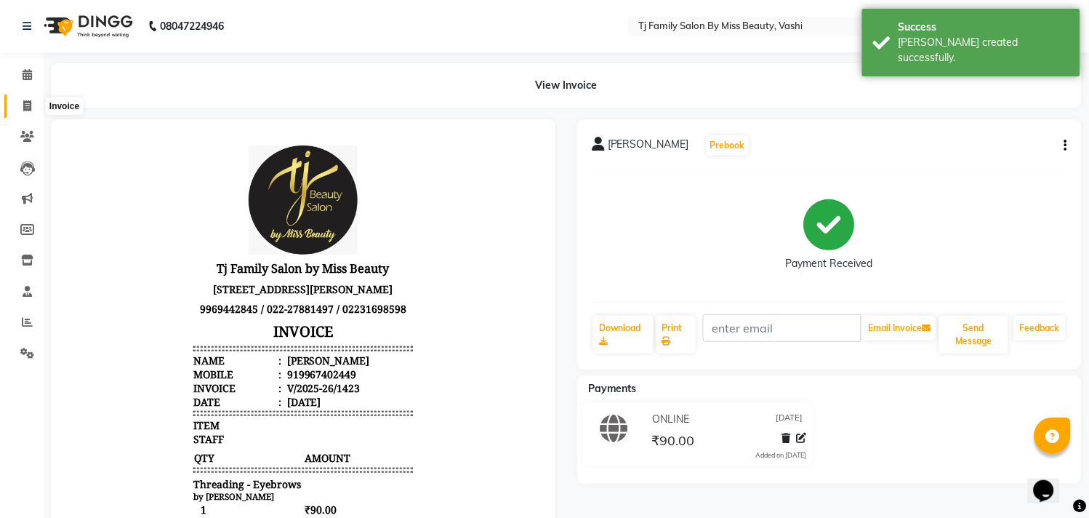
click at [29, 110] on icon at bounding box center [27, 105] width 8 height 11
select select "703"
select select "service"
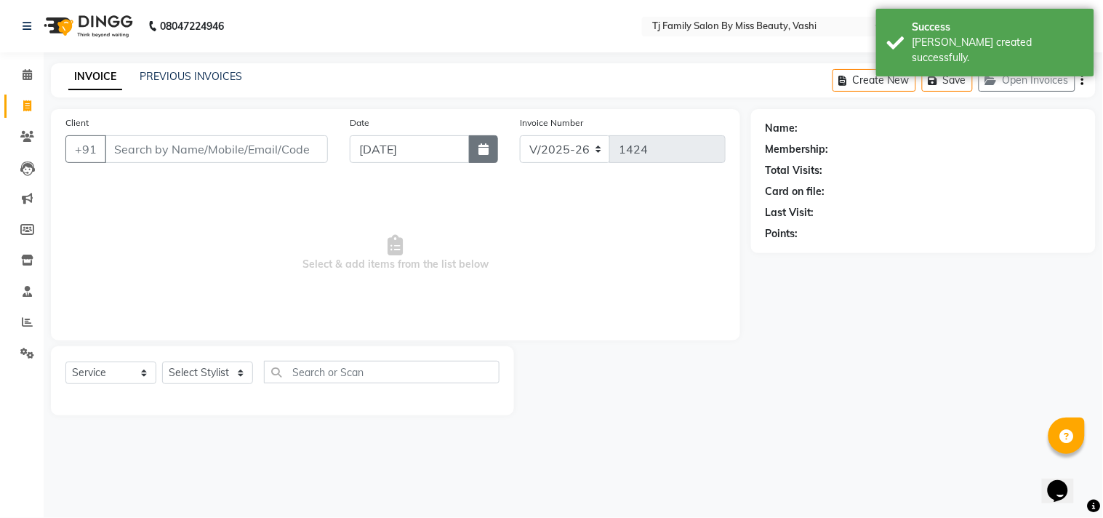
click at [485, 155] on button "button" at bounding box center [483, 149] width 29 height 28
select select "9"
select select "2025"
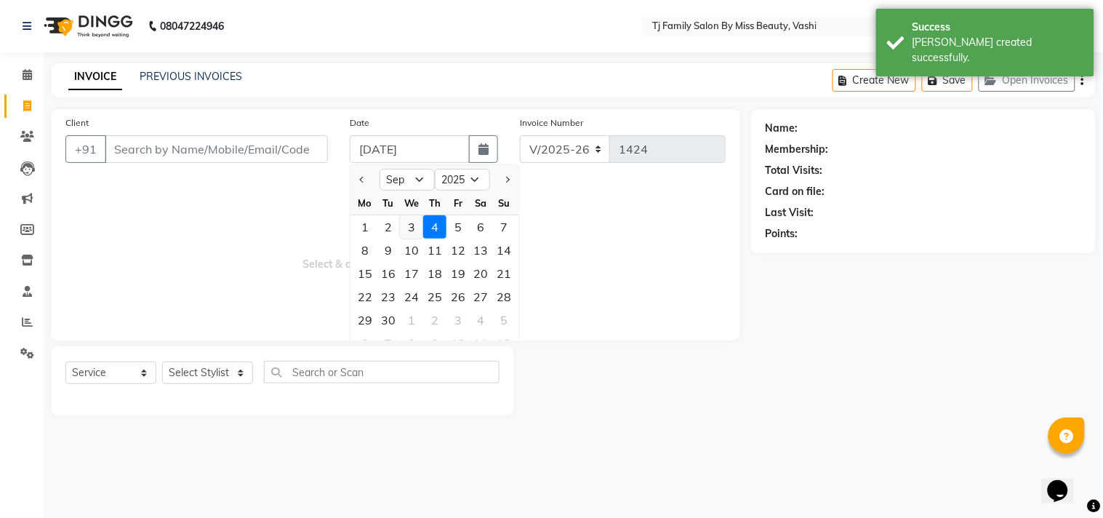
click at [411, 229] on div "3" at bounding box center [411, 226] width 23 height 23
type input "[DATE]"
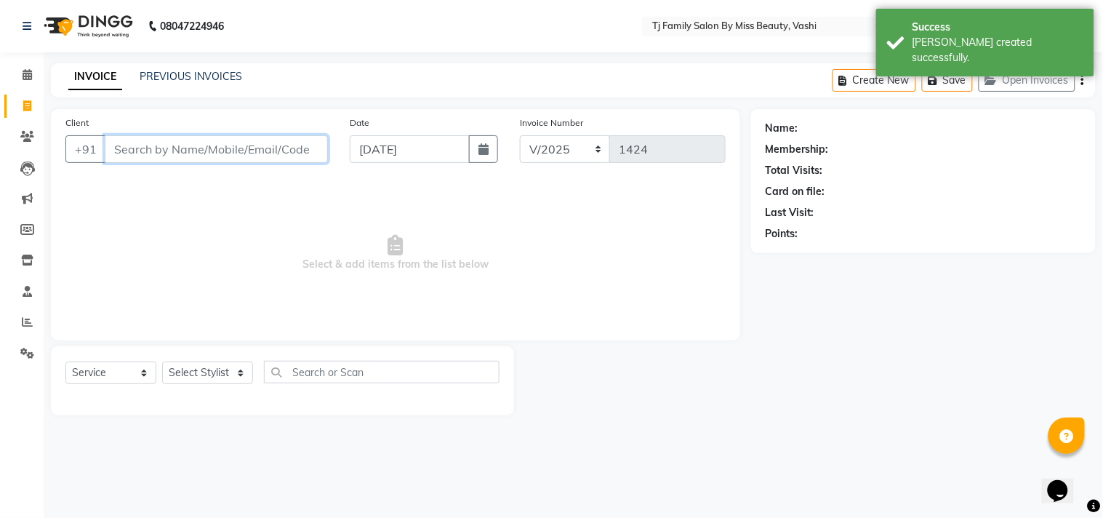
click at [298, 157] on input "Client" at bounding box center [216, 149] width 223 height 28
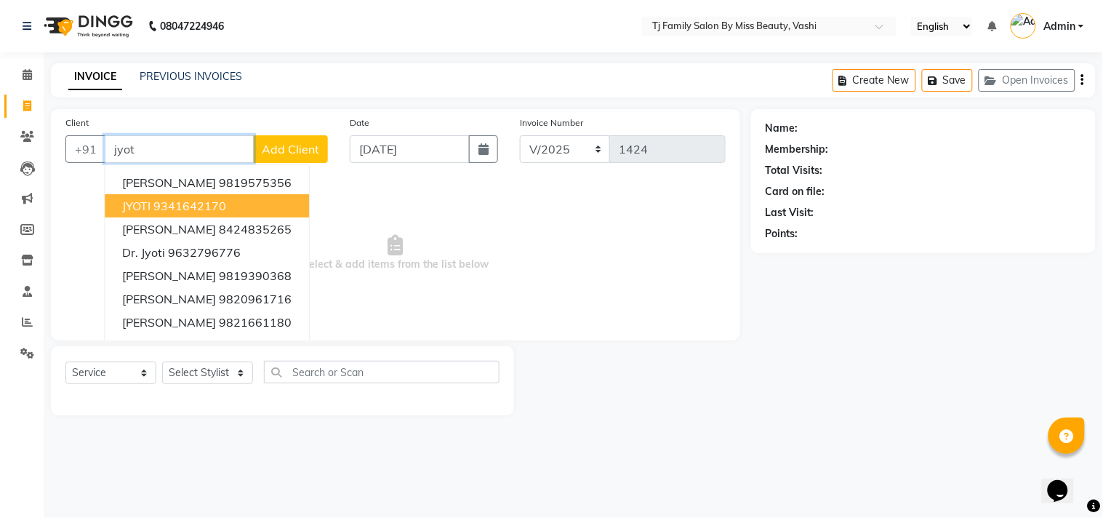
click at [190, 207] on ngb-highlight "9341642170" at bounding box center [189, 206] width 73 height 15
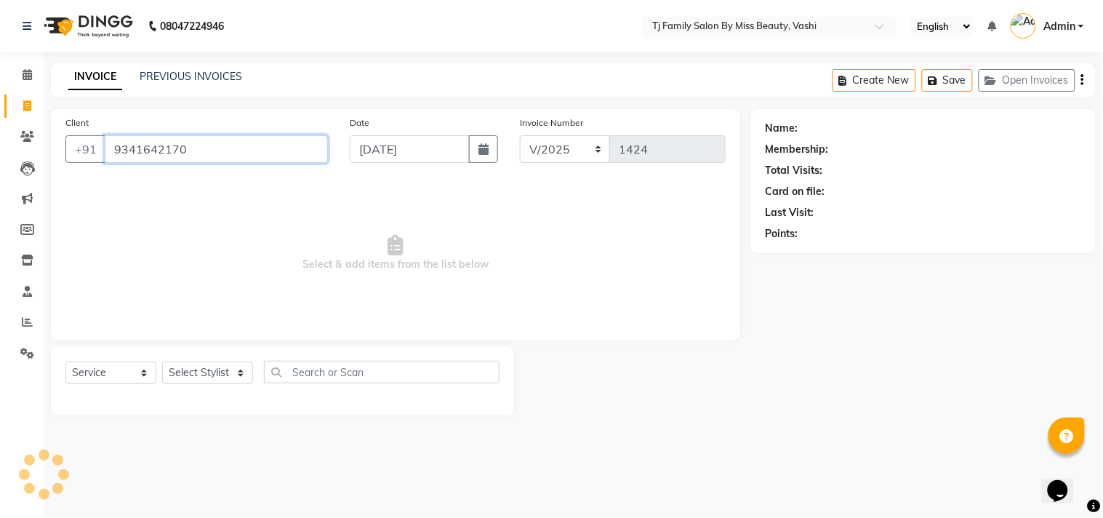
type input "9341642170"
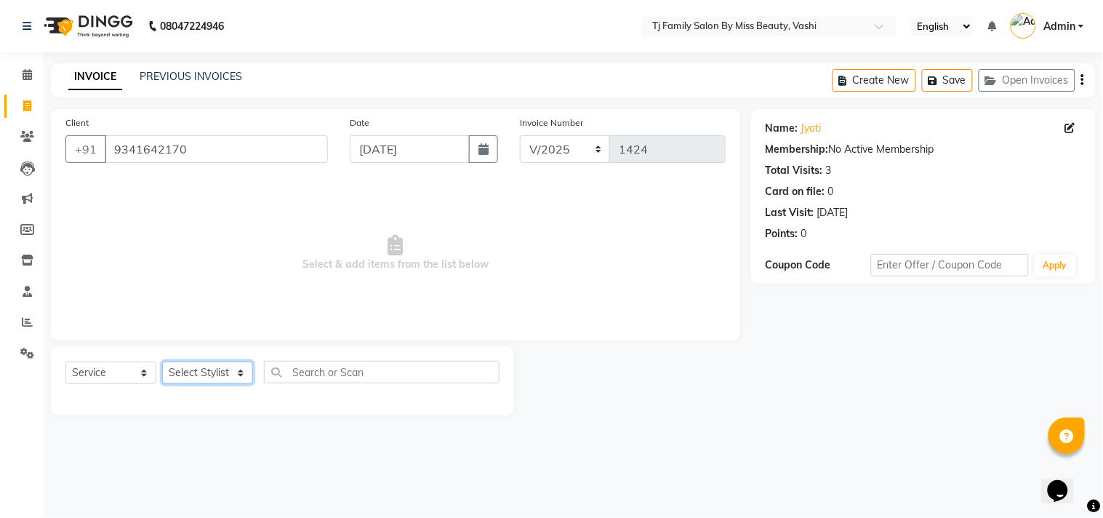
click at [191, 375] on select "Select Stylist deepak maitay [PERSON_NAME] [PERSON_NAME] Ramita [PERSON_NAME] […" at bounding box center [207, 372] width 91 height 23
select select "10804"
click at [162, 362] on select "Select Stylist deepak maitay [PERSON_NAME] [PERSON_NAME] Ramita [PERSON_NAME] […" at bounding box center [207, 372] width 91 height 23
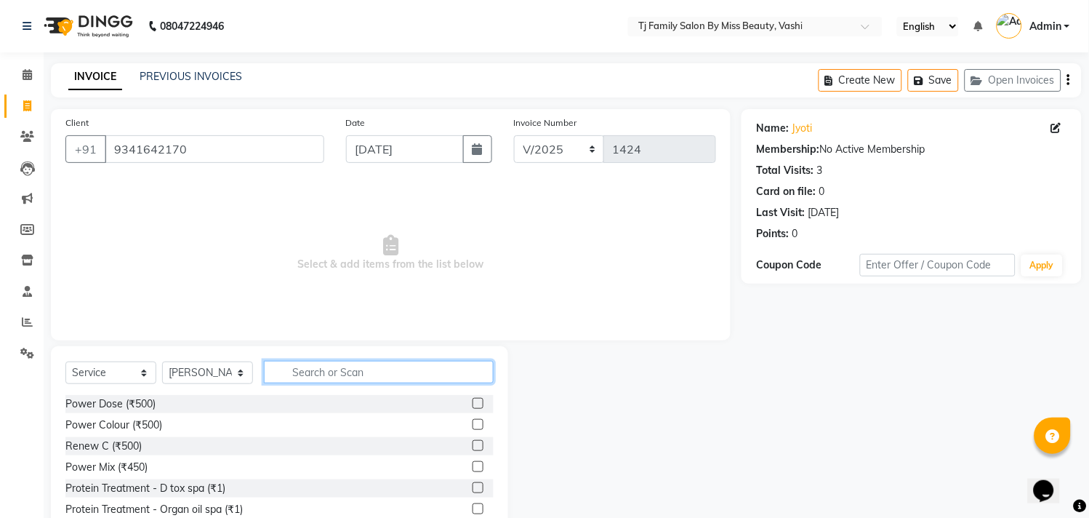
click at [433, 367] on input "text" at bounding box center [379, 372] width 230 height 23
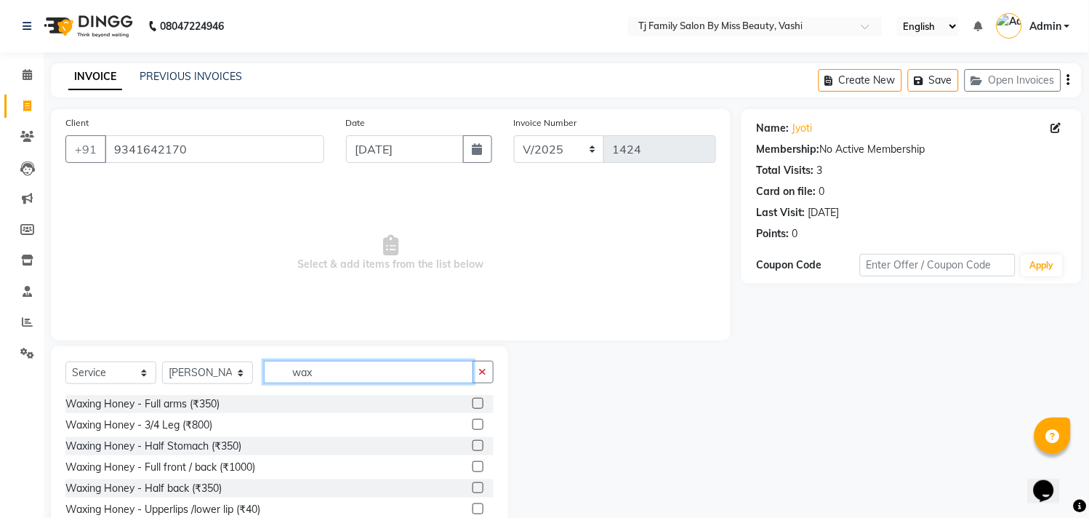
type input "wax"
click at [473, 401] on label at bounding box center [478, 403] width 11 height 11
click at [473, 401] on input "checkbox" at bounding box center [477, 403] width 9 height 9
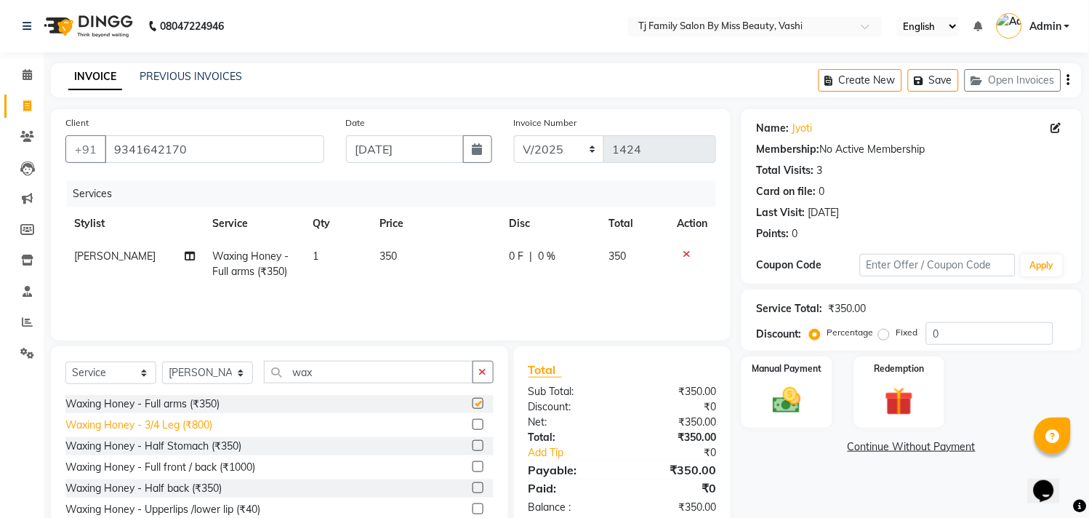
checkbox input "false"
click at [473, 448] on label at bounding box center [478, 445] width 11 height 11
click at [473, 448] on input "checkbox" at bounding box center [477, 445] width 9 height 9
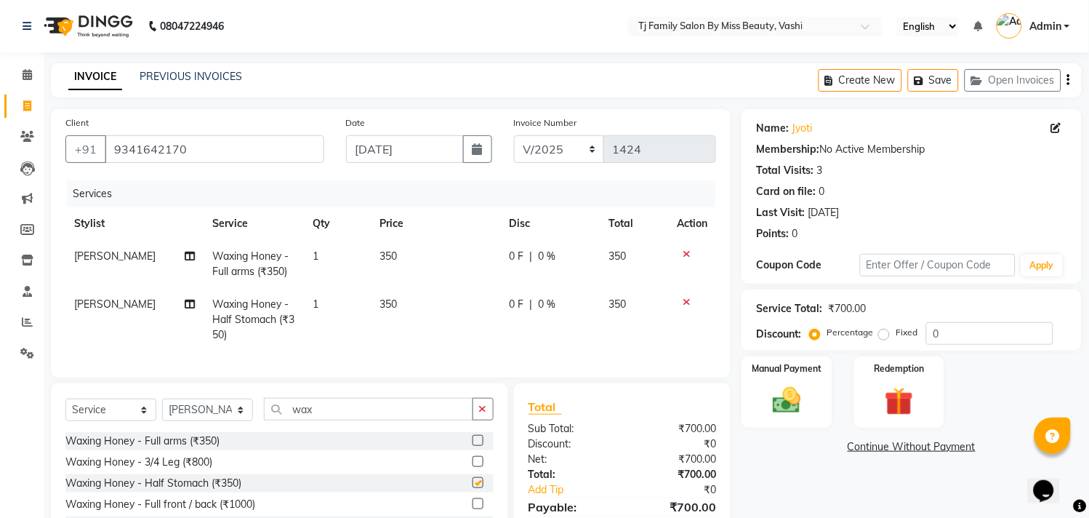
checkbox input "false"
click at [409, 246] on td "350" at bounding box center [436, 264] width 129 height 48
select select "10804"
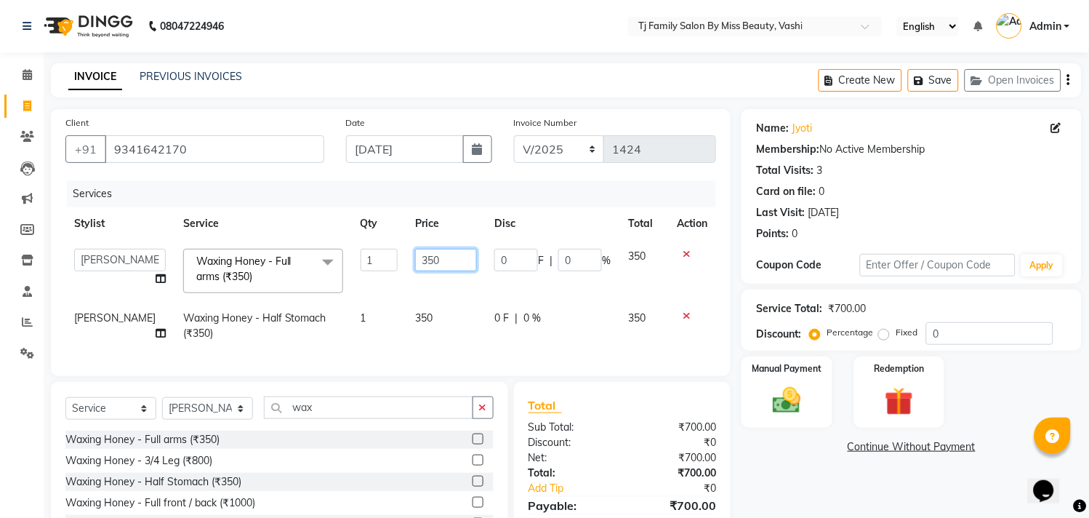
click at [442, 258] on input "350" at bounding box center [446, 260] width 62 height 23
type input "3"
type input "250"
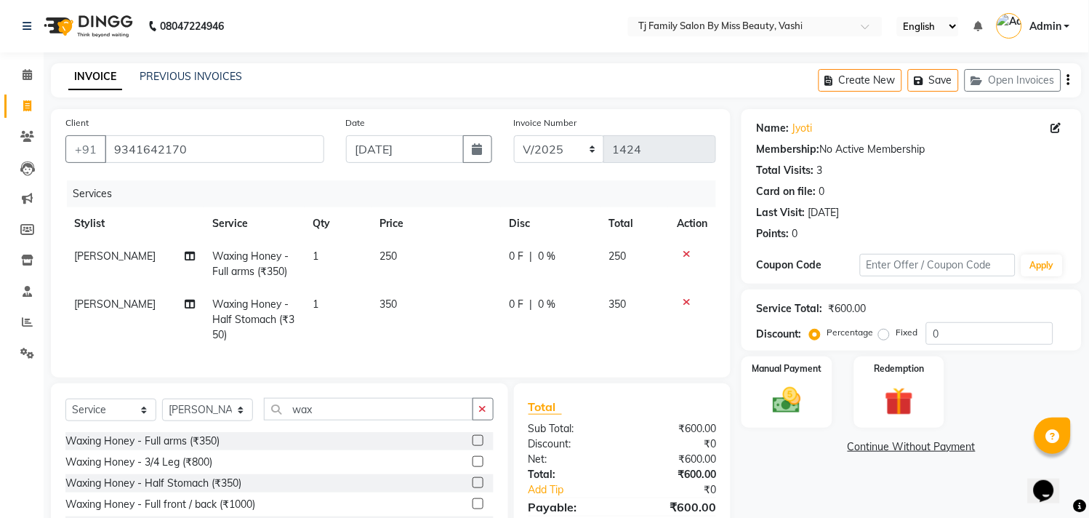
click at [628, 250] on td "250" at bounding box center [635, 264] width 68 height 48
select select "10804"
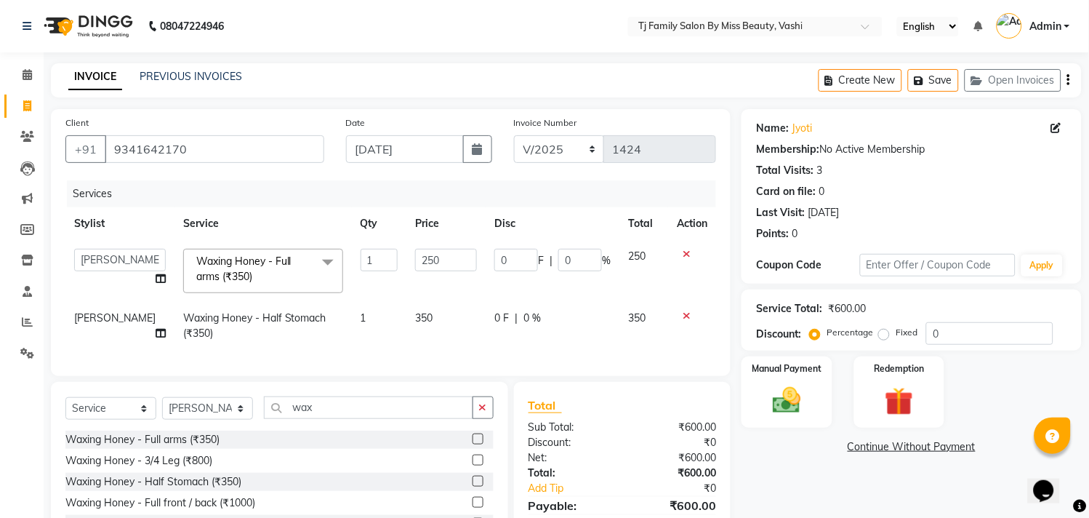
click at [423, 310] on td "350" at bounding box center [446, 326] width 79 height 48
select select "10804"
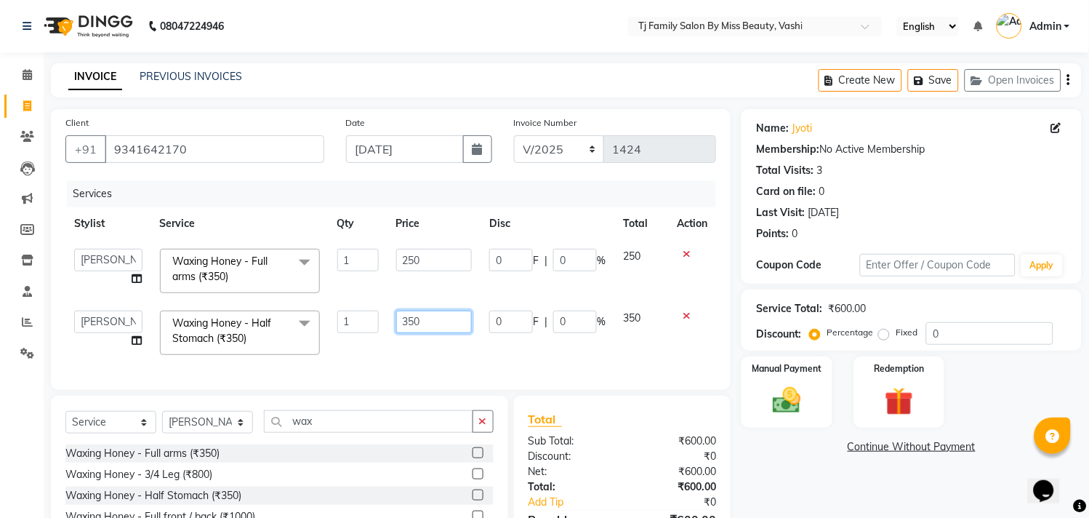
click at [439, 316] on input "350" at bounding box center [434, 322] width 76 height 23
type input "3"
type input "250"
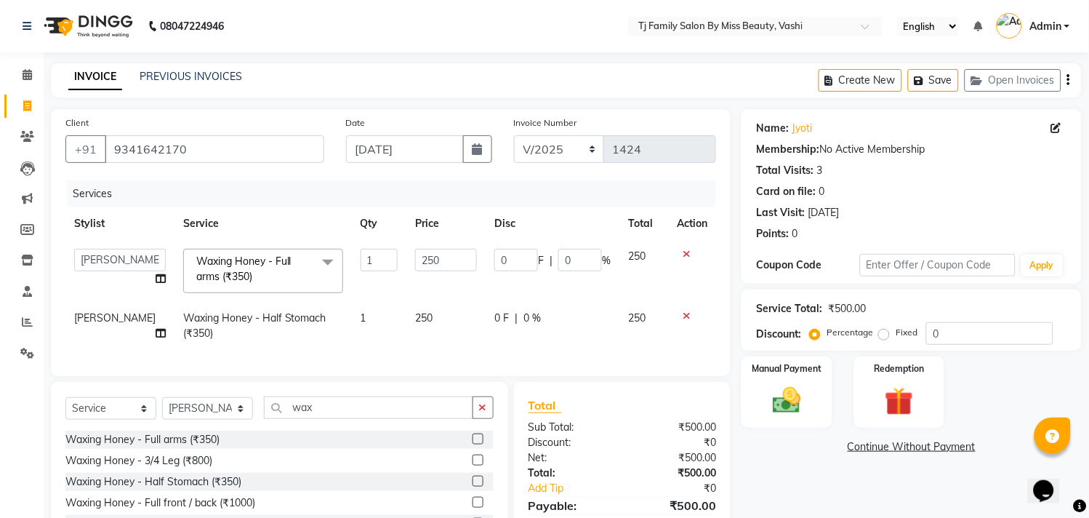
click at [652, 338] on td "250" at bounding box center [644, 326] width 49 height 48
select select "10804"
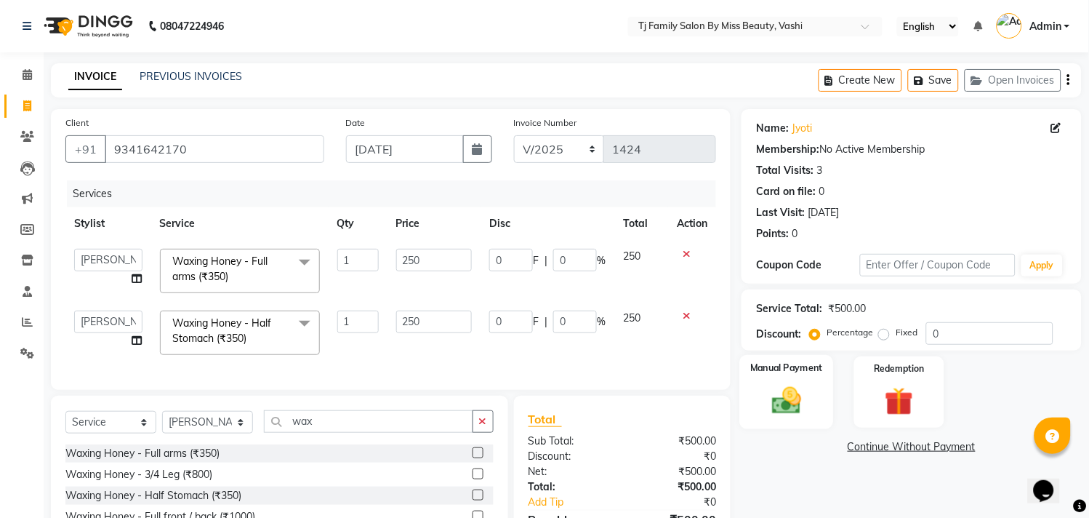
click at [800, 385] on img at bounding box center [788, 401] width 48 height 34
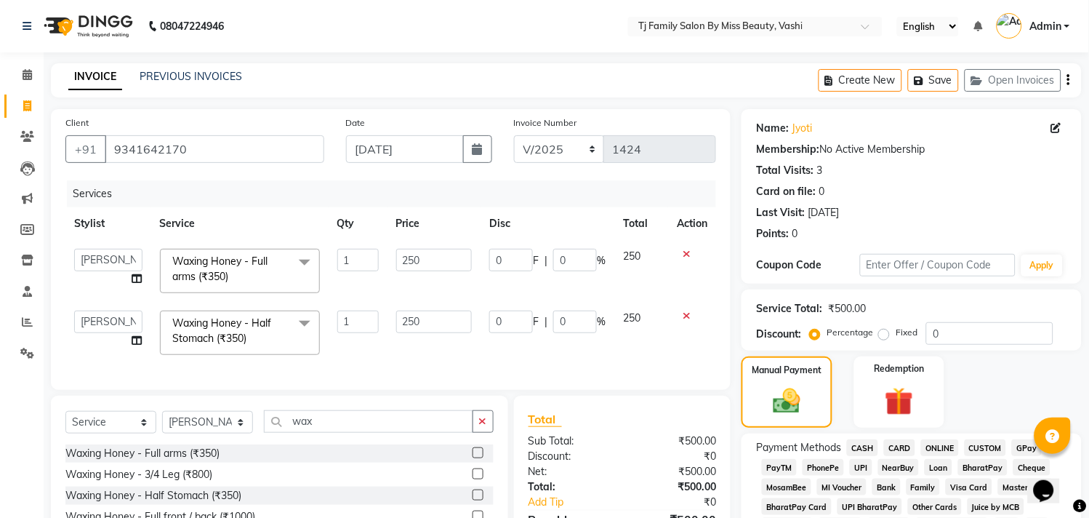
click at [863, 455] on span "CASH" at bounding box center [862, 447] width 31 height 17
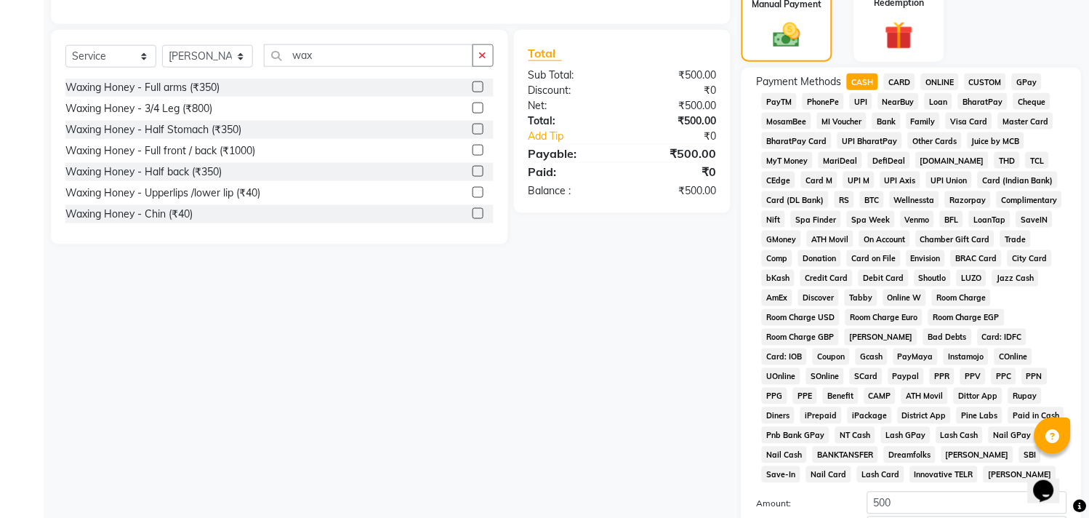
scroll to position [447, 0]
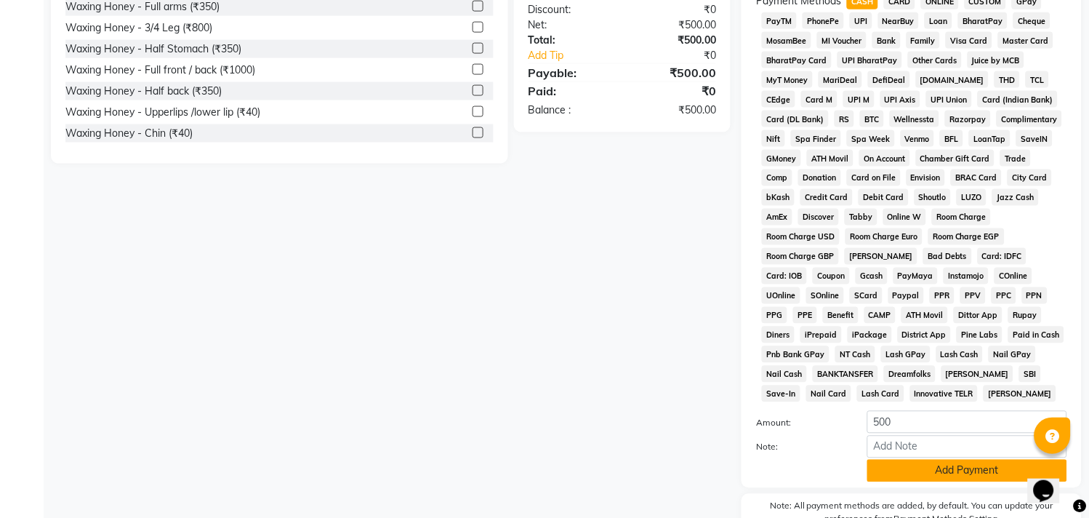
click at [959, 480] on button "Add Payment" at bounding box center [968, 471] width 200 height 23
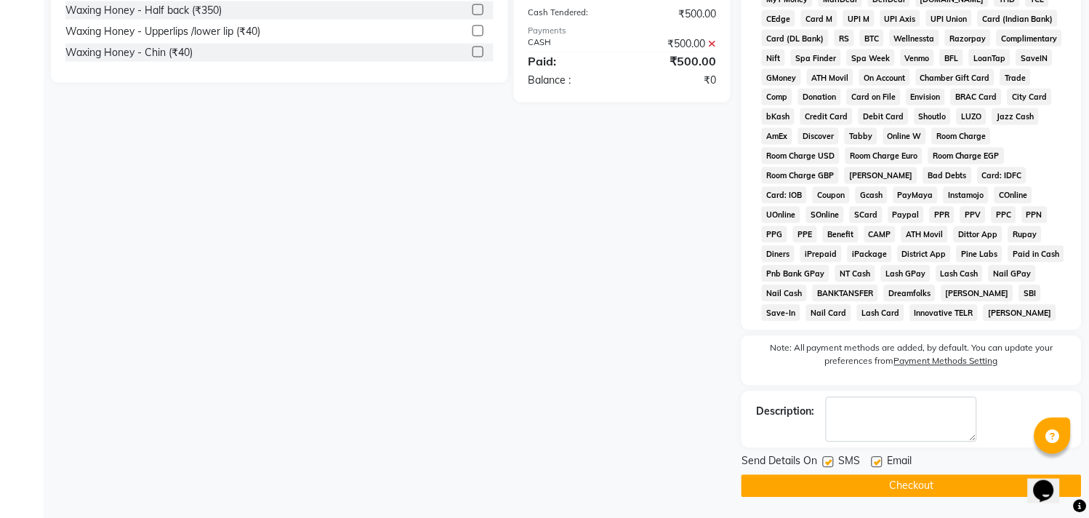
scroll to position [532, 0]
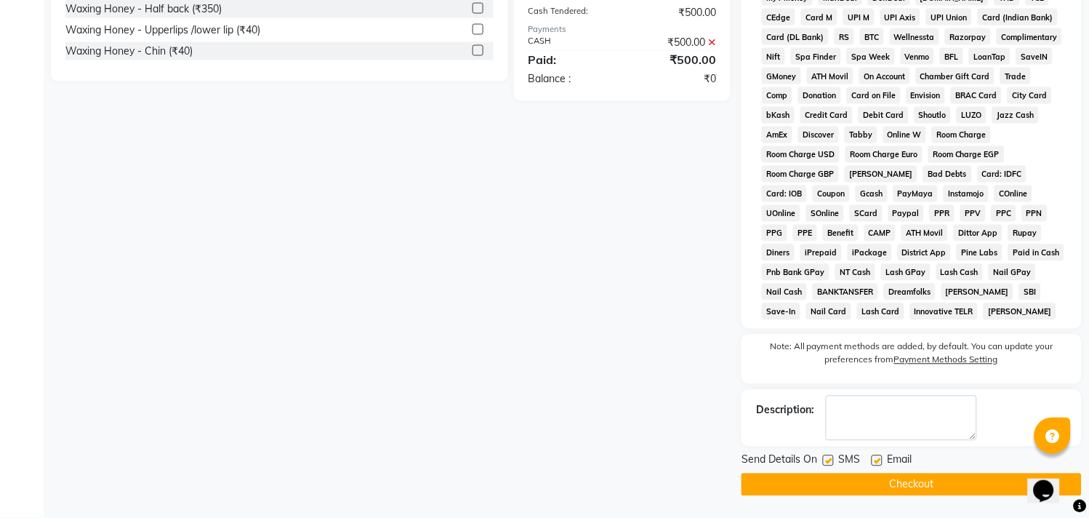
click at [939, 489] on button "Checkout" at bounding box center [912, 484] width 340 height 23
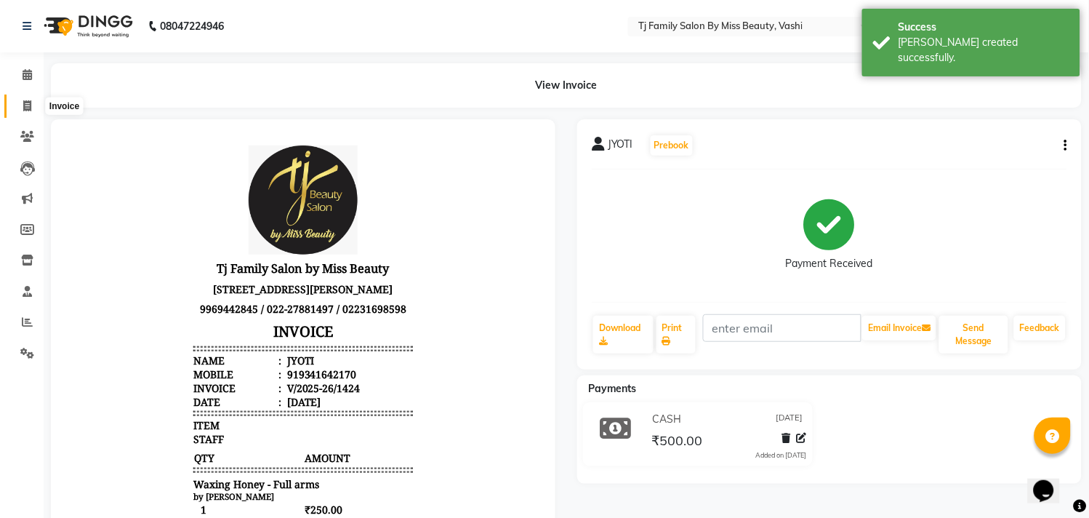
click at [28, 108] on icon at bounding box center [27, 105] width 8 height 11
select select "703"
select select "service"
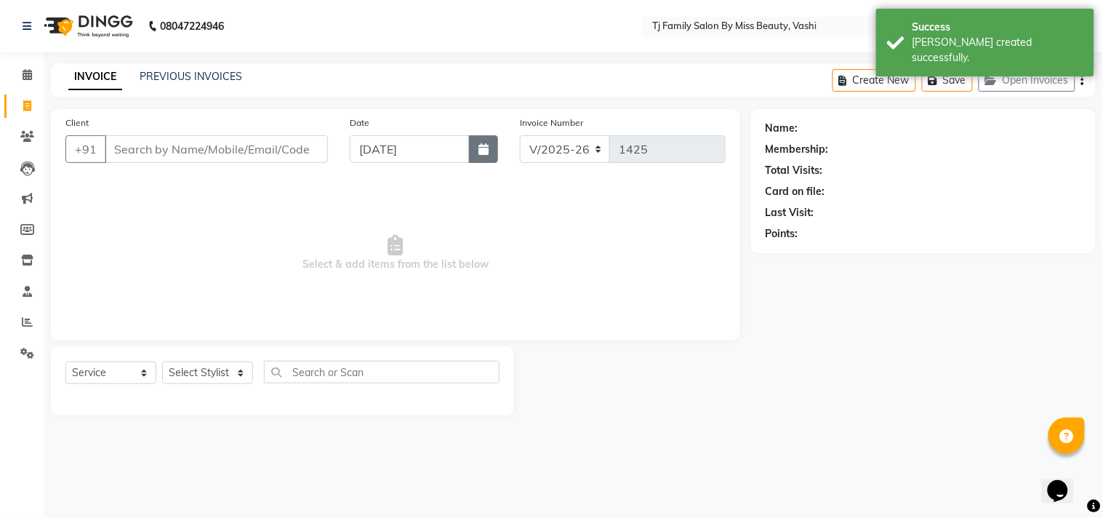
click at [483, 150] on icon "button" at bounding box center [484, 149] width 10 height 12
select select "9"
select select "2025"
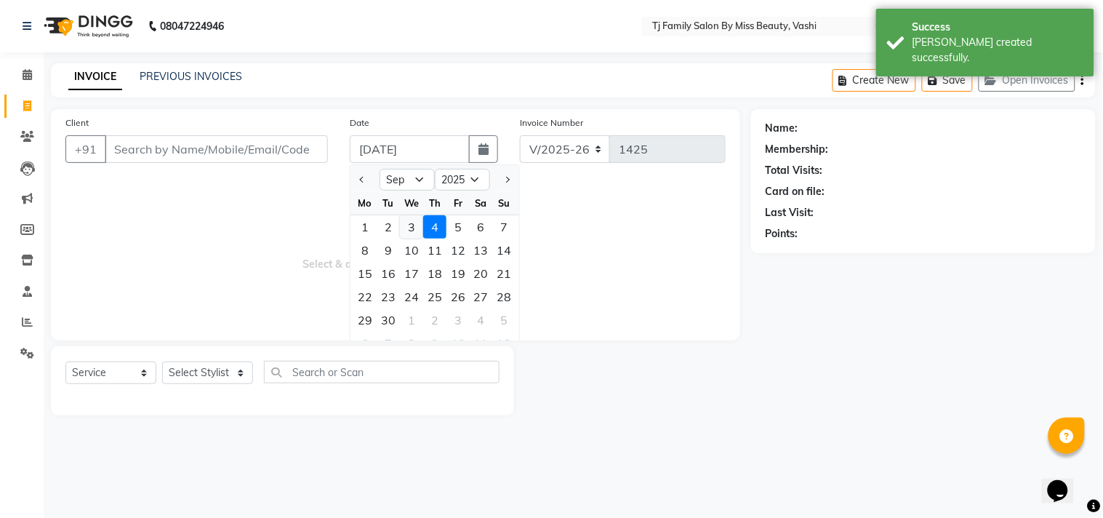
click at [412, 225] on div "3" at bounding box center [411, 226] width 23 height 23
type input "[DATE]"
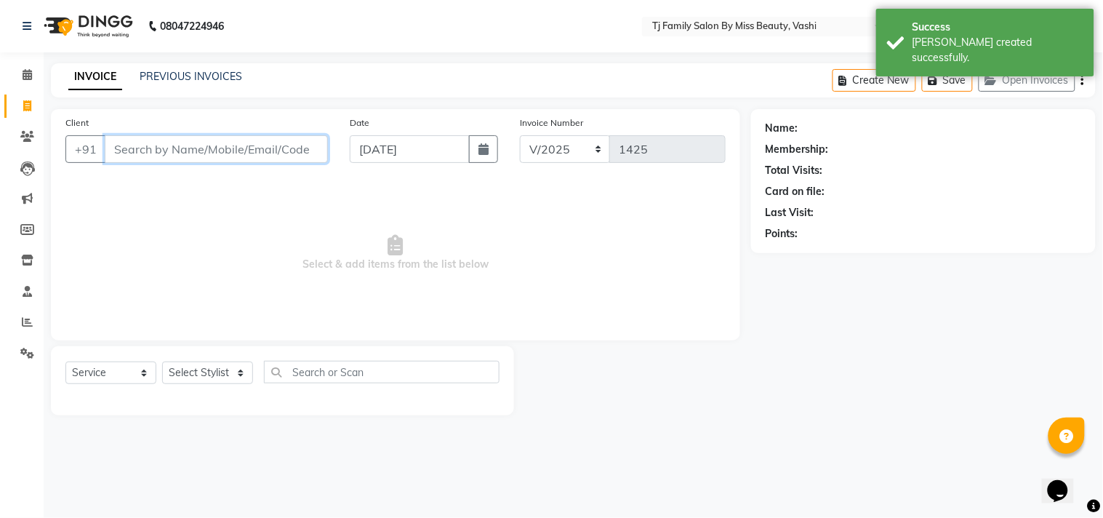
click at [288, 150] on input "Client" at bounding box center [216, 149] width 223 height 28
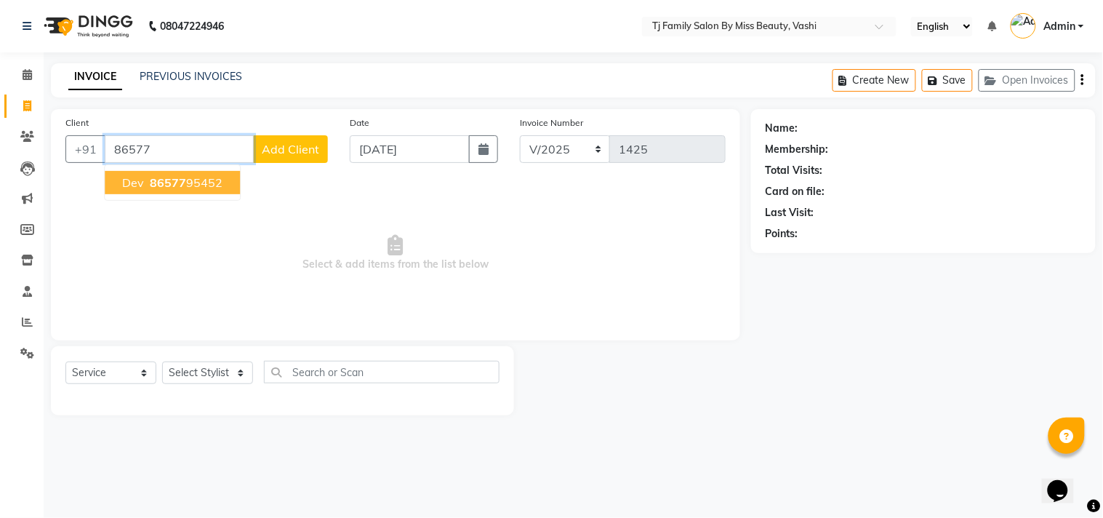
click at [186, 183] on ngb-highlight "86577 95452" at bounding box center [185, 182] width 76 height 15
type input "8657795452"
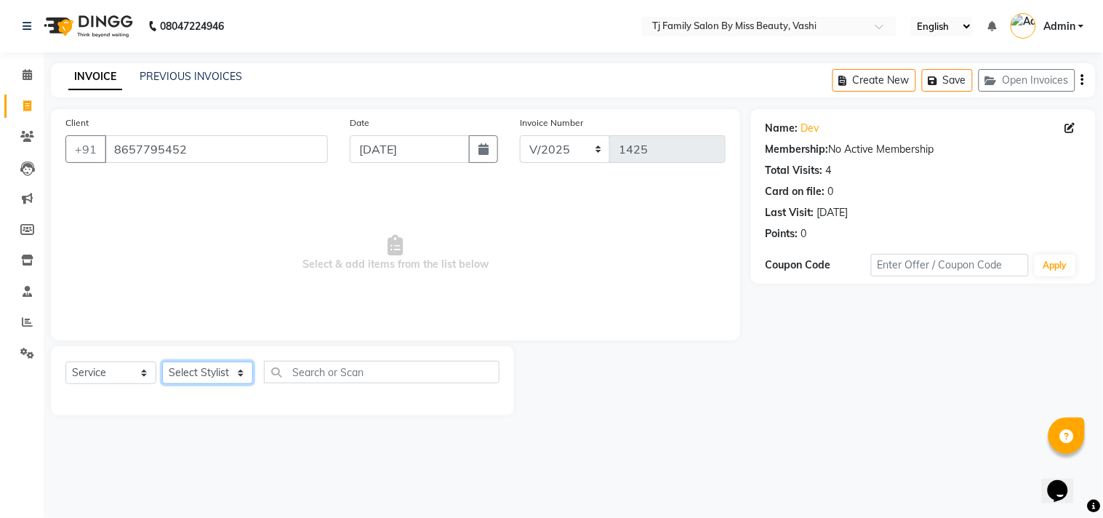
click at [223, 372] on select "Select Stylist deepak maitay [PERSON_NAME] [PERSON_NAME] Ramita [PERSON_NAME] […" at bounding box center [207, 372] width 91 height 23
select select "31844"
click at [162, 362] on select "Select Stylist deepak maitay [PERSON_NAME] [PERSON_NAME] Ramita [PERSON_NAME] […" at bounding box center [207, 372] width 91 height 23
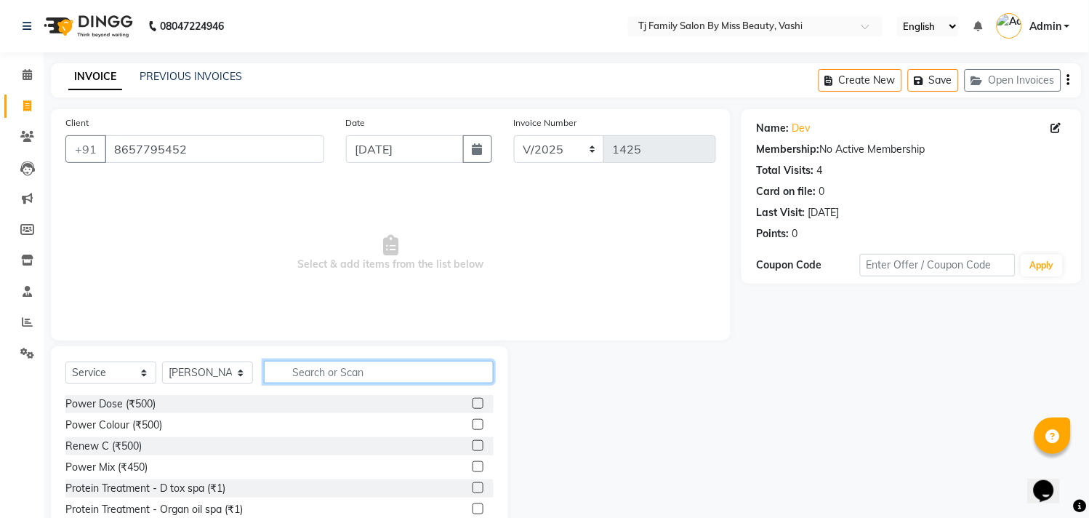
click at [345, 367] on input "text" at bounding box center [379, 372] width 230 height 23
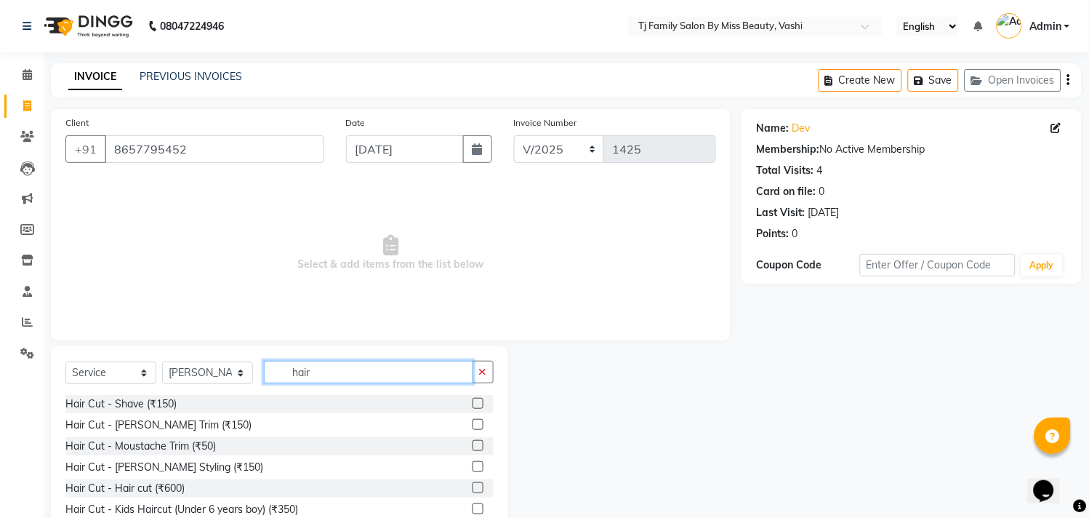
type input "hair"
click at [473, 402] on label at bounding box center [478, 403] width 11 height 11
click at [473, 402] on input "checkbox" at bounding box center [477, 403] width 9 height 9
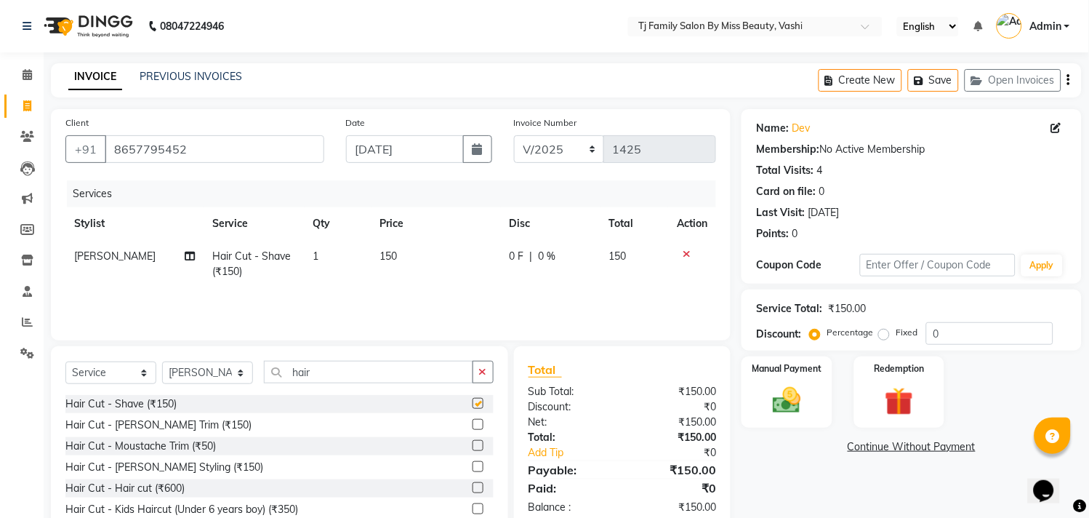
checkbox input "false"
click at [767, 388] on img at bounding box center [788, 401] width 48 height 34
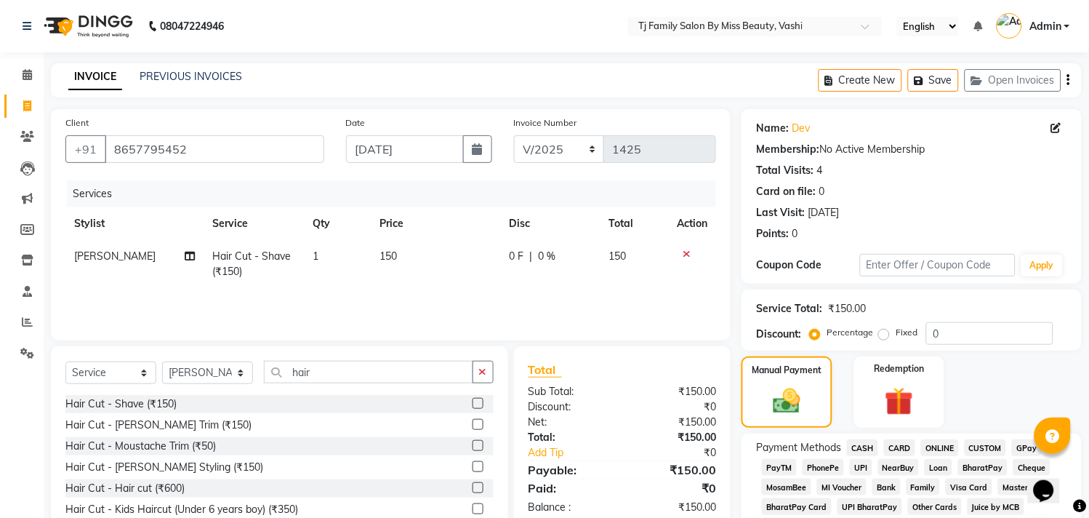
click at [944, 446] on span "ONLINE" at bounding box center [940, 447] width 38 height 17
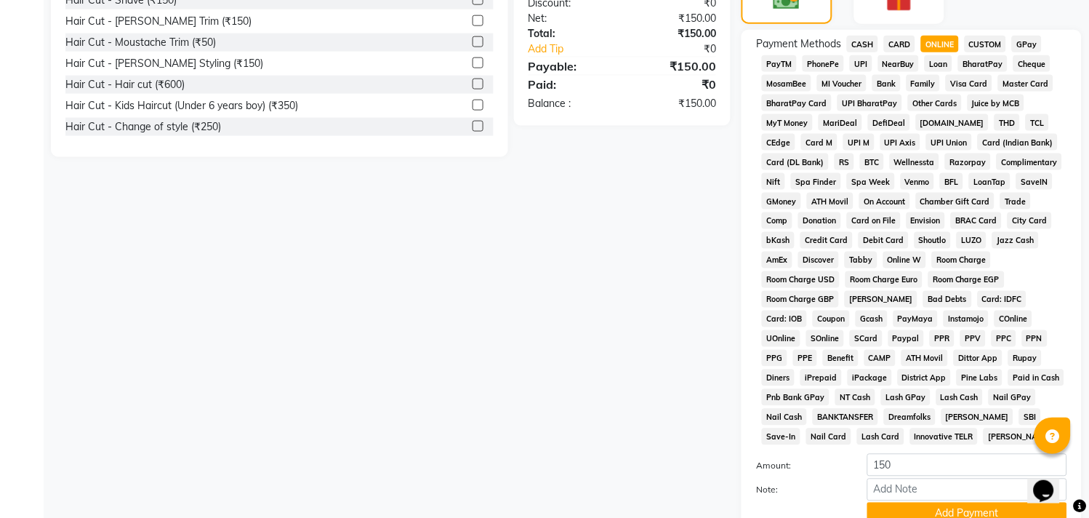
scroll to position [484, 0]
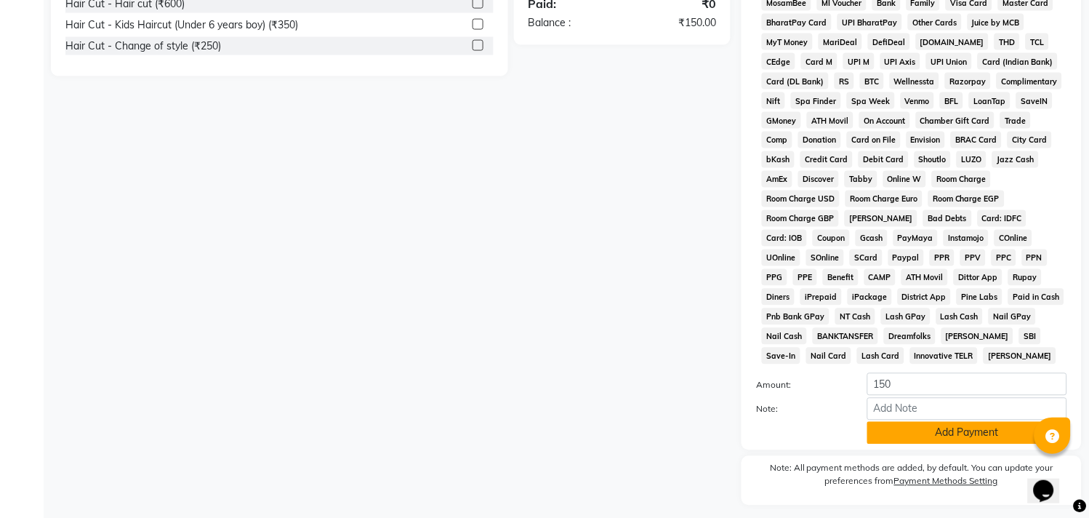
click at [947, 432] on button "Add Payment" at bounding box center [968, 433] width 200 height 23
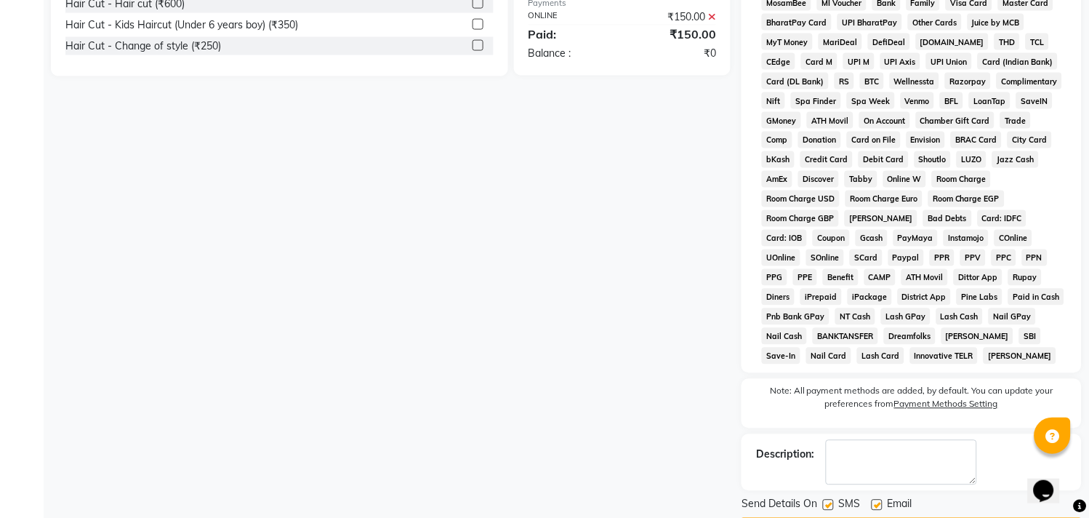
scroll to position [532, 0]
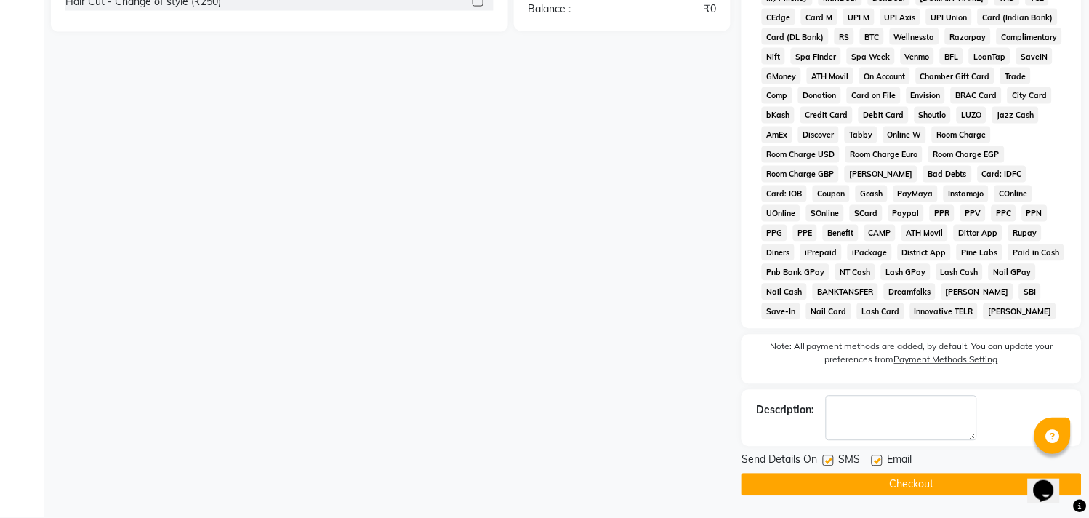
click at [970, 480] on button "Checkout" at bounding box center [912, 484] width 340 height 23
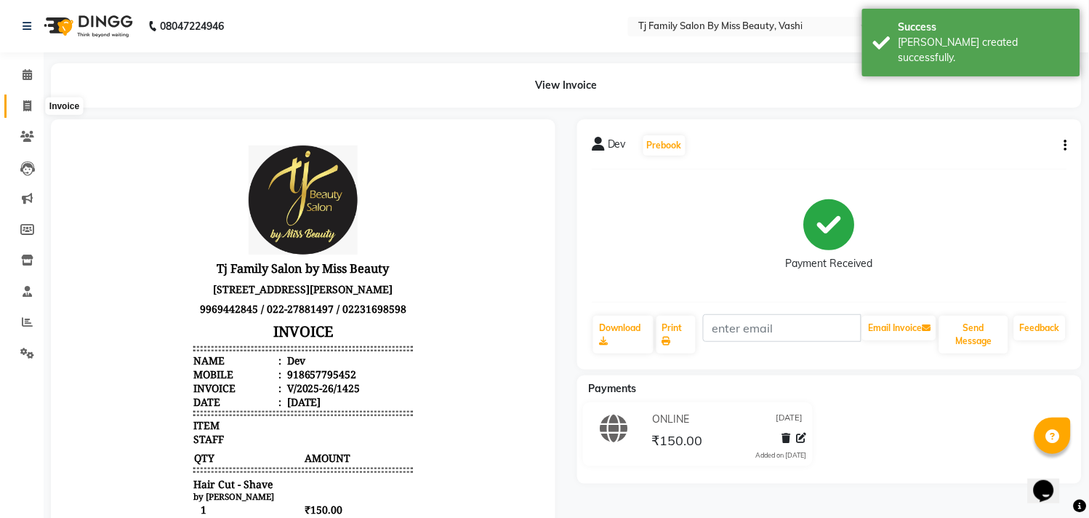
click at [30, 105] on icon at bounding box center [27, 105] width 8 height 11
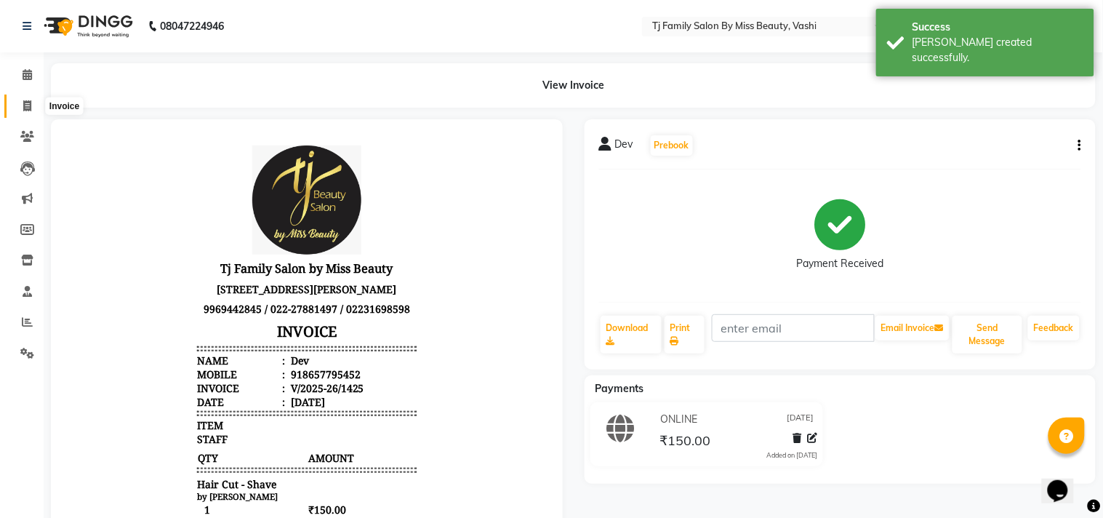
select select "703"
select select "service"
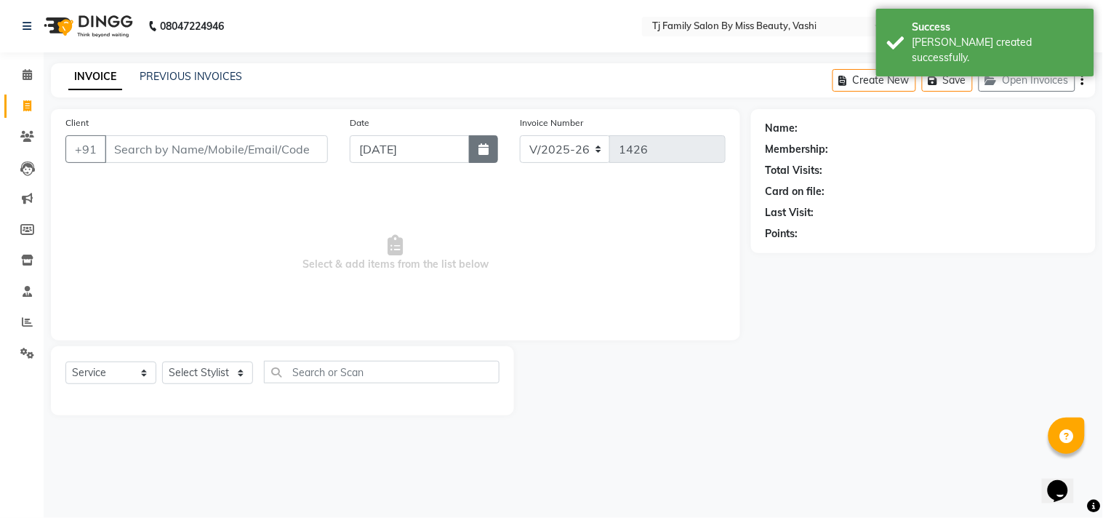
click at [475, 155] on button "button" at bounding box center [483, 149] width 29 height 28
click at [489, 148] on button "button" at bounding box center [483, 149] width 29 height 28
select select "9"
select select "2025"
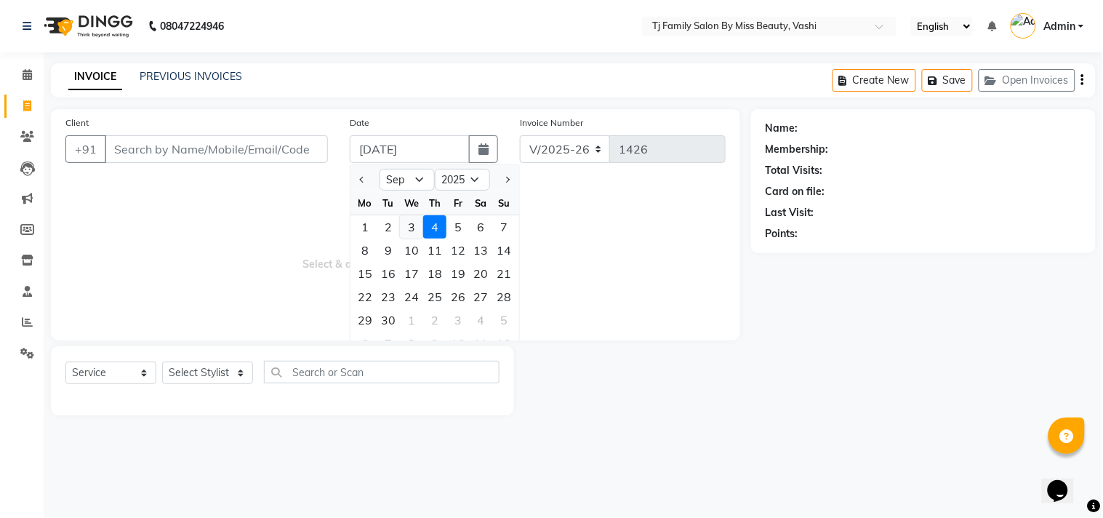
click at [412, 228] on div "3" at bounding box center [411, 226] width 23 height 23
type input "[DATE]"
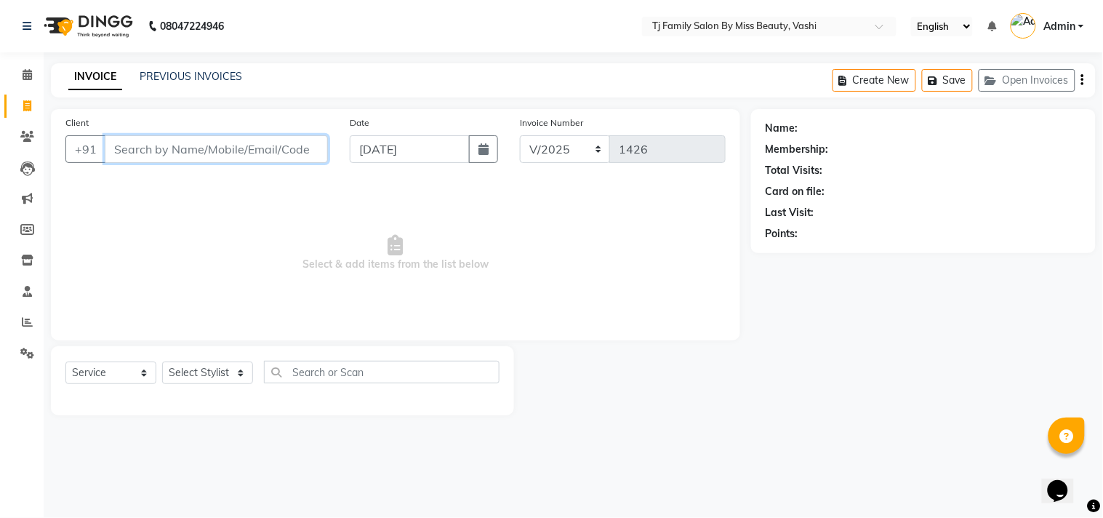
click at [252, 155] on input "Client" at bounding box center [216, 149] width 223 height 28
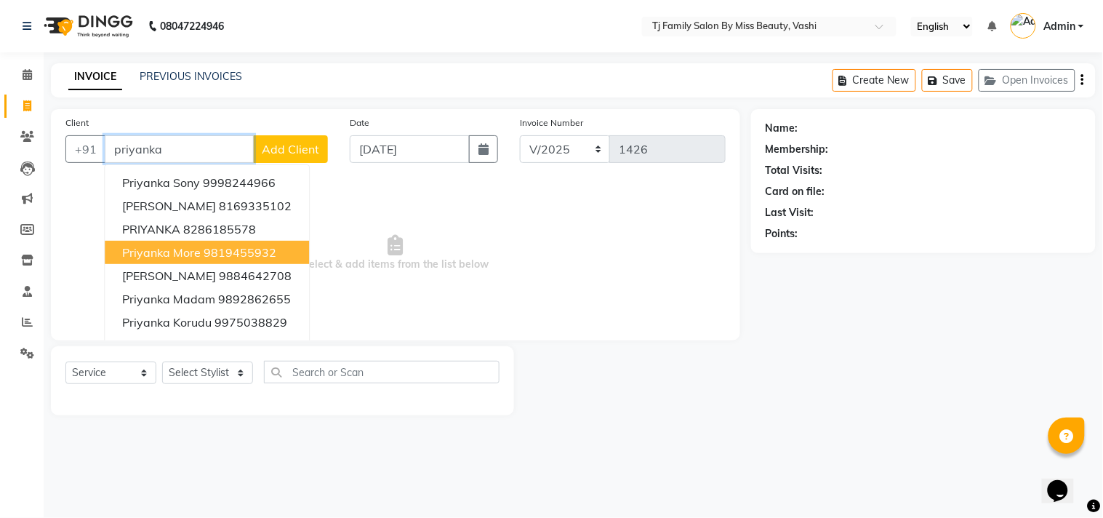
click at [220, 246] on ngb-highlight "9819455932" at bounding box center [240, 252] width 73 height 15
type input "9819455932"
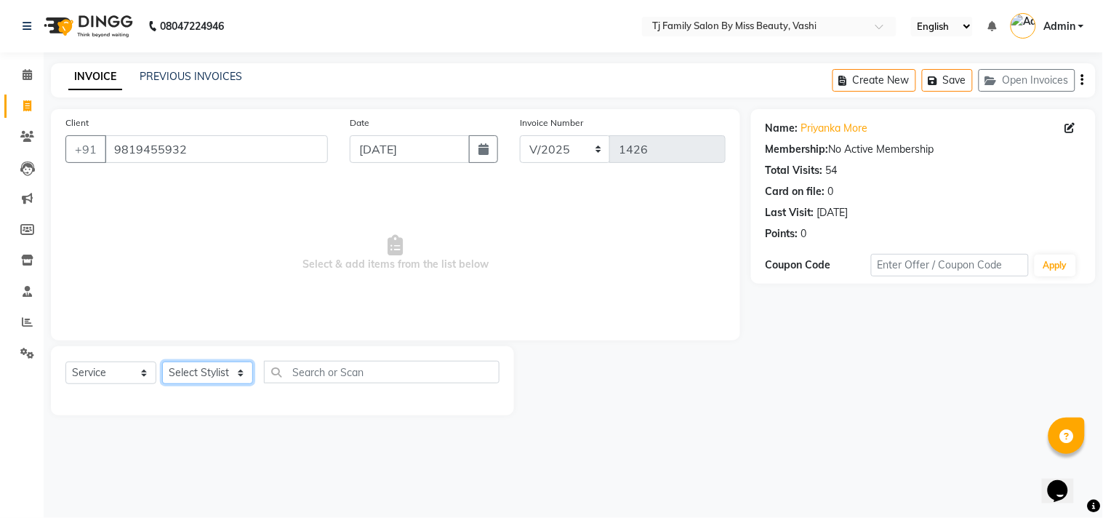
click at [188, 369] on select "Select Stylist deepak maitay [PERSON_NAME] [PERSON_NAME] Ramita [PERSON_NAME] […" at bounding box center [207, 372] width 91 height 23
select select "31844"
click at [162, 362] on select "Select Stylist deepak maitay [PERSON_NAME] [PERSON_NAME] Ramita [PERSON_NAME] […" at bounding box center [207, 372] width 91 height 23
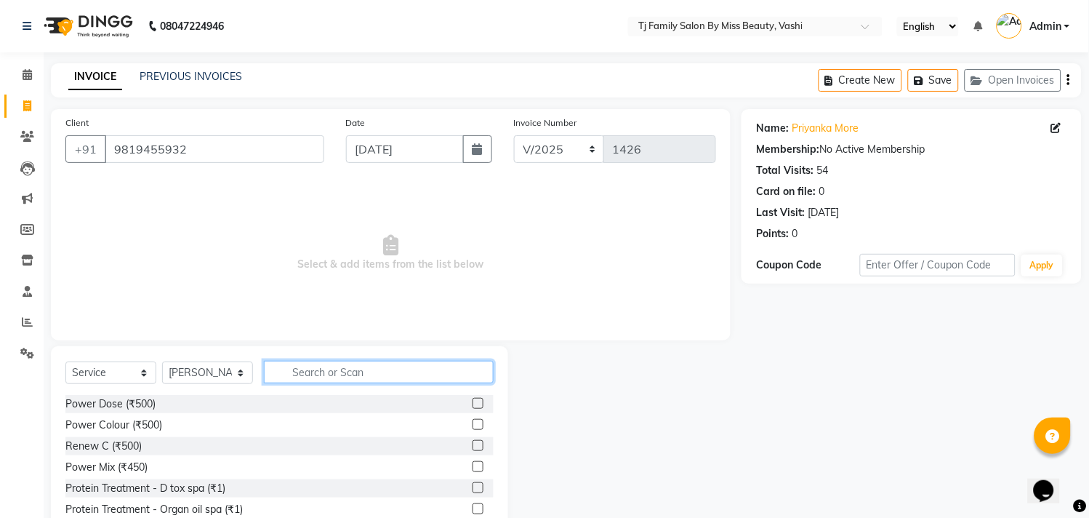
drag, startPoint x: 358, startPoint y: 369, endPoint x: 369, endPoint y: 367, distance: 11.8
click at [362, 372] on input "text" at bounding box center [379, 372] width 230 height 23
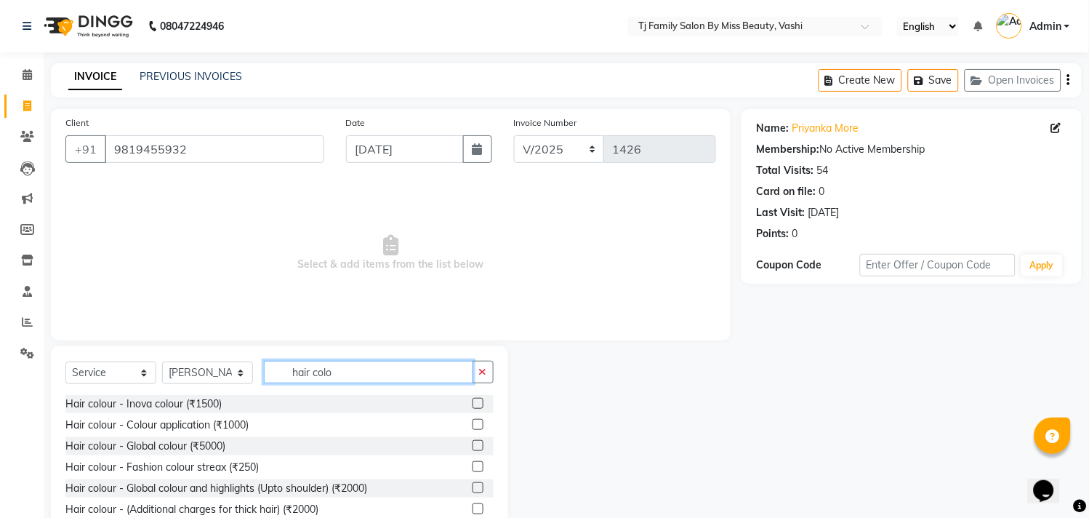
type input "hair colo"
click at [473, 507] on label at bounding box center [478, 508] width 11 height 11
click at [473, 507] on input "checkbox" at bounding box center [477, 509] width 9 height 9
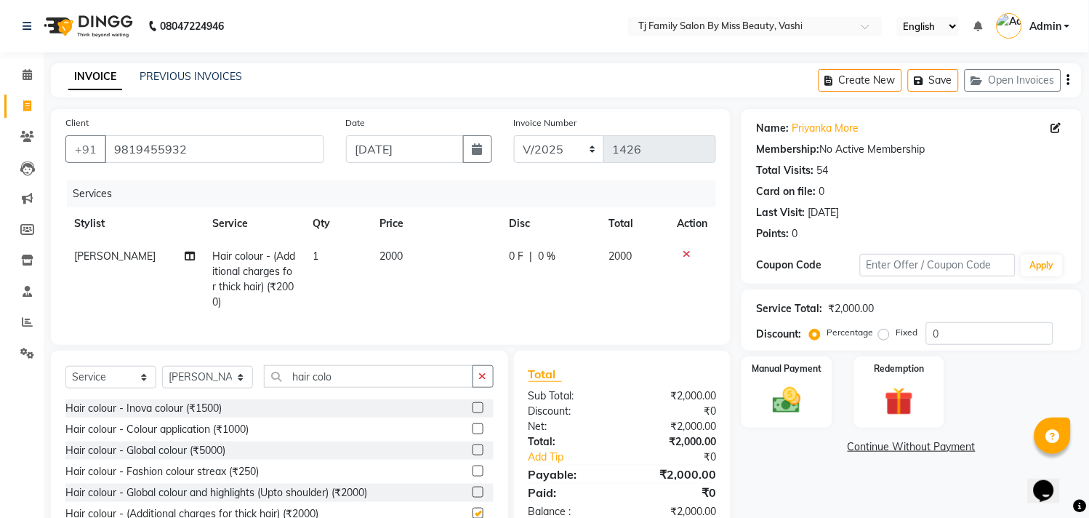
checkbox input "false"
click at [233, 388] on select "Select Stylist deepak maitay [PERSON_NAME] [PERSON_NAME] Ramita [PERSON_NAME] […" at bounding box center [207, 377] width 91 height 23
select select "10804"
click at [162, 380] on select "Select Stylist deepak maitay [PERSON_NAME] [PERSON_NAME] Ramita [PERSON_NAME] […" at bounding box center [207, 377] width 91 height 23
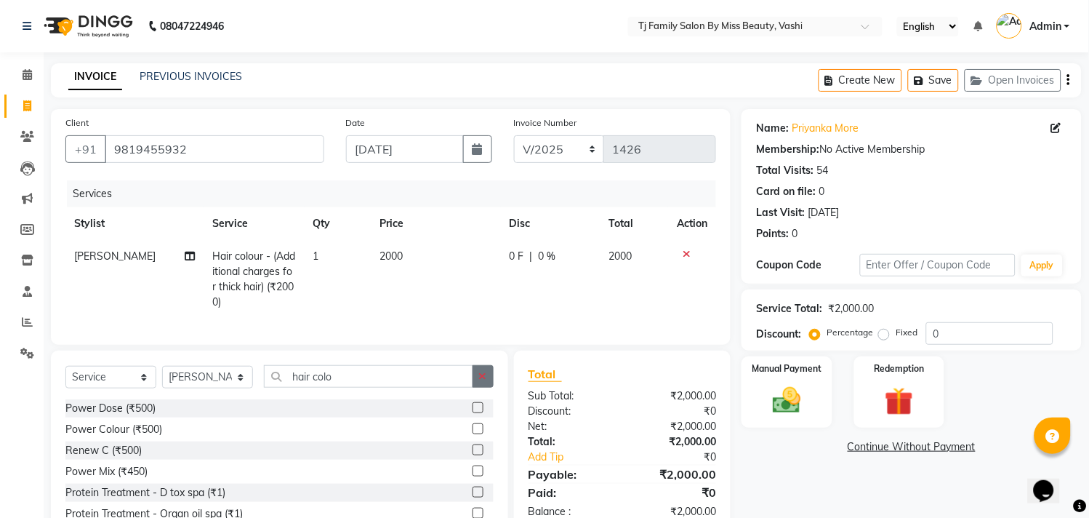
click at [475, 386] on button "button" at bounding box center [483, 376] width 21 height 23
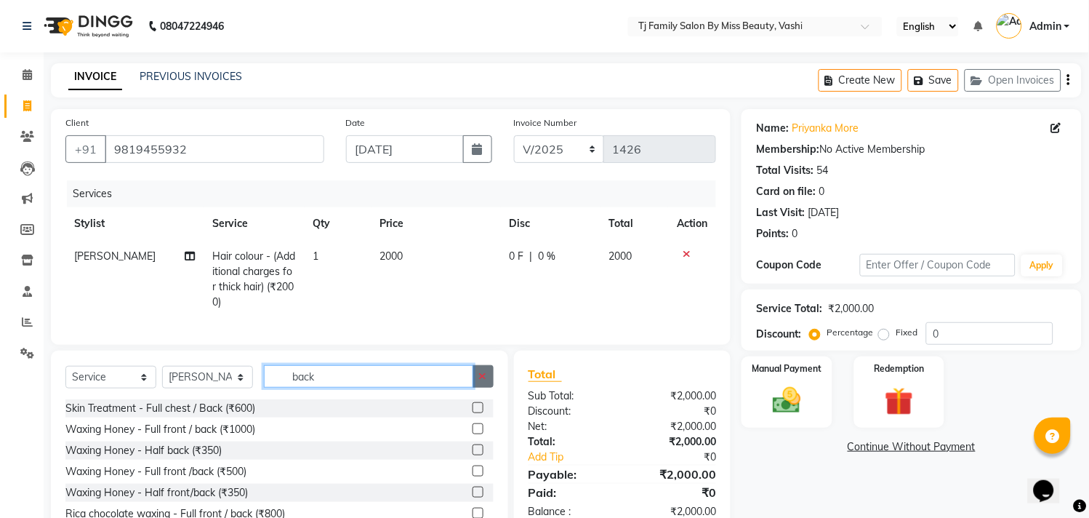
type input "back"
click at [481, 383] on button "button" at bounding box center [483, 376] width 21 height 23
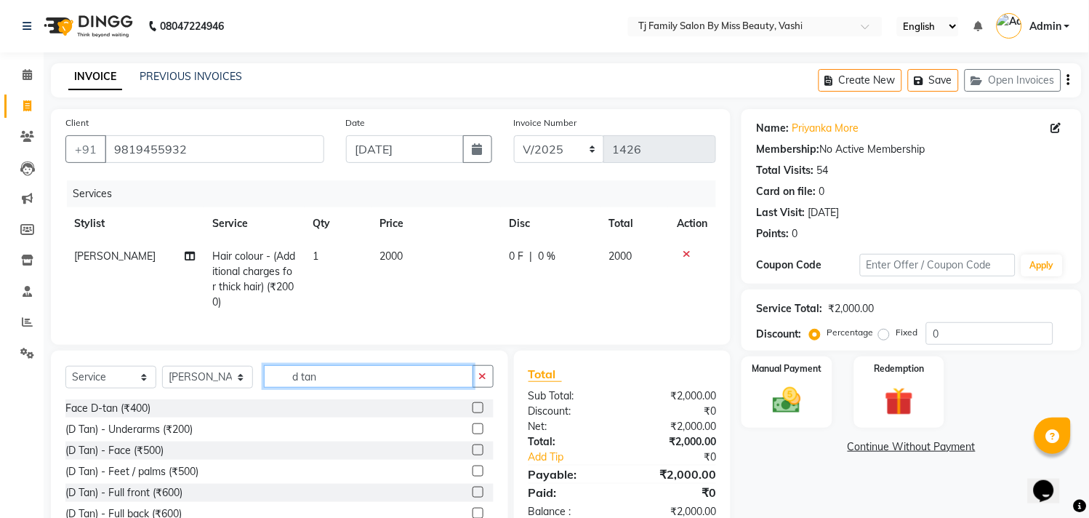
scroll to position [81, 0]
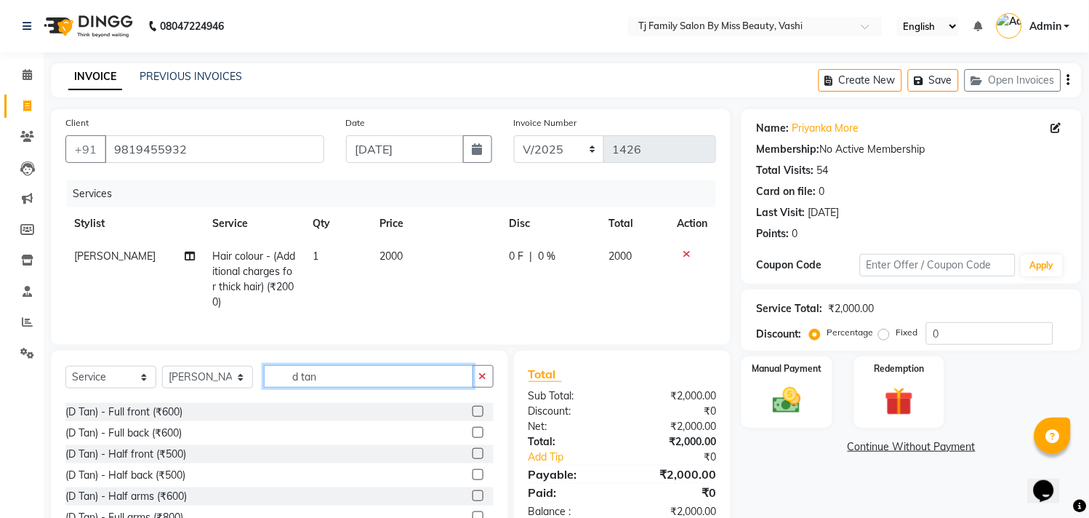
type input "d tan"
click at [473, 438] on label at bounding box center [478, 432] width 11 height 11
click at [473, 438] on input "checkbox" at bounding box center [477, 432] width 9 height 9
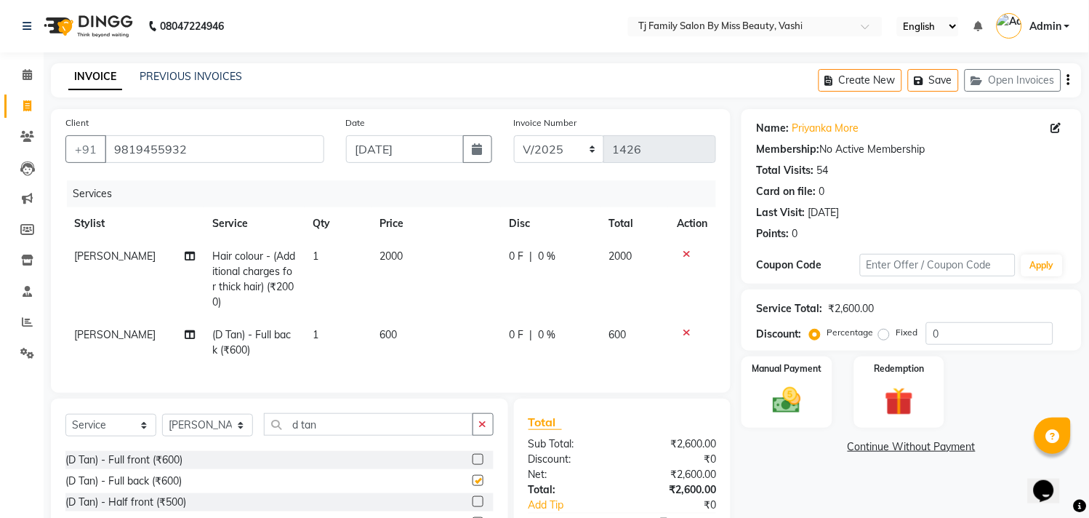
checkbox input "false"
click at [430, 327] on td "600" at bounding box center [436, 343] width 129 height 48
select select "10804"
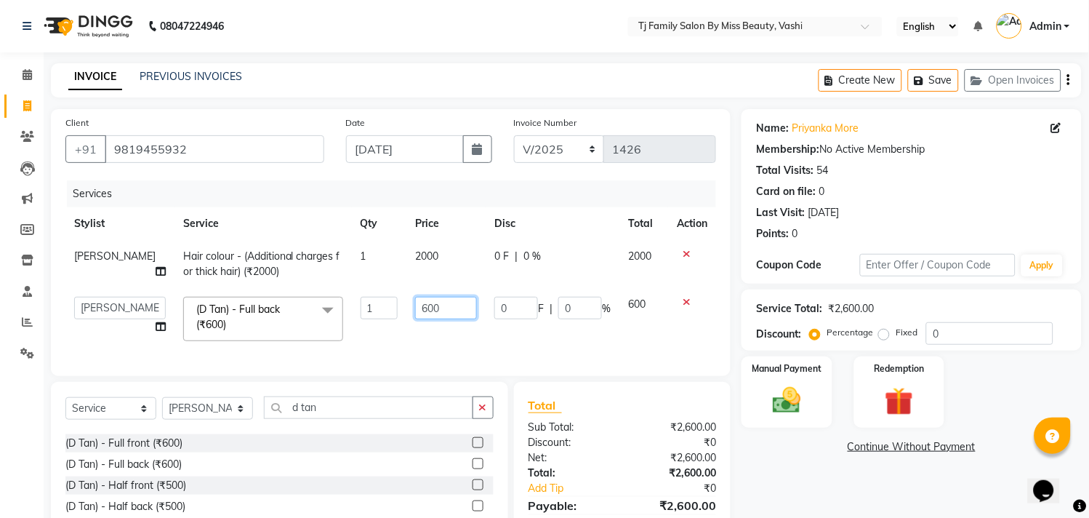
click at [460, 308] on input "600" at bounding box center [446, 308] width 62 height 23
type input "6"
type input "2000"
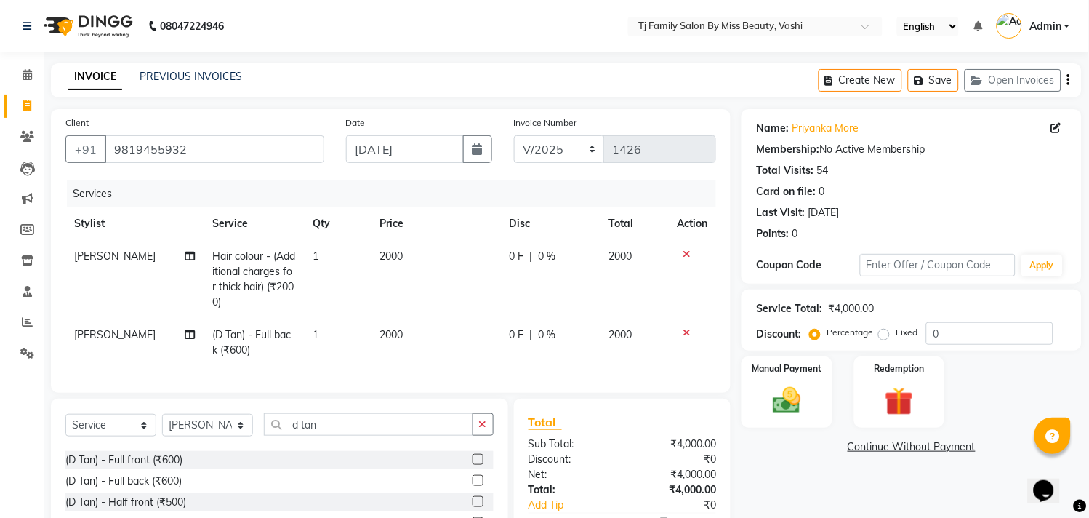
click at [645, 309] on tbody "[PERSON_NAME] Hair colour - (Additional charges for thick hair) (₹2000) 1 2000 …" at bounding box center [390, 303] width 651 height 127
click at [480, 429] on icon "button" at bounding box center [483, 424] width 8 height 10
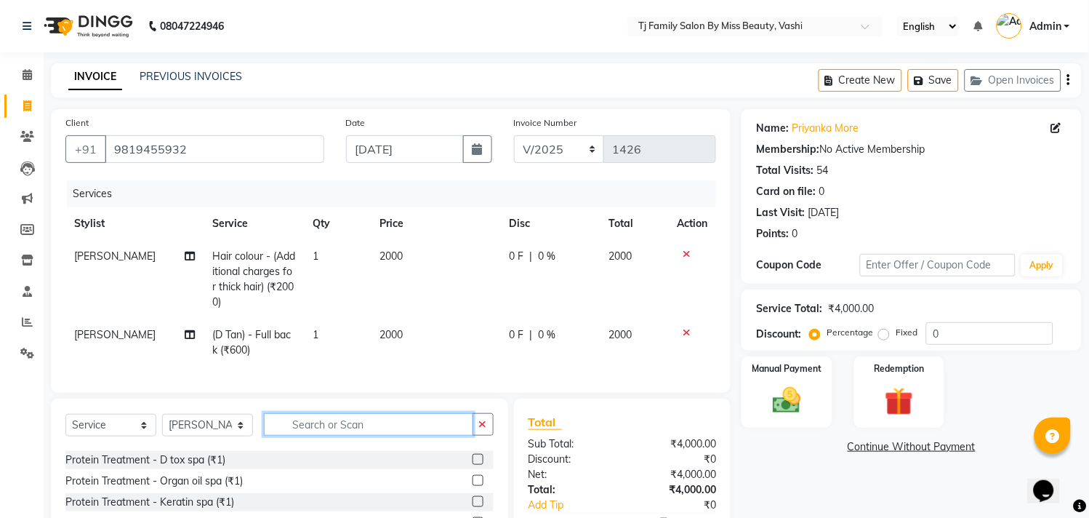
type input "e"
type input "rica"
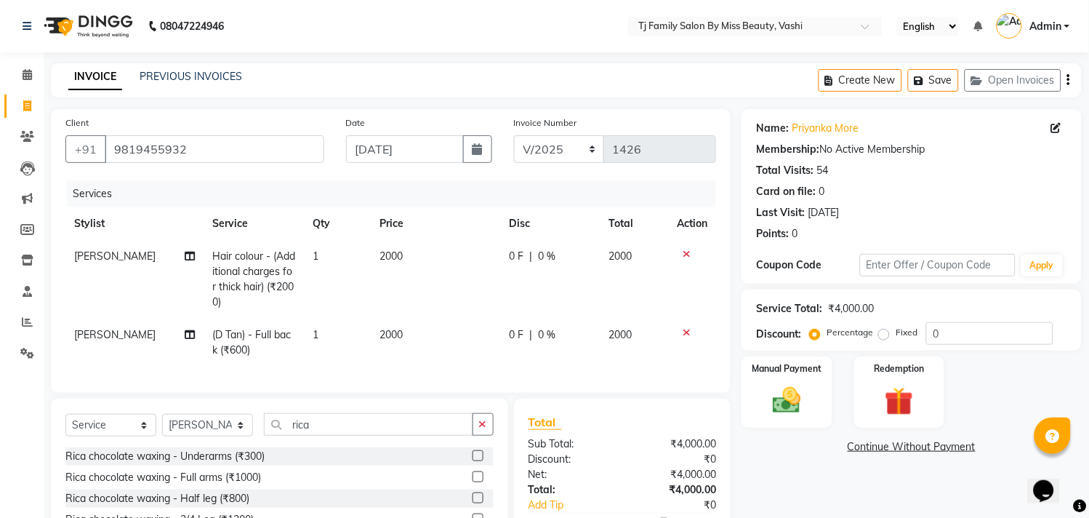
click at [473, 482] on label at bounding box center [478, 476] width 11 height 11
click at [473, 482] on input "checkbox" at bounding box center [477, 477] width 9 height 9
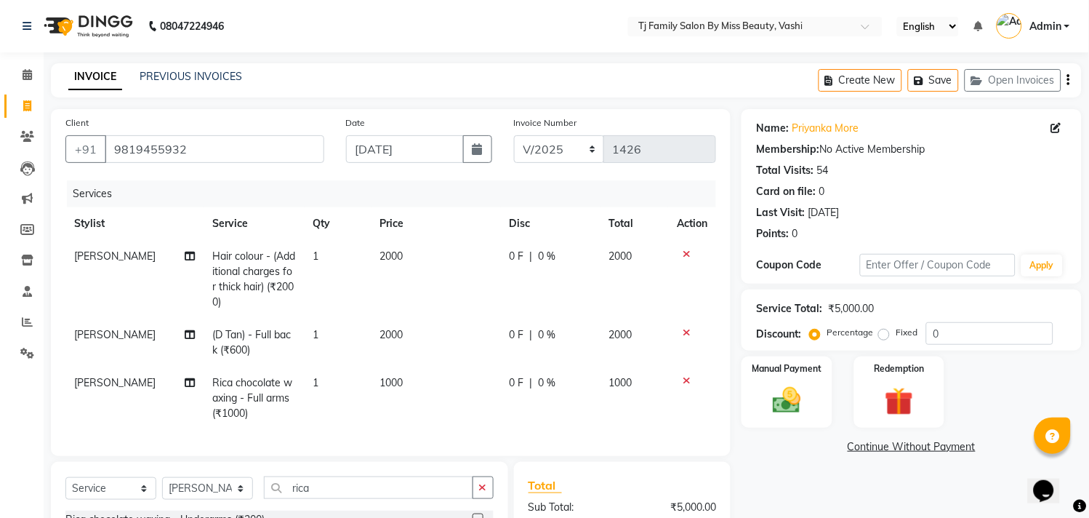
checkbox input "false"
click at [415, 373] on td "1000" at bounding box center [436, 398] width 129 height 63
select select "10804"
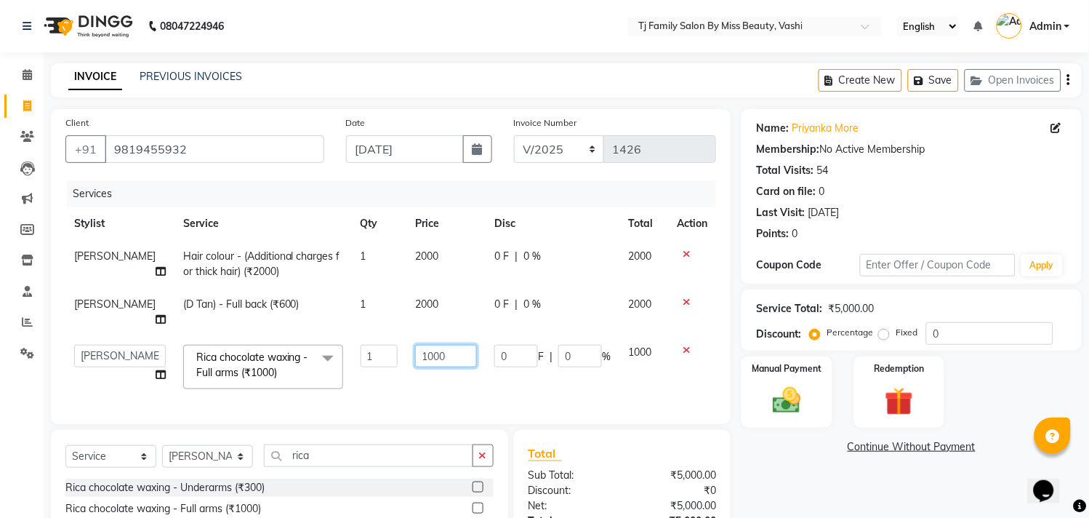
click at [455, 356] on input "1000" at bounding box center [446, 356] width 62 height 23
type input "1"
type input "1300"
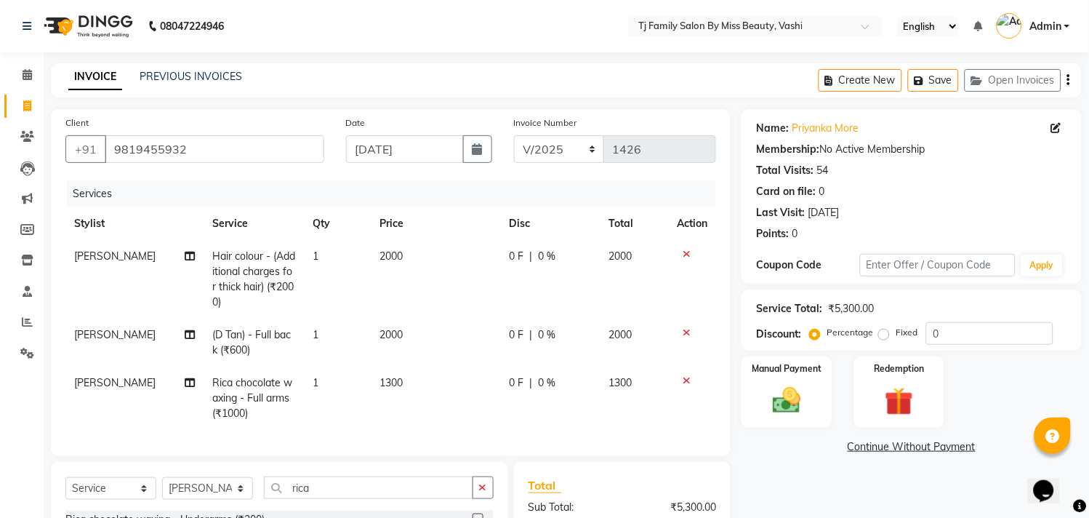
click at [631, 342] on tbody "[PERSON_NAME] Hair colour - (Additional charges for thick hair) (₹2000) 1 2000 …" at bounding box center [390, 335] width 651 height 190
click at [402, 375] on td "1300" at bounding box center [436, 398] width 129 height 63
select select "10804"
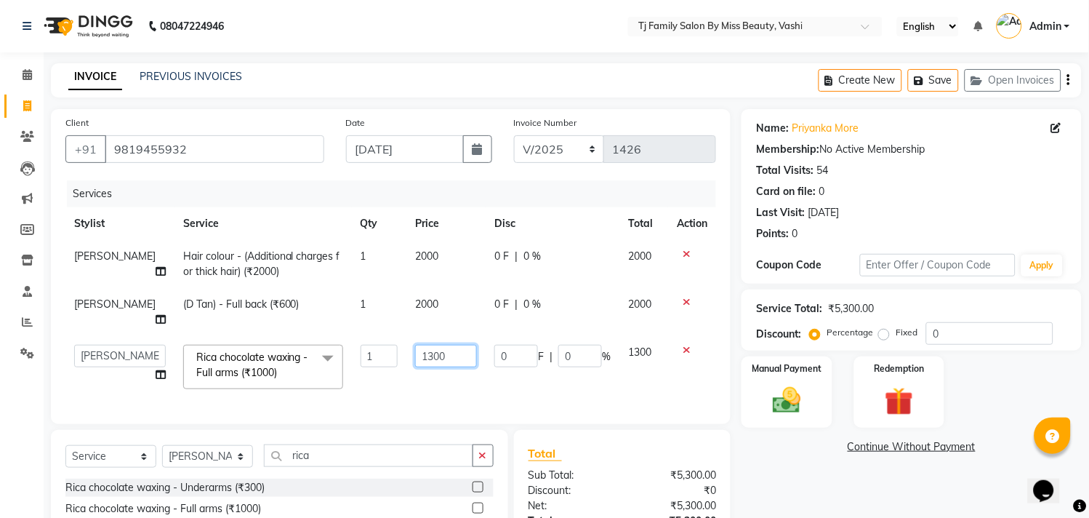
click at [457, 352] on input "1300" at bounding box center [446, 356] width 62 height 23
type input "1"
type input "1150"
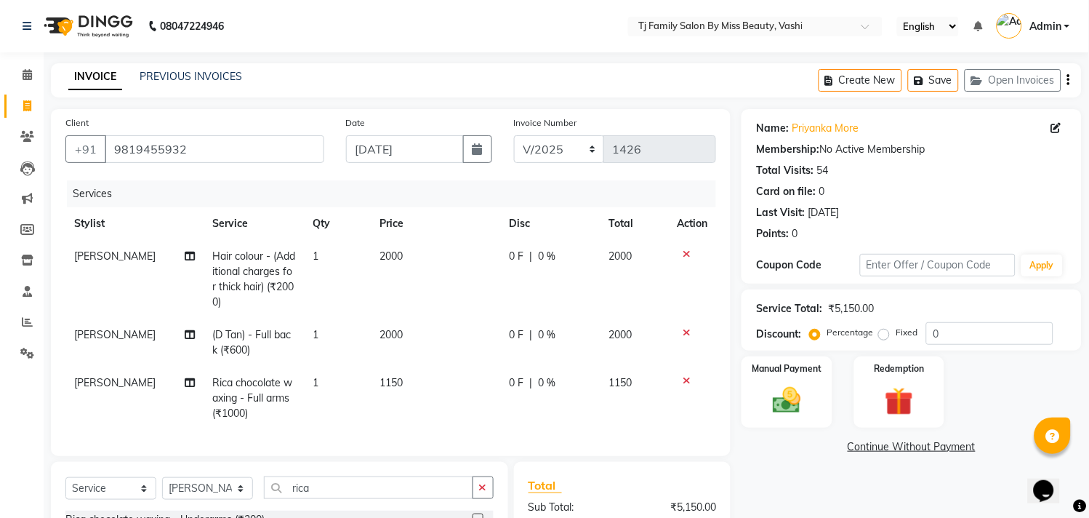
click at [631, 364] on tbody "[PERSON_NAME] Hair colour - (Additional charges for thick hair) (₹2000) 1 2000 …" at bounding box center [390, 335] width 651 height 190
click at [212, 500] on select "Select Stylist deepak maitay [PERSON_NAME] [PERSON_NAME] Ramita [PERSON_NAME] […" at bounding box center [207, 488] width 91 height 23
select select "31842"
click at [162, 491] on select "Select Stylist deepak maitay [PERSON_NAME] [PERSON_NAME] Ramita [PERSON_NAME] […" at bounding box center [207, 488] width 91 height 23
click at [488, 496] on button "button" at bounding box center [483, 487] width 21 height 23
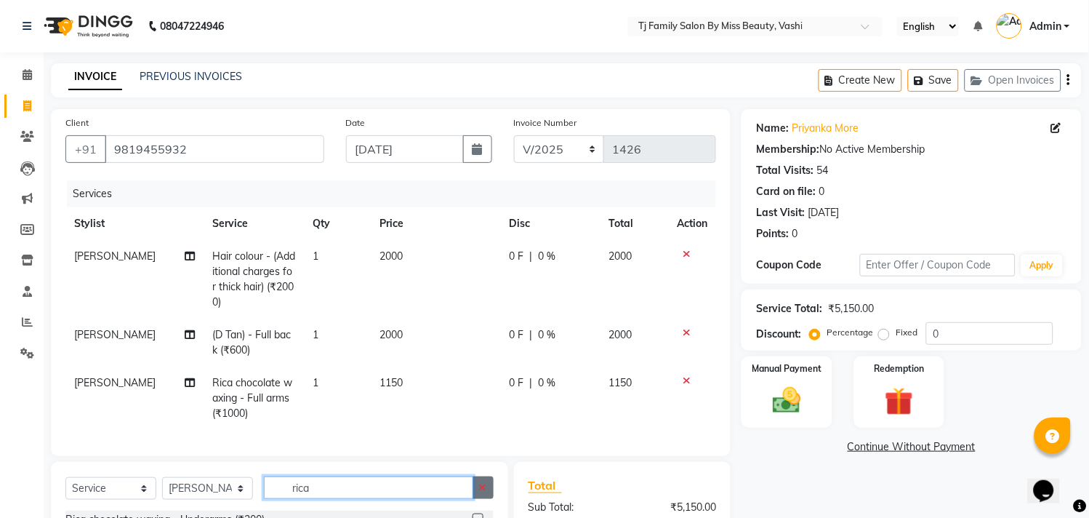
scroll to position [193, 0]
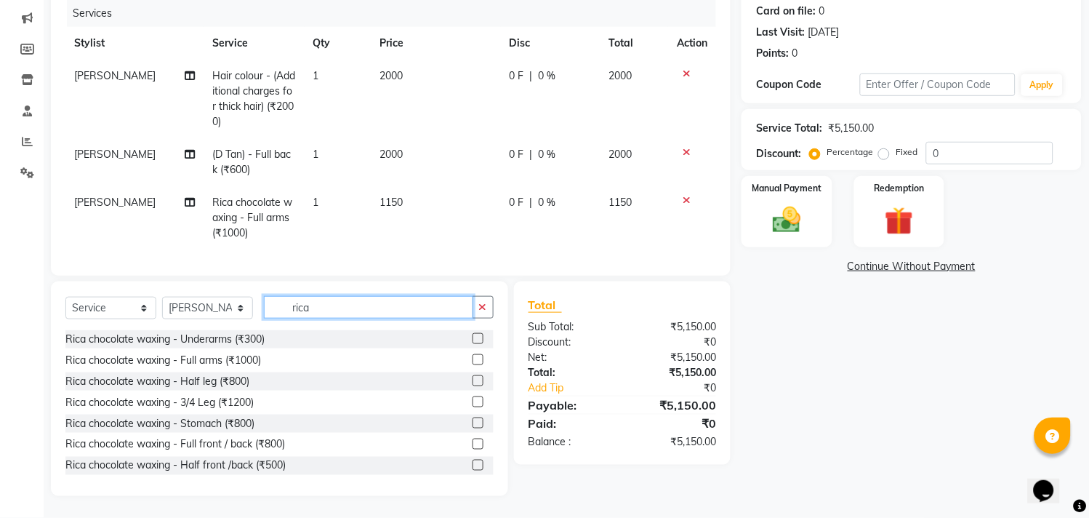
type input "rica"
click at [473, 404] on label at bounding box center [478, 401] width 11 height 11
click at [473, 404] on input "checkbox" at bounding box center [477, 402] width 9 height 9
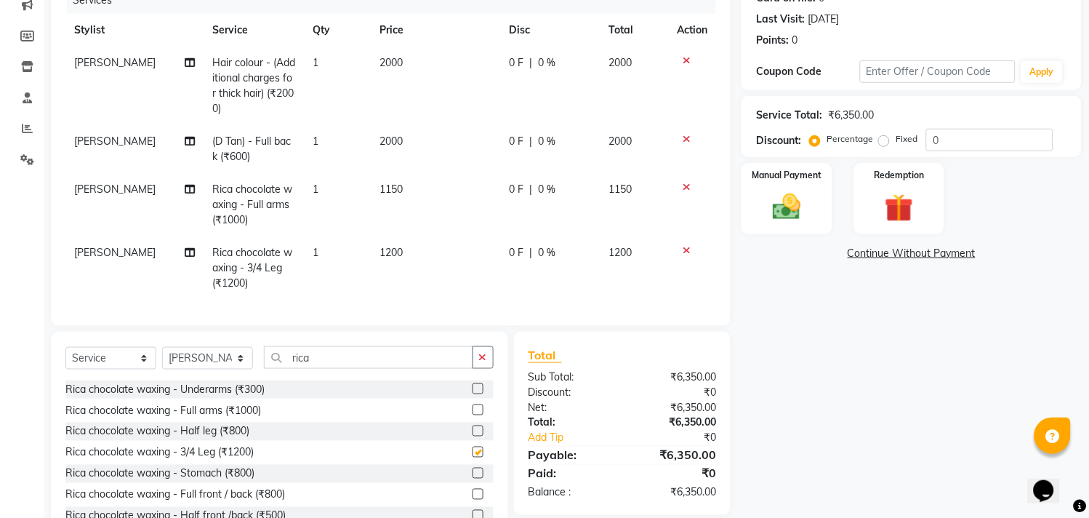
checkbox input "false"
click at [419, 248] on td "1200" at bounding box center [436, 267] width 129 height 63
select select "31842"
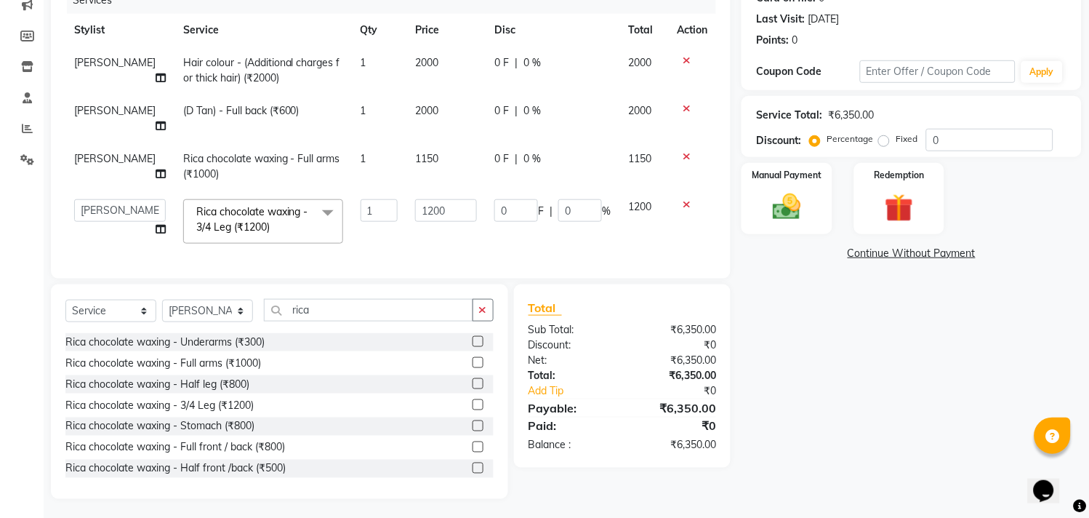
click at [476, 211] on td "1200" at bounding box center [446, 222] width 79 height 62
click at [465, 212] on input "1200" at bounding box center [446, 210] width 62 height 23
type input "1150"
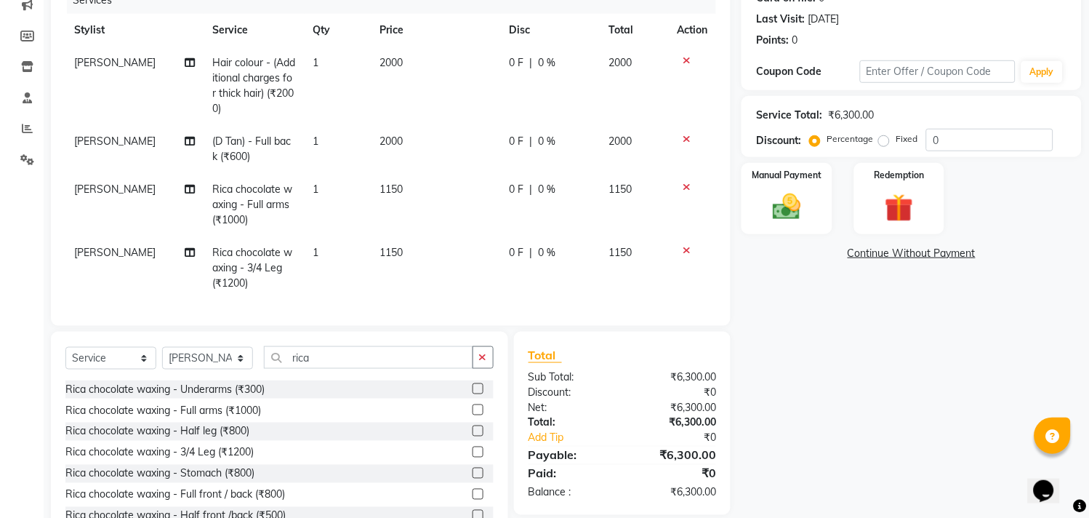
click at [631, 205] on tbody "[PERSON_NAME] Hair colour - (Additional charges for thick hair) (₹2000) 1 2000 …" at bounding box center [390, 173] width 651 height 253
click at [772, 192] on img at bounding box center [788, 208] width 48 height 34
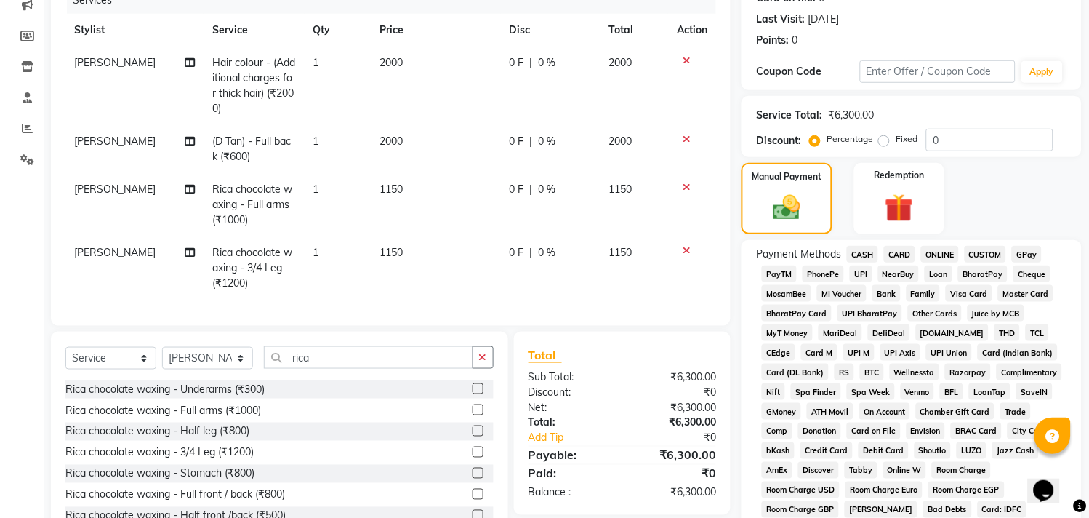
click at [865, 255] on span "CASH" at bounding box center [862, 254] width 31 height 17
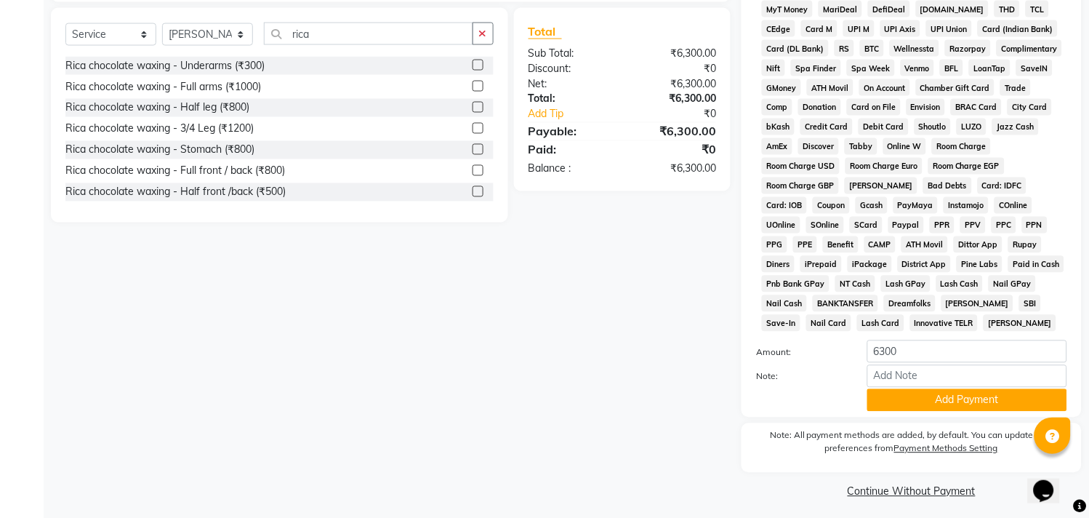
scroll to position [527, 0]
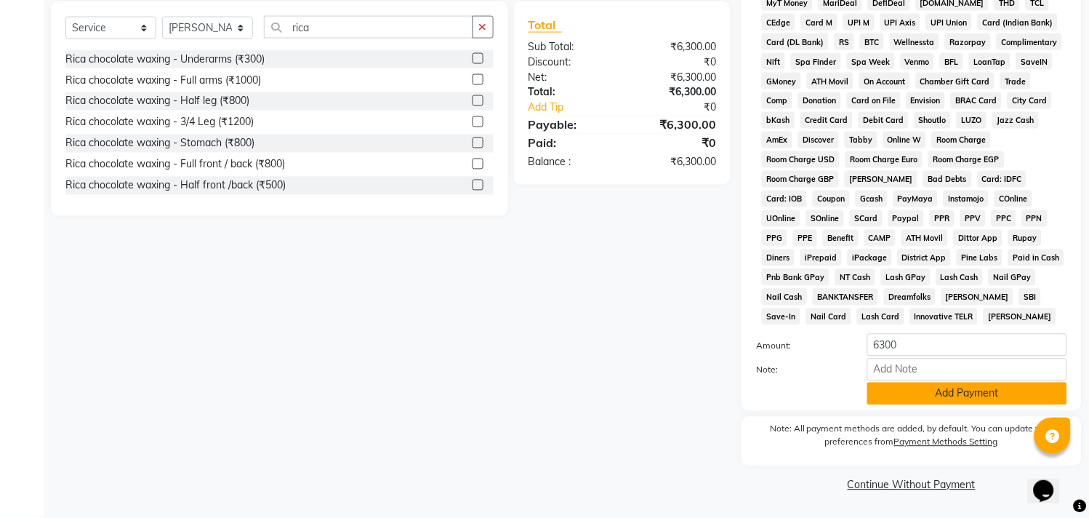
click at [951, 395] on button "Add Payment" at bounding box center [968, 394] width 200 height 23
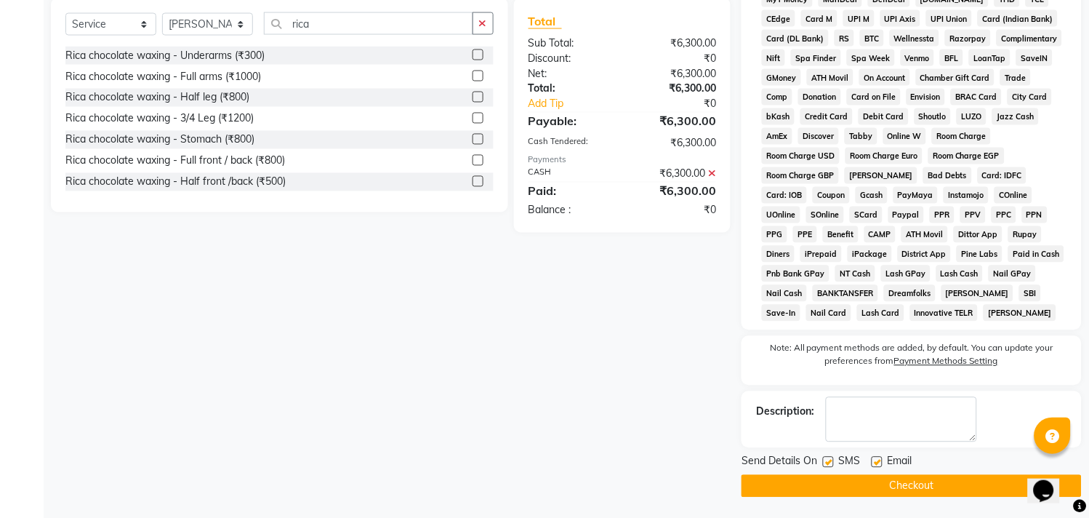
click at [914, 492] on button "Checkout" at bounding box center [912, 486] width 340 height 23
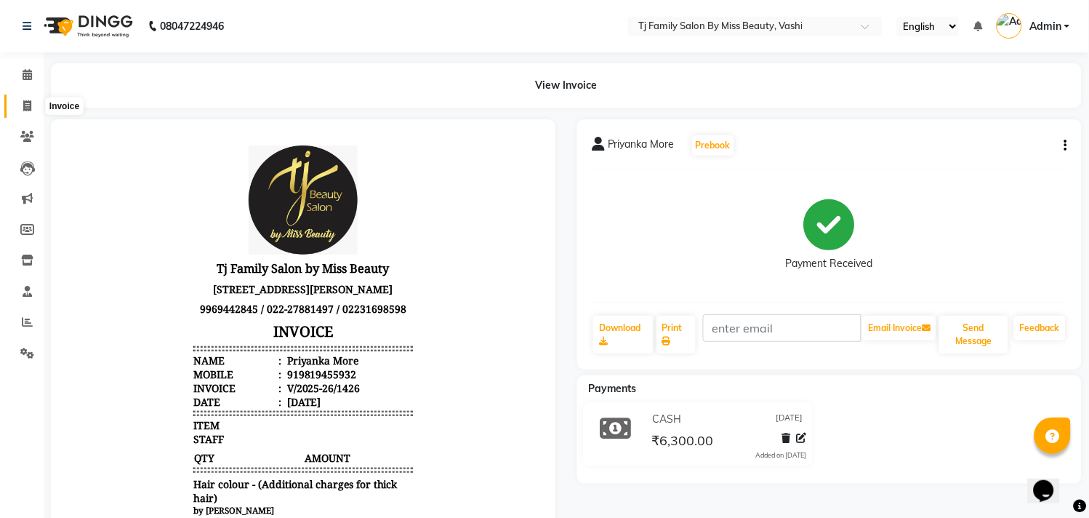
click at [26, 106] on icon at bounding box center [27, 105] width 8 height 11
select select "703"
select select "service"
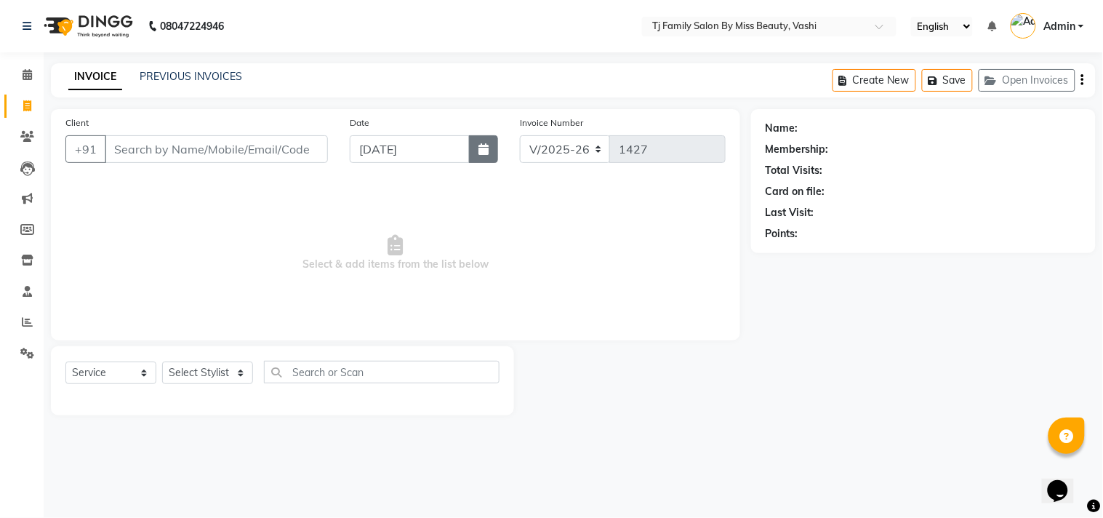
click at [489, 148] on icon "button" at bounding box center [484, 149] width 10 height 12
select select "9"
select select "2025"
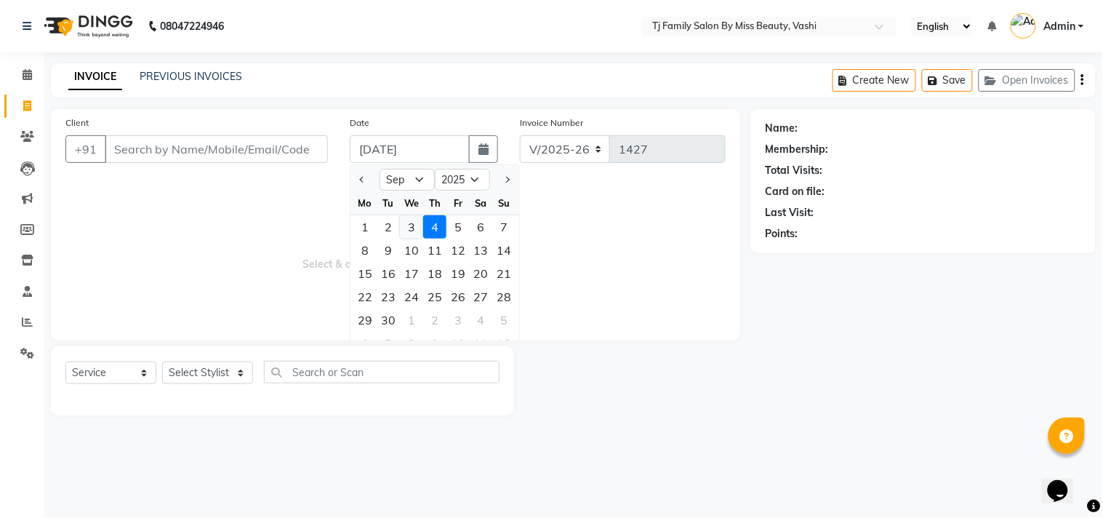
click at [408, 223] on div "3" at bounding box center [411, 226] width 23 height 23
type input "[DATE]"
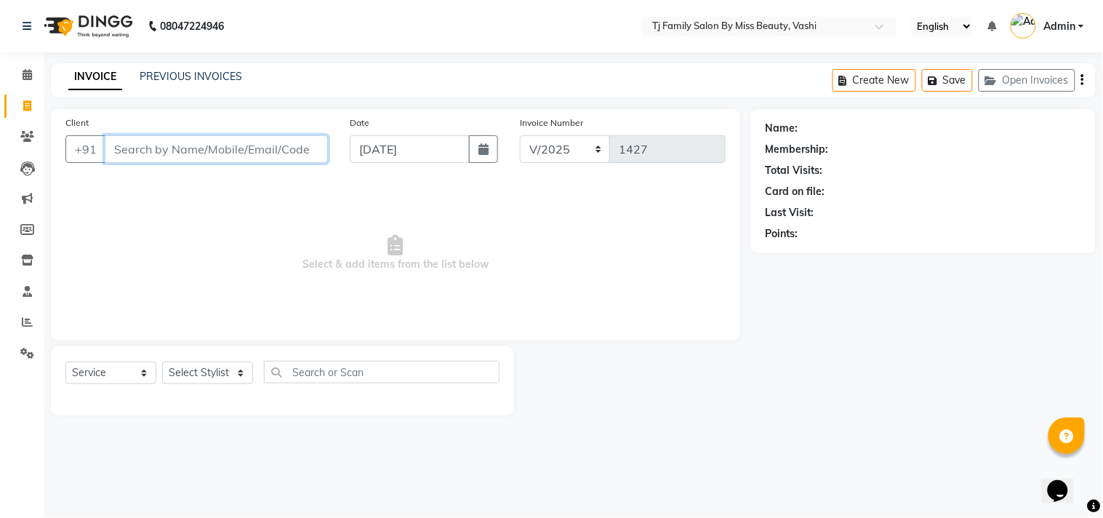
click at [279, 156] on input "Client" at bounding box center [216, 149] width 223 height 28
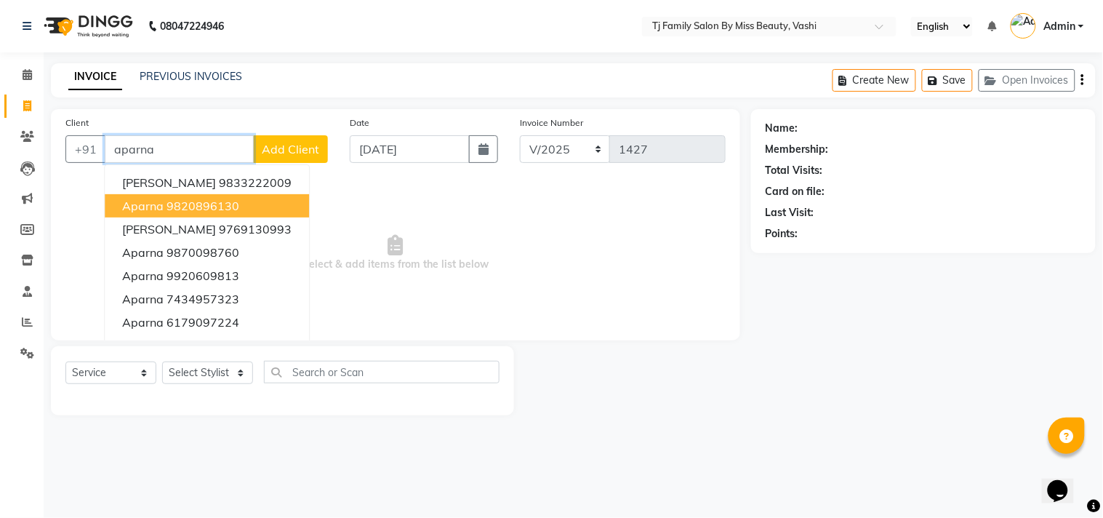
click at [187, 208] on ngb-highlight "9820896130" at bounding box center [203, 206] width 73 height 15
type input "9820896130"
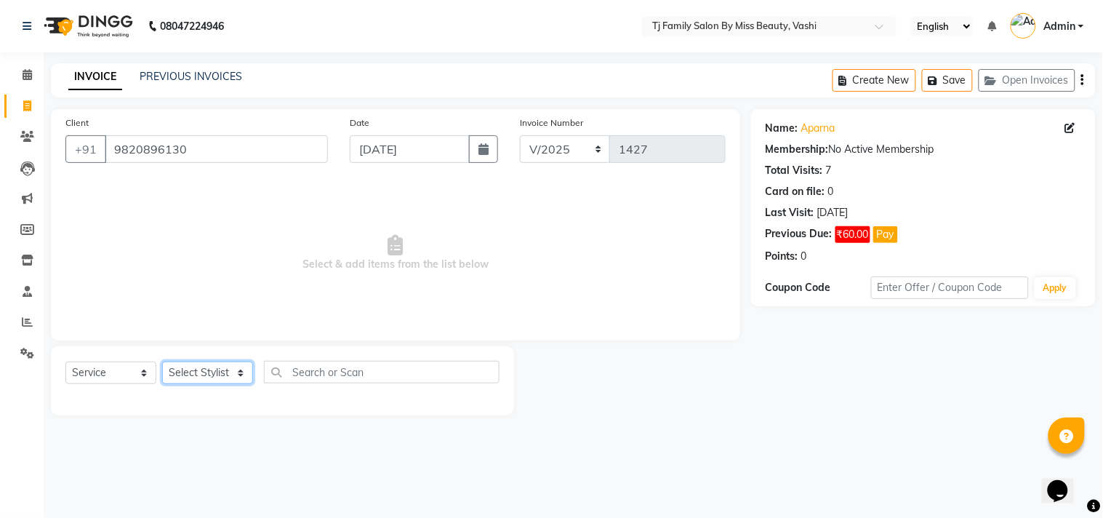
click at [195, 371] on select "Select Stylist deepak maitay [PERSON_NAME] [PERSON_NAME] Ramita [PERSON_NAME] […" at bounding box center [207, 372] width 91 height 23
select select "65907"
click at [162, 362] on select "Select Stylist deepak maitay [PERSON_NAME] [PERSON_NAME] Ramita [PERSON_NAME] […" at bounding box center [207, 372] width 91 height 23
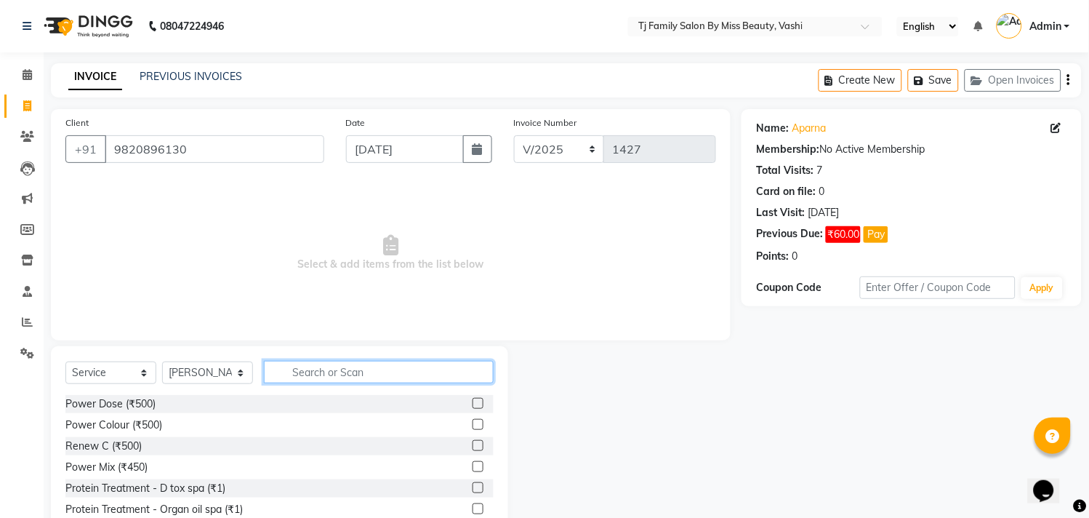
click at [439, 371] on input "text" at bounding box center [379, 372] width 230 height 23
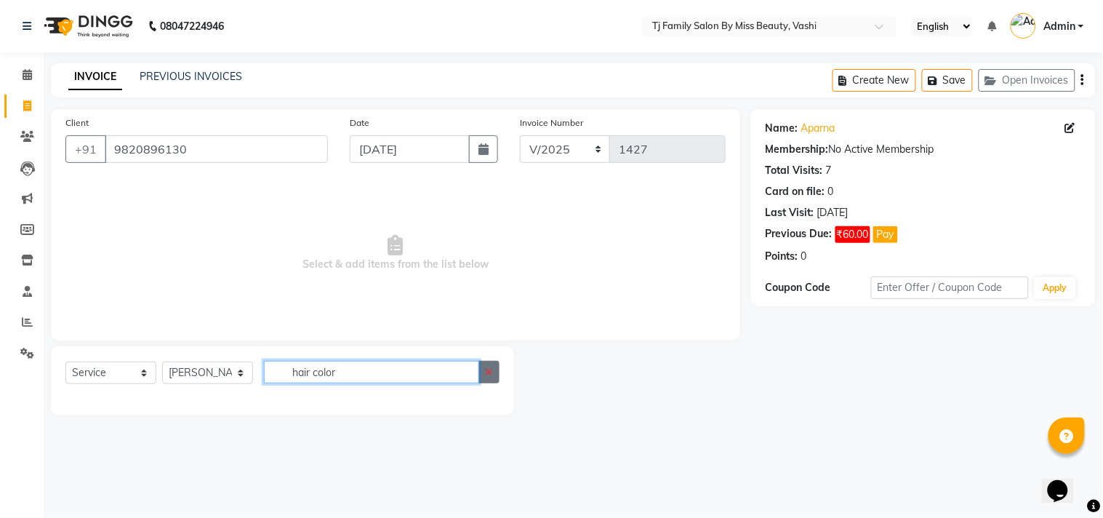
type input "hair color"
click at [493, 375] on button "button" at bounding box center [489, 372] width 21 height 23
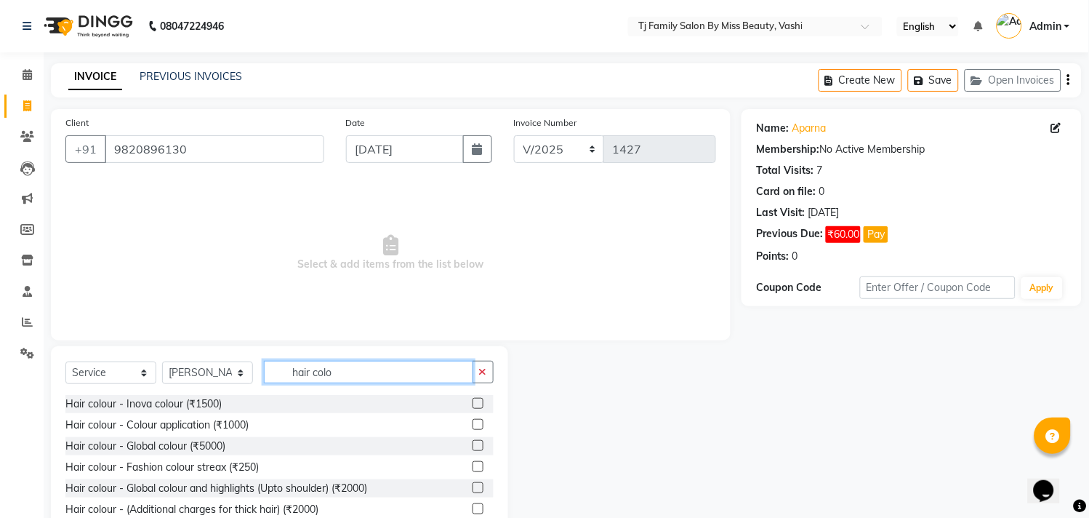
type input "hair colo"
click at [473, 424] on label at bounding box center [478, 424] width 11 height 11
click at [473, 424] on input "checkbox" at bounding box center [477, 424] width 9 height 9
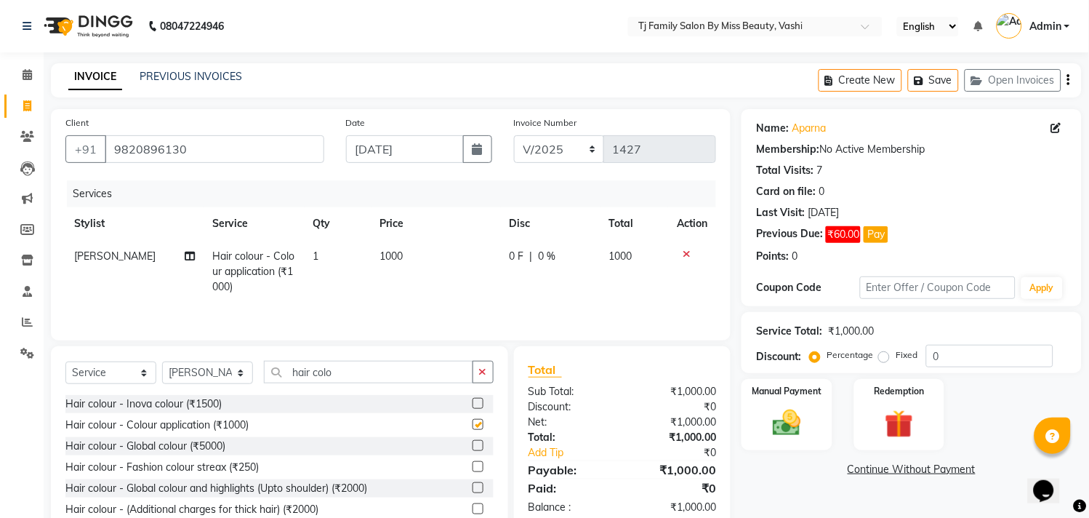
checkbox input "false"
click at [440, 250] on td "1000" at bounding box center [436, 271] width 129 height 63
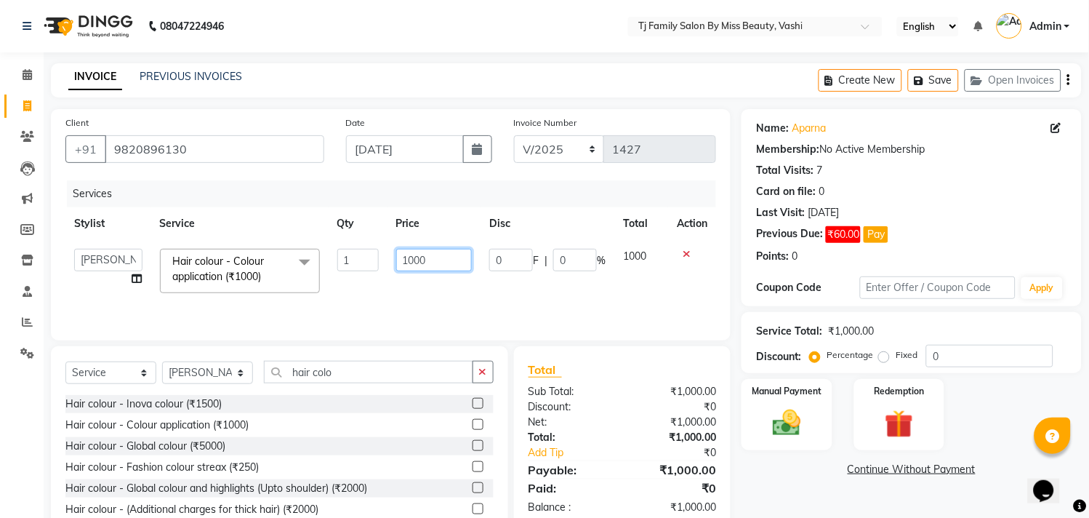
click at [456, 259] on input "1000" at bounding box center [434, 260] width 76 height 23
type input "1"
type input "1200"
click at [636, 255] on td "1000" at bounding box center [642, 271] width 54 height 62
click at [219, 368] on select "Select Stylist deepak maitay [PERSON_NAME] [PERSON_NAME] Ramita [PERSON_NAME] […" at bounding box center [207, 372] width 91 height 23
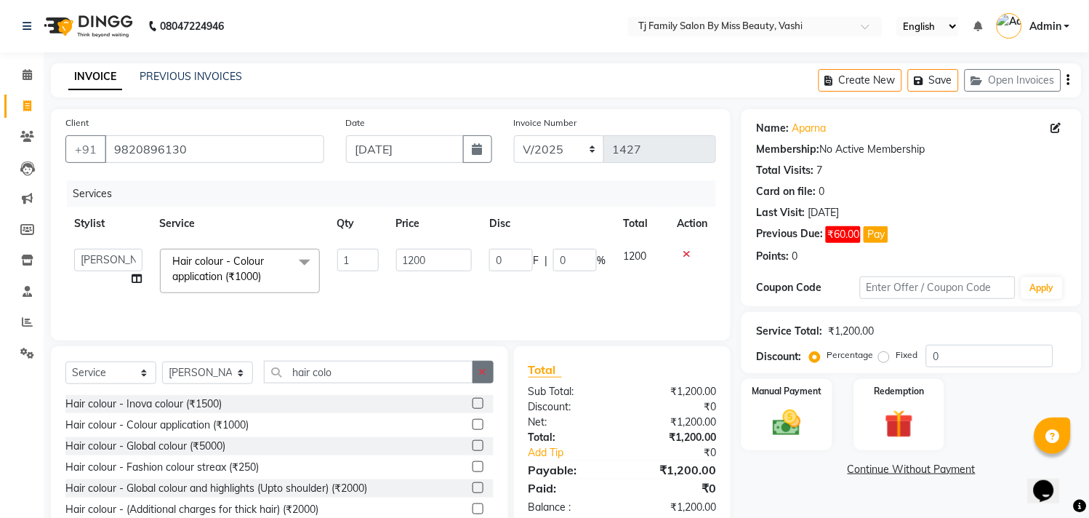
click at [484, 371] on icon "button" at bounding box center [483, 372] width 8 height 10
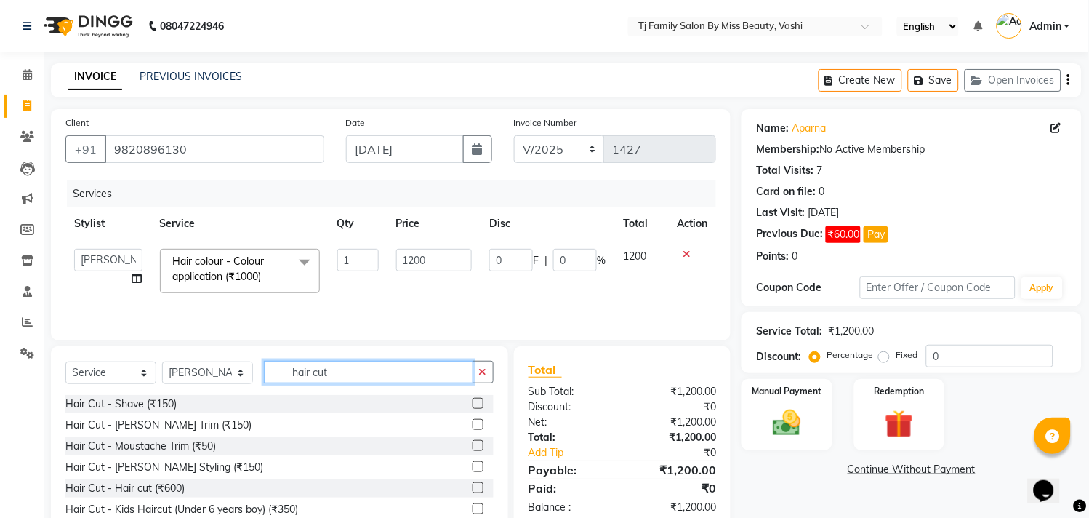
type input "hair cut"
click at [473, 489] on label at bounding box center [478, 487] width 11 height 11
click at [473, 489] on input "checkbox" at bounding box center [477, 488] width 9 height 9
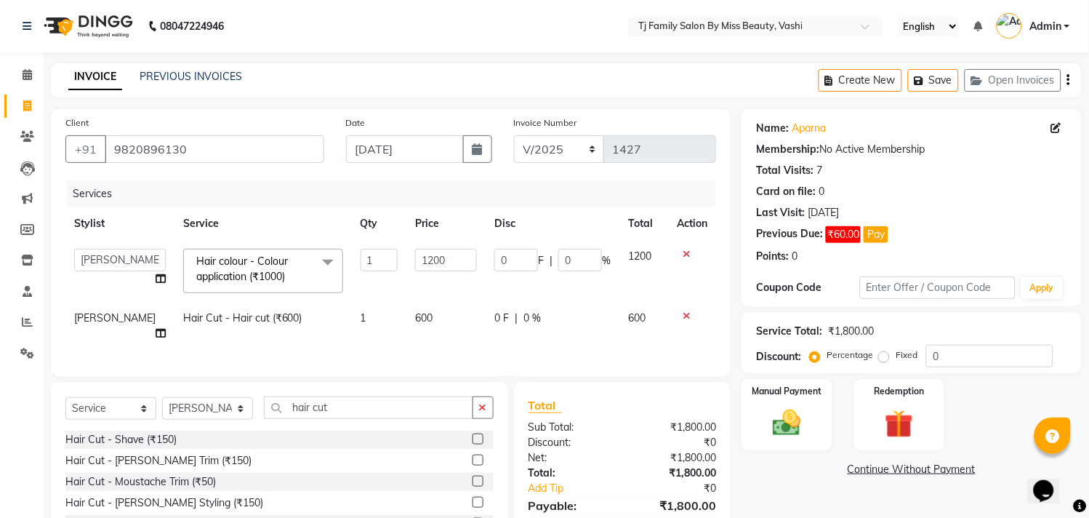
checkbox input "false"
click at [425, 318] on td "600" at bounding box center [446, 326] width 79 height 48
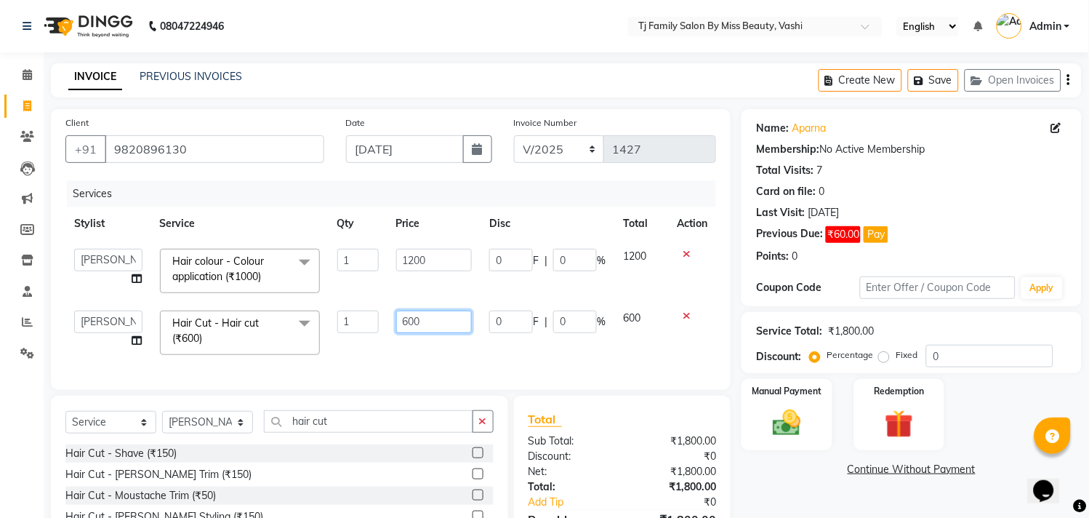
click at [431, 316] on input "600" at bounding box center [434, 322] width 76 height 23
type input "6"
type input "500"
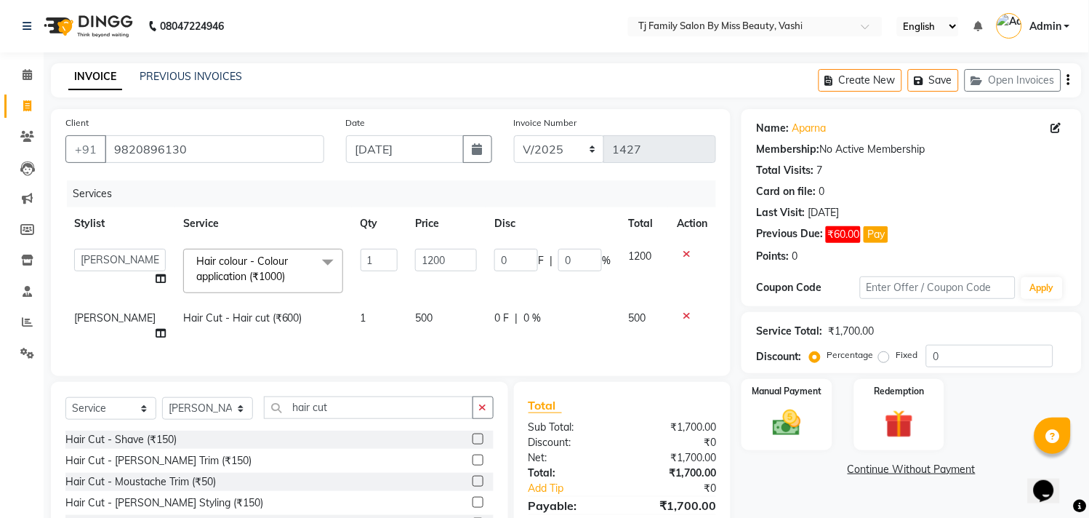
click at [620, 307] on td "500" at bounding box center [644, 326] width 49 height 48
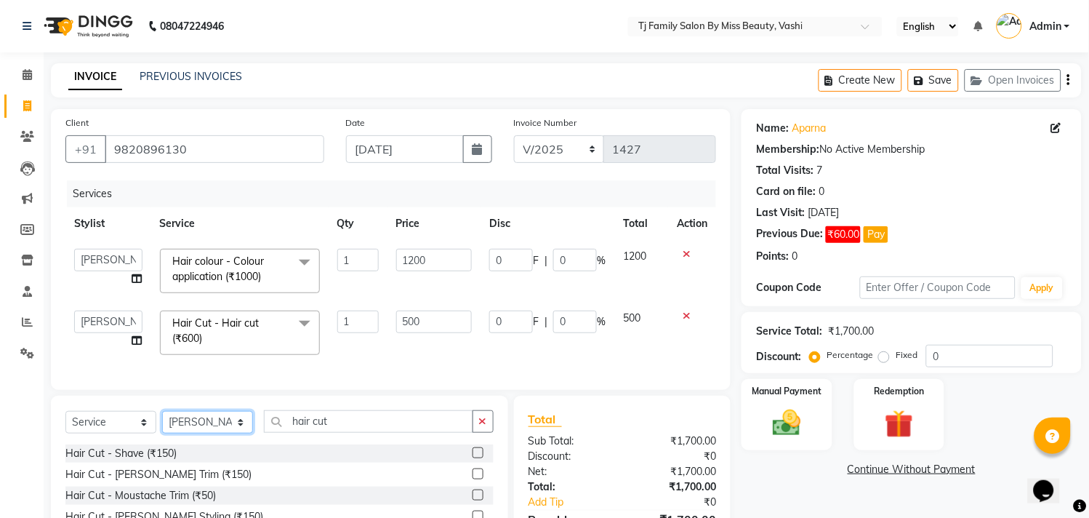
click at [215, 433] on select "Select Stylist deepak maitay [PERSON_NAME] [PERSON_NAME] Ramita [PERSON_NAME] […" at bounding box center [207, 422] width 91 height 23
select select "10804"
click at [162, 425] on select "Select Stylist deepak maitay [PERSON_NAME] [PERSON_NAME] Ramita [PERSON_NAME] […" at bounding box center [207, 422] width 91 height 23
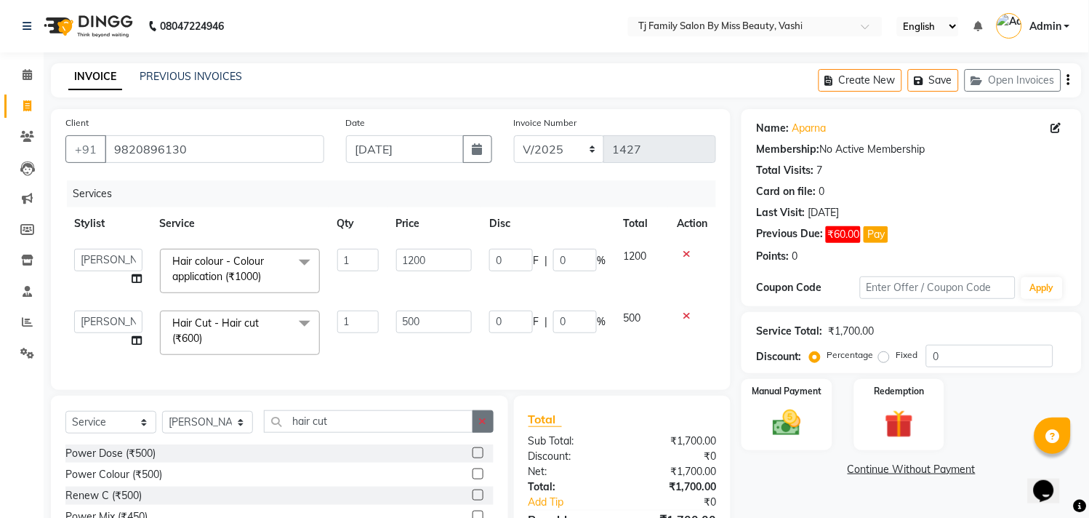
click at [481, 426] on icon "button" at bounding box center [483, 421] width 8 height 10
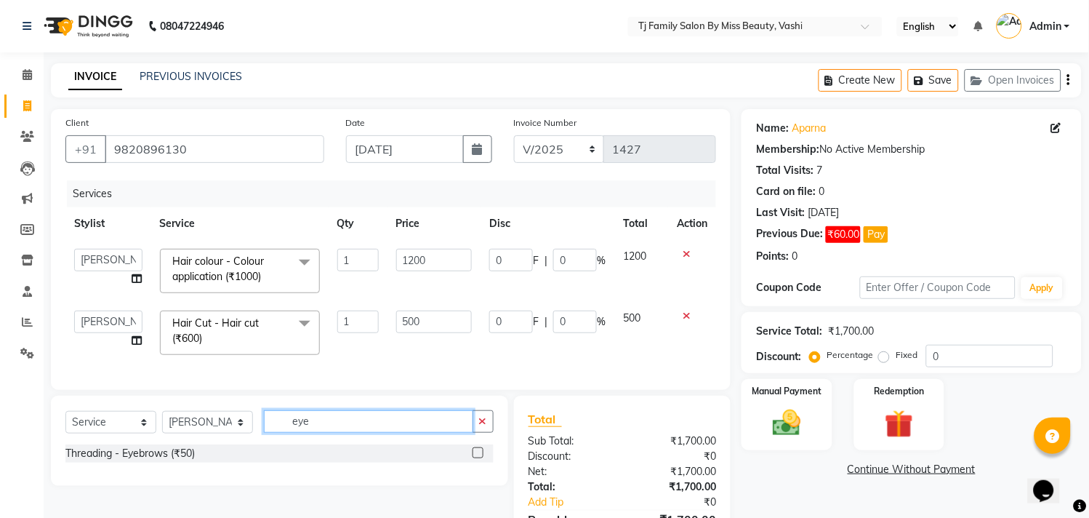
type input "eye"
click at [476, 458] on label at bounding box center [478, 452] width 11 height 11
click at [476, 458] on input "checkbox" at bounding box center [477, 453] width 9 height 9
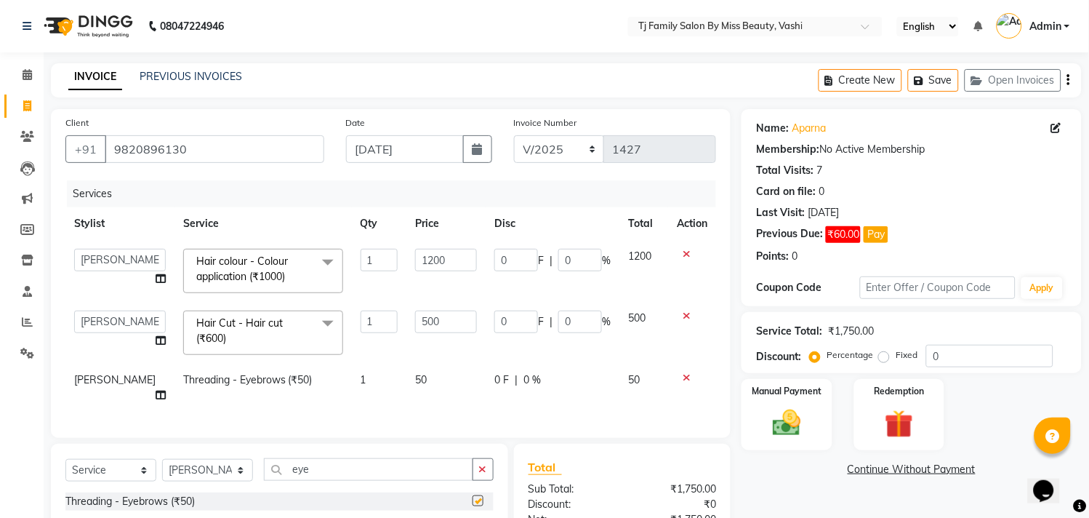
checkbox input "false"
click at [806, 431] on img at bounding box center [788, 424] width 48 height 34
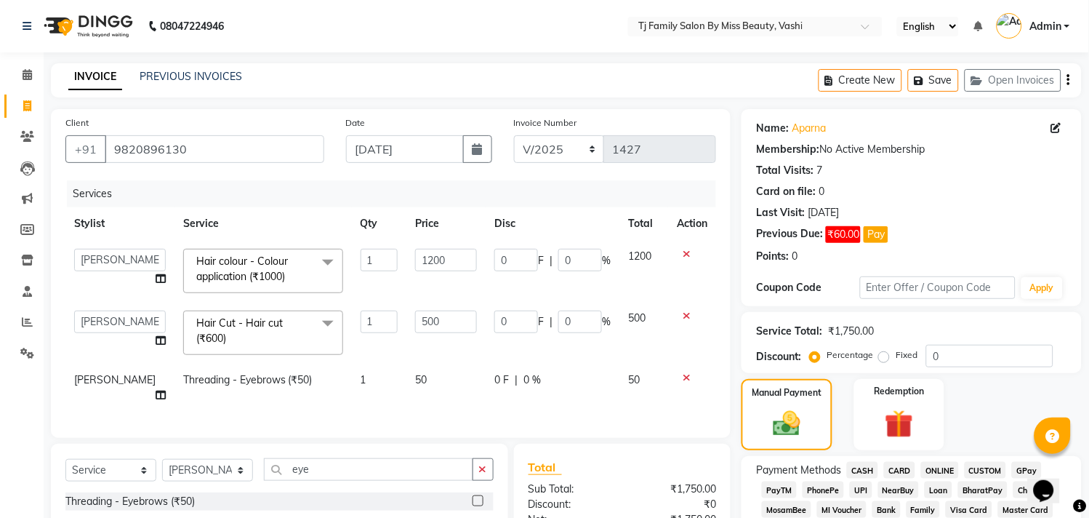
click at [936, 471] on span "ONLINE" at bounding box center [940, 470] width 38 height 17
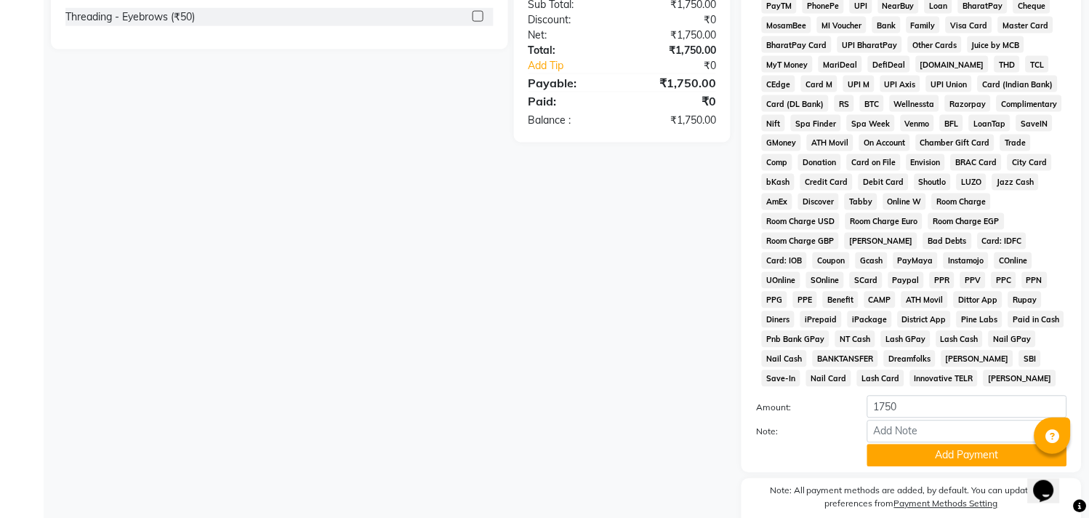
scroll to position [550, 0]
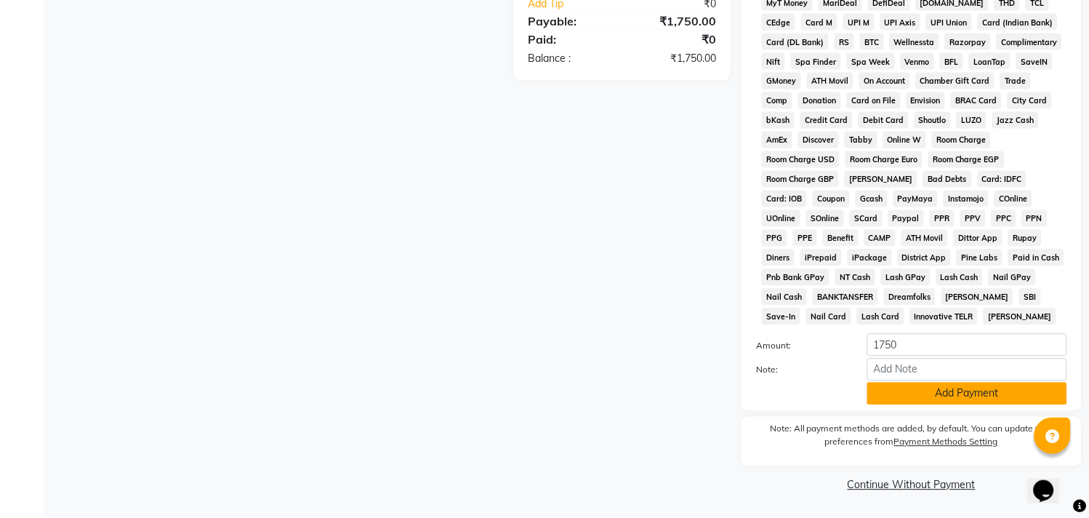
click at [951, 385] on button "Add Payment" at bounding box center [968, 394] width 200 height 23
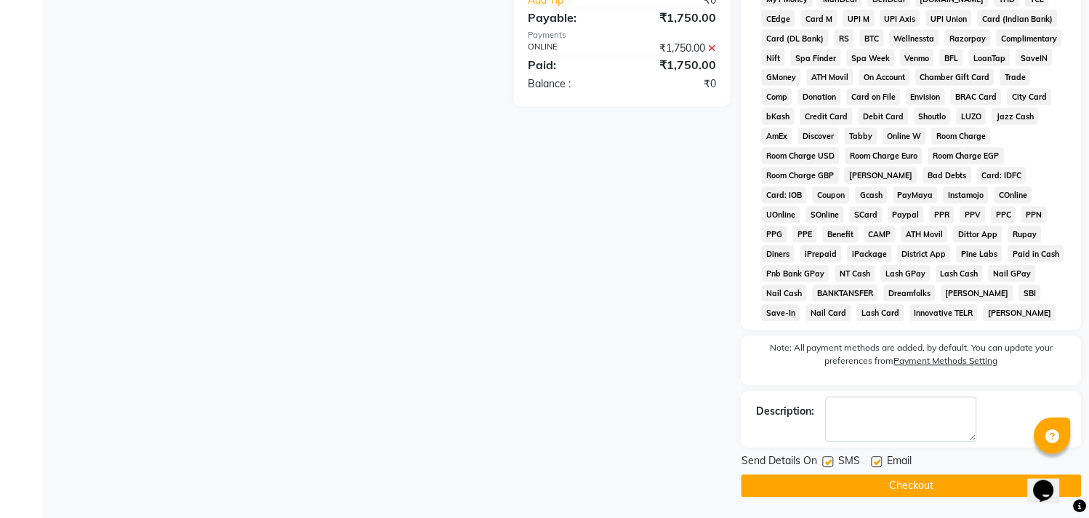
click at [915, 481] on button "Checkout" at bounding box center [912, 486] width 340 height 23
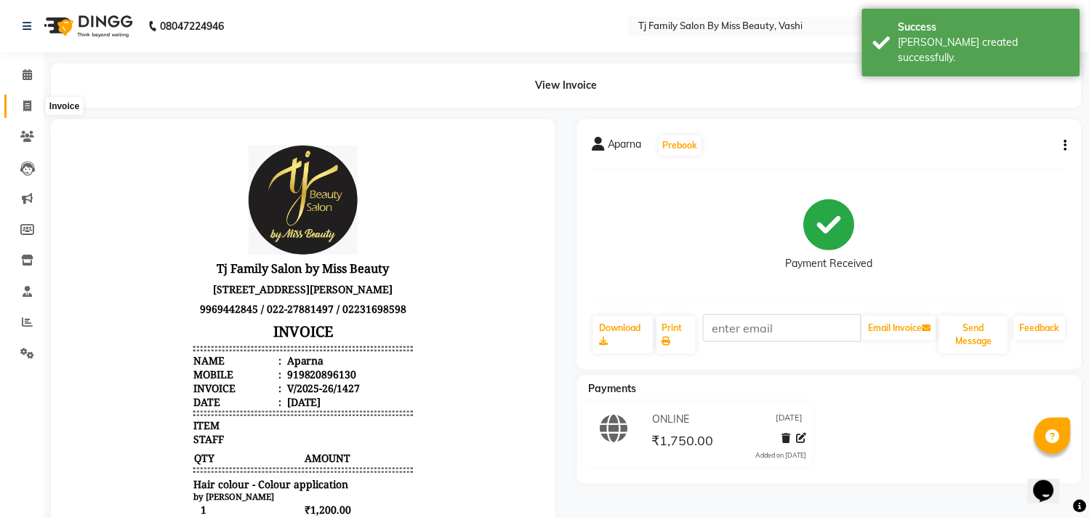
click at [24, 103] on icon at bounding box center [27, 105] width 8 height 11
select select "703"
select select "service"
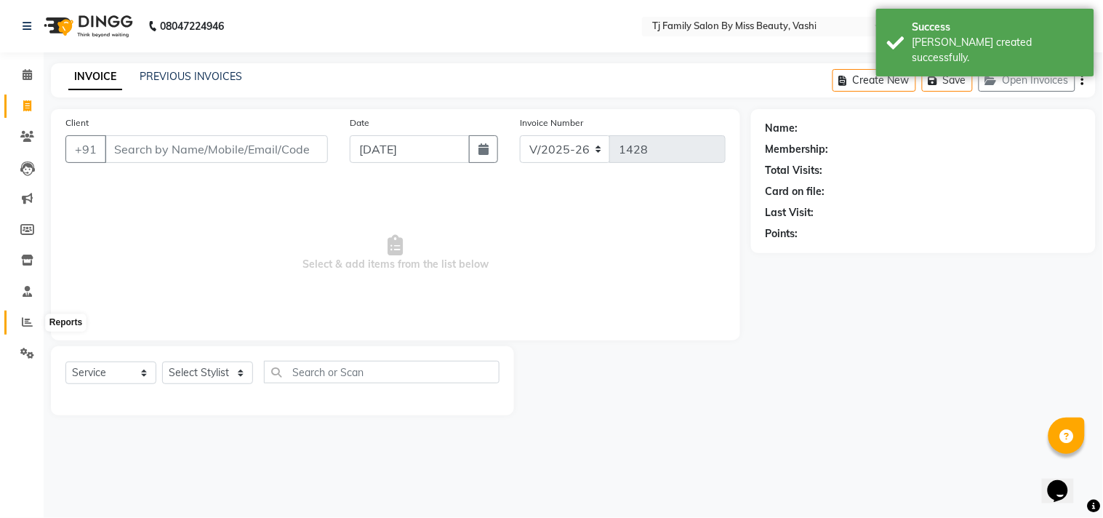
click at [23, 319] on icon at bounding box center [27, 321] width 11 height 11
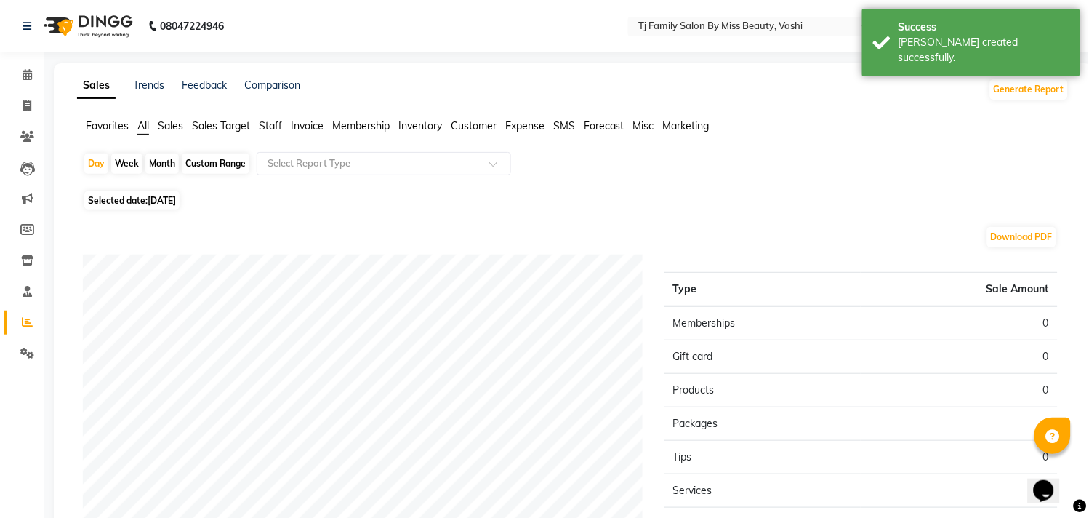
click at [161, 161] on div "Month" at bounding box center [161, 163] width 33 height 20
select select "9"
select select "2025"
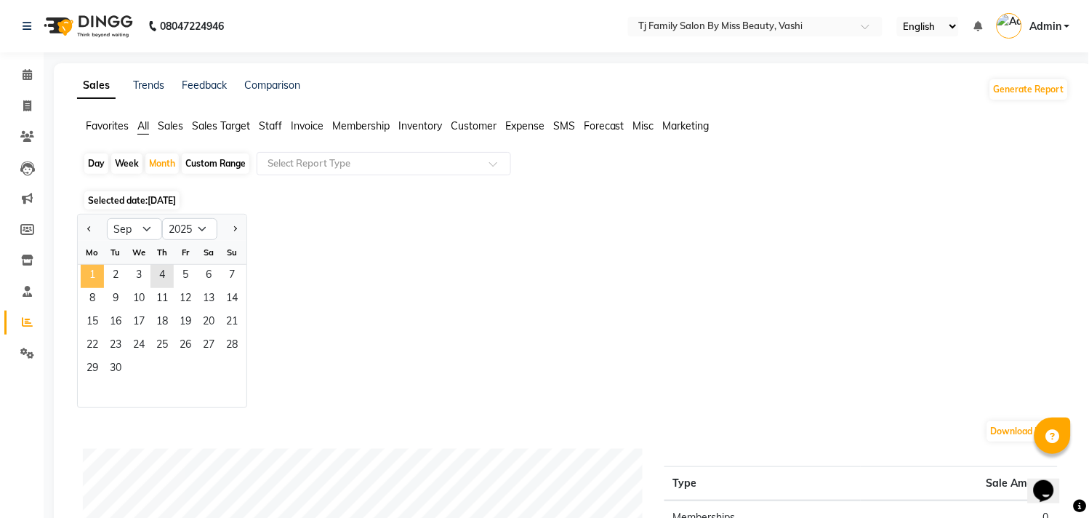
click at [90, 276] on span "1" at bounding box center [92, 276] width 23 height 23
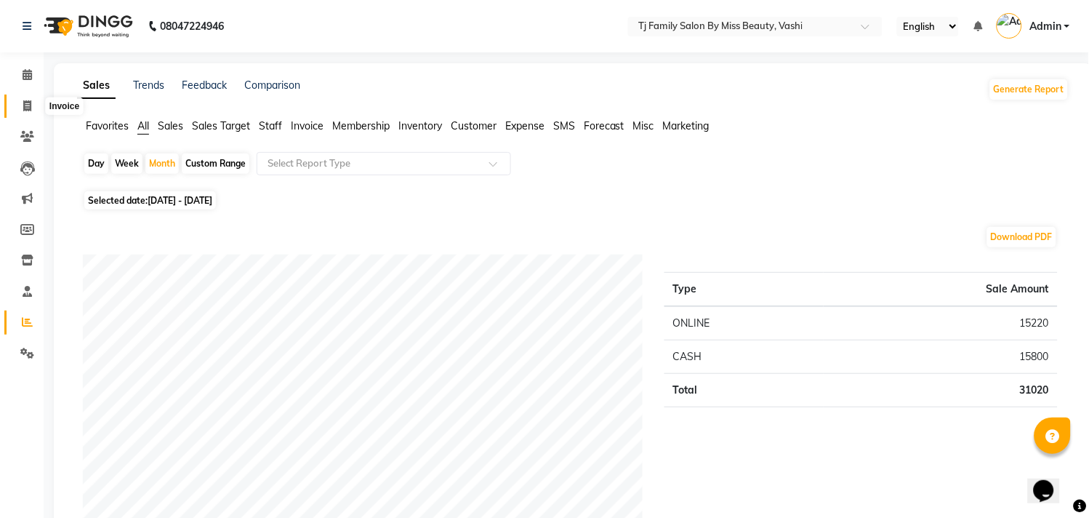
click at [25, 103] on icon at bounding box center [27, 105] width 8 height 11
select select "703"
select select "service"
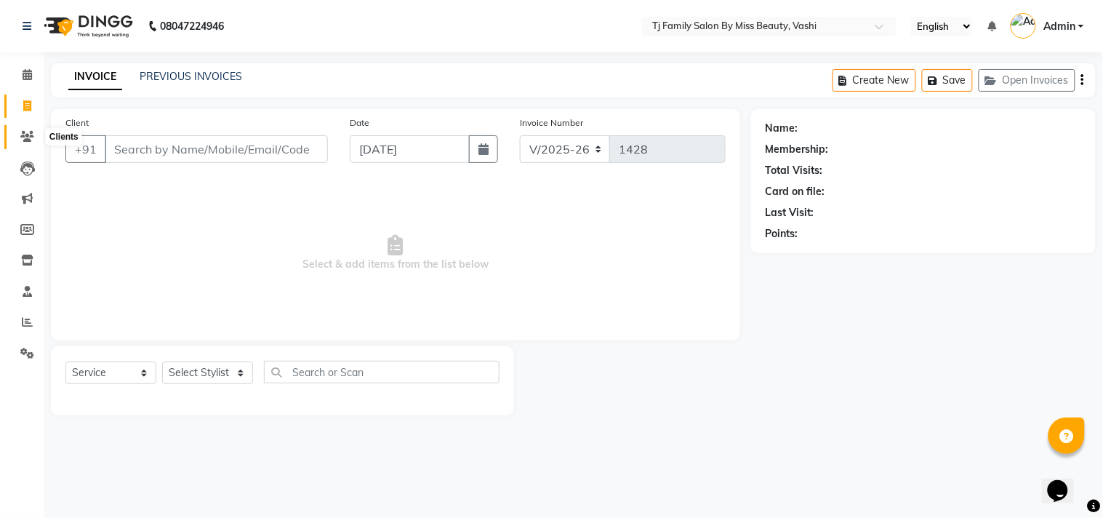
click at [27, 140] on icon at bounding box center [27, 136] width 14 height 11
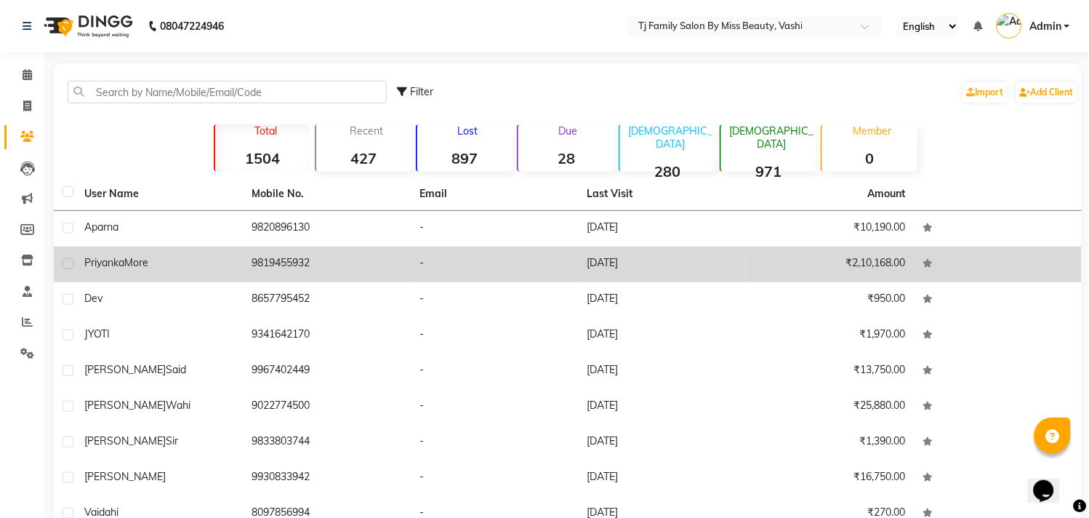
click at [138, 257] on span "More" at bounding box center [136, 262] width 24 height 13
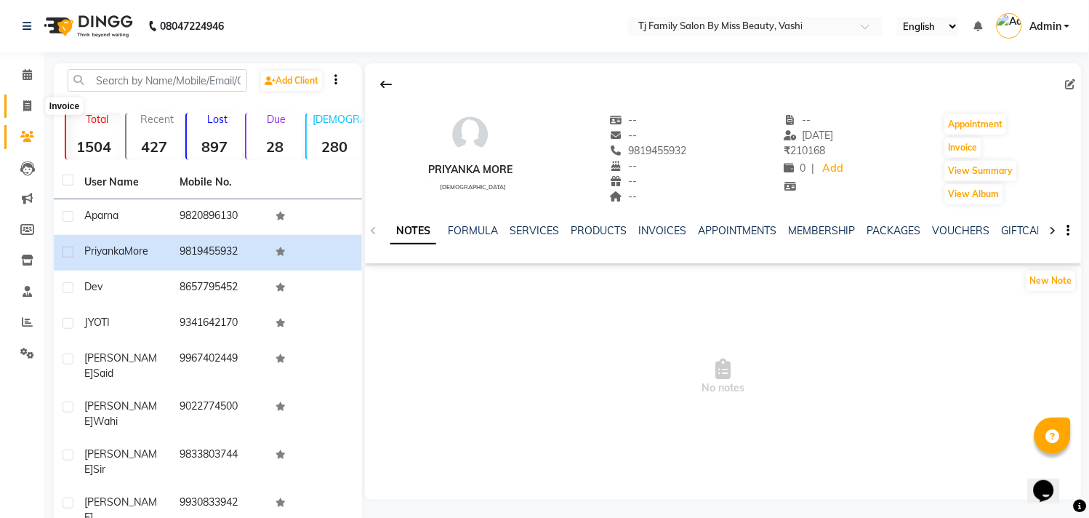
click at [28, 107] on icon at bounding box center [27, 105] width 8 height 11
select select "703"
select select "service"
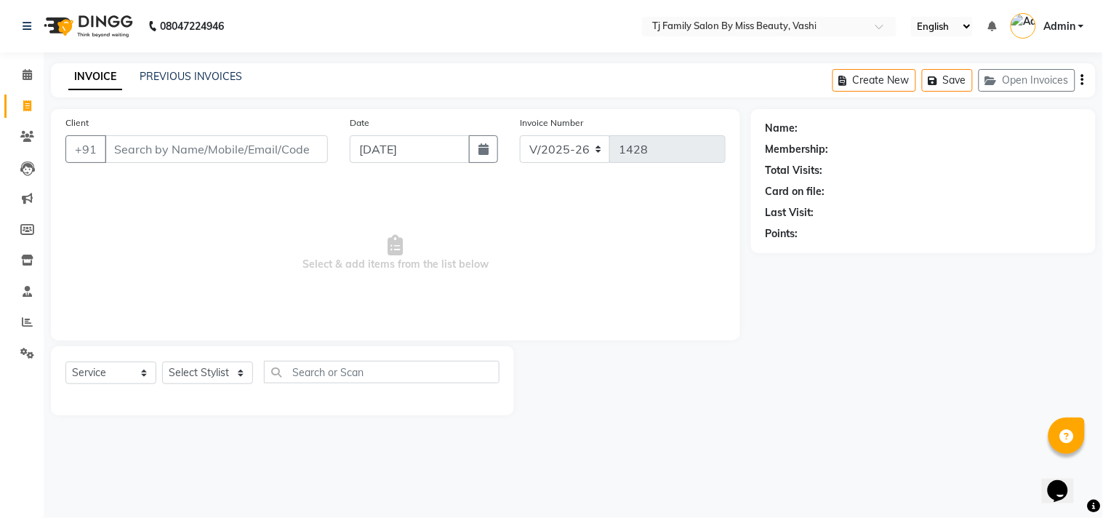
click at [240, 155] on input "Client" at bounding box center [216, 149] width 223 height 28
type input "9324437179"
